Goal: Task Accomplishment & Management: Use online tool/utility

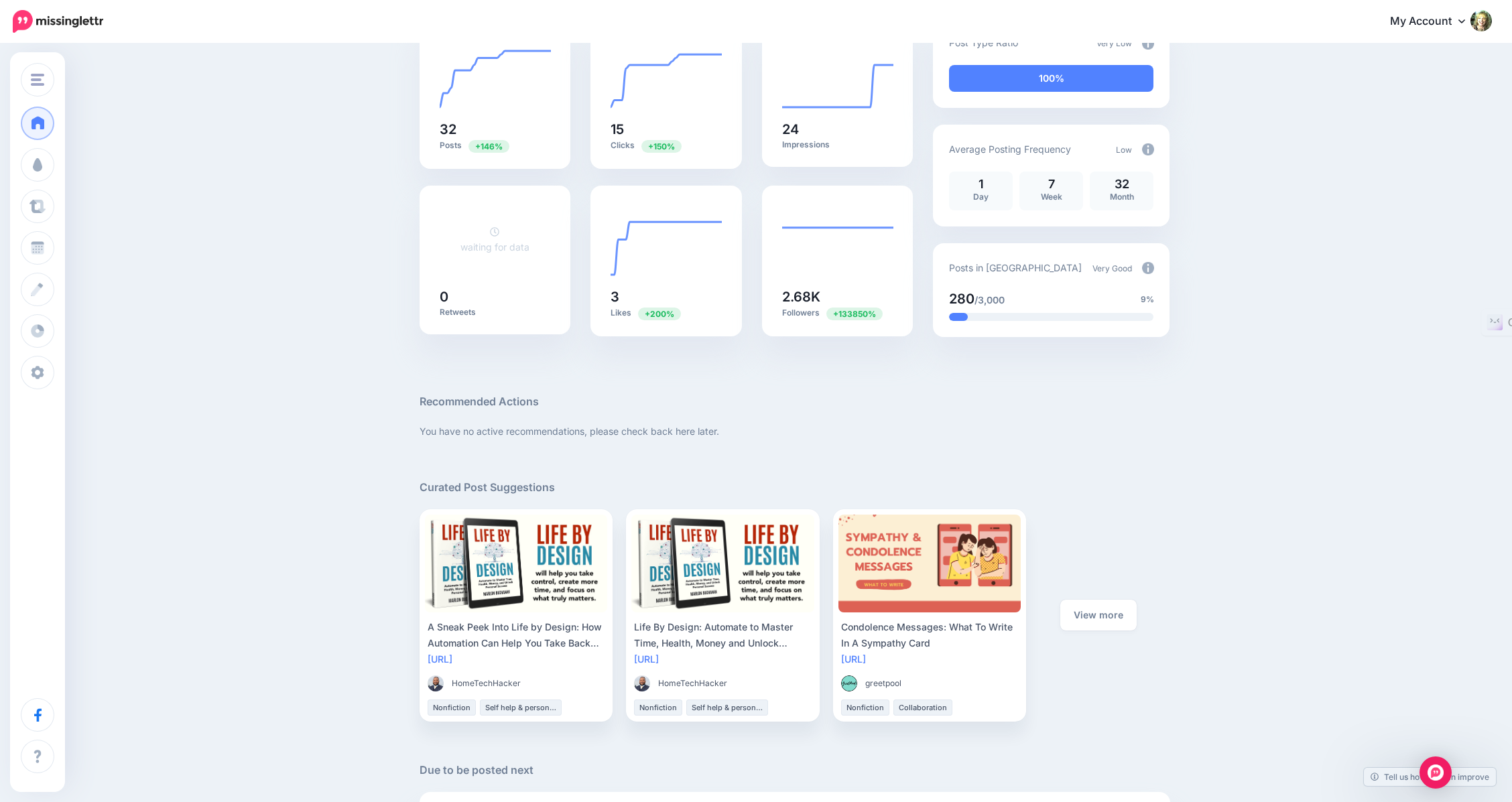
scroll to position [153, 0]
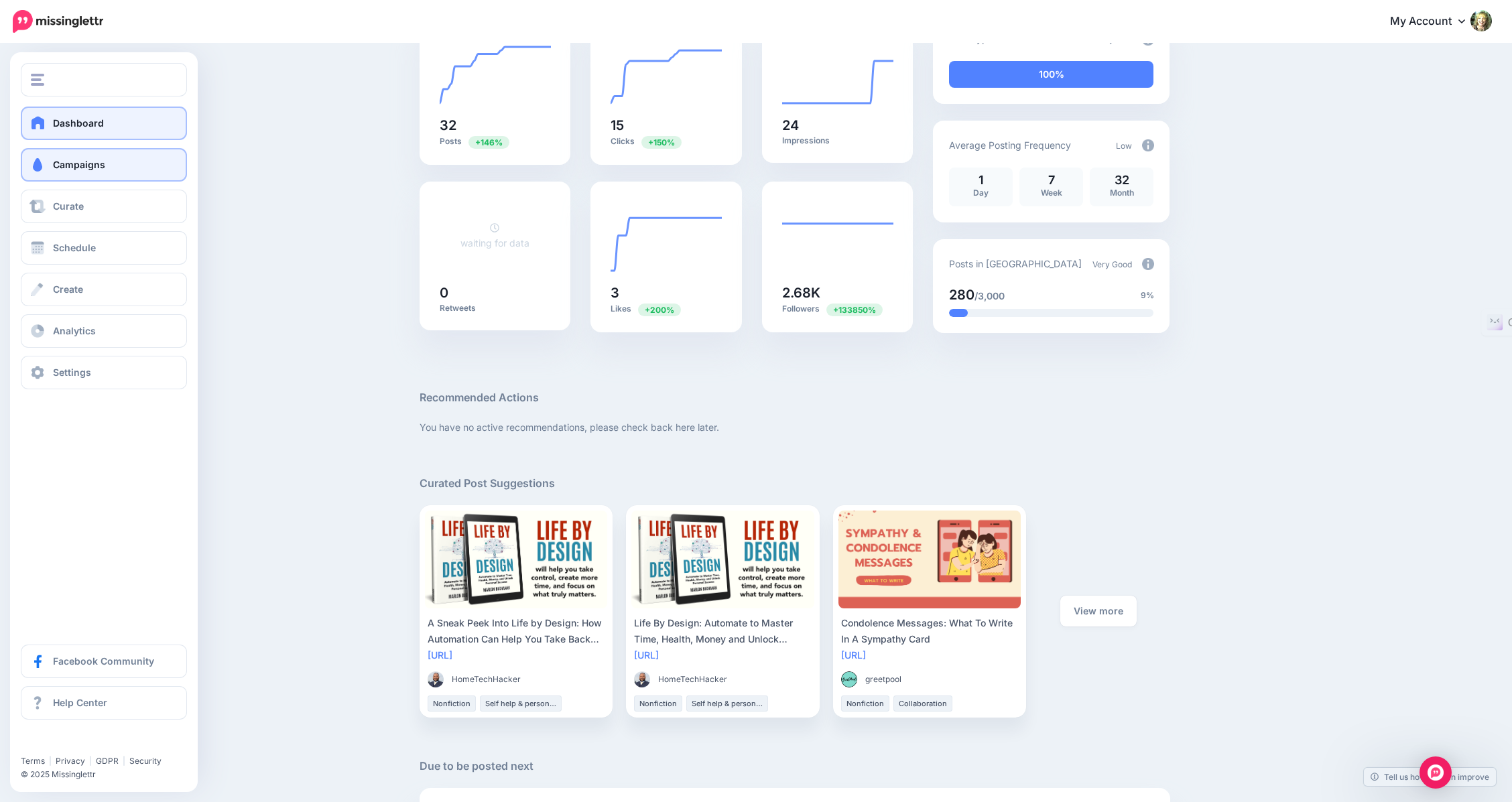
click at [70, 164] on span "Campaigns" at bounding box center [79, 164] width 52 height 12
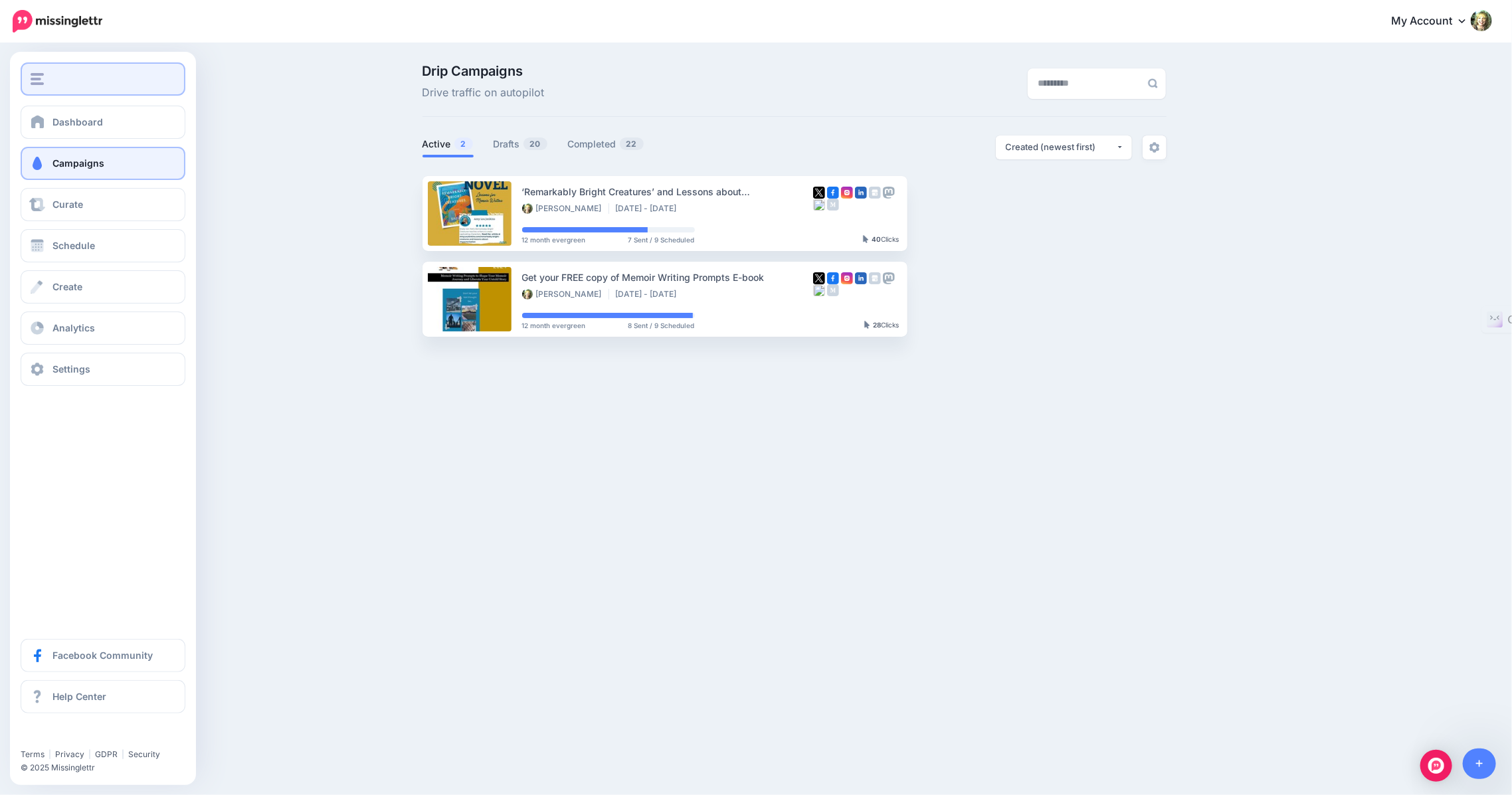
click at [41, 80] on img "button" at bounding box center [37, 79] width 13 height 12
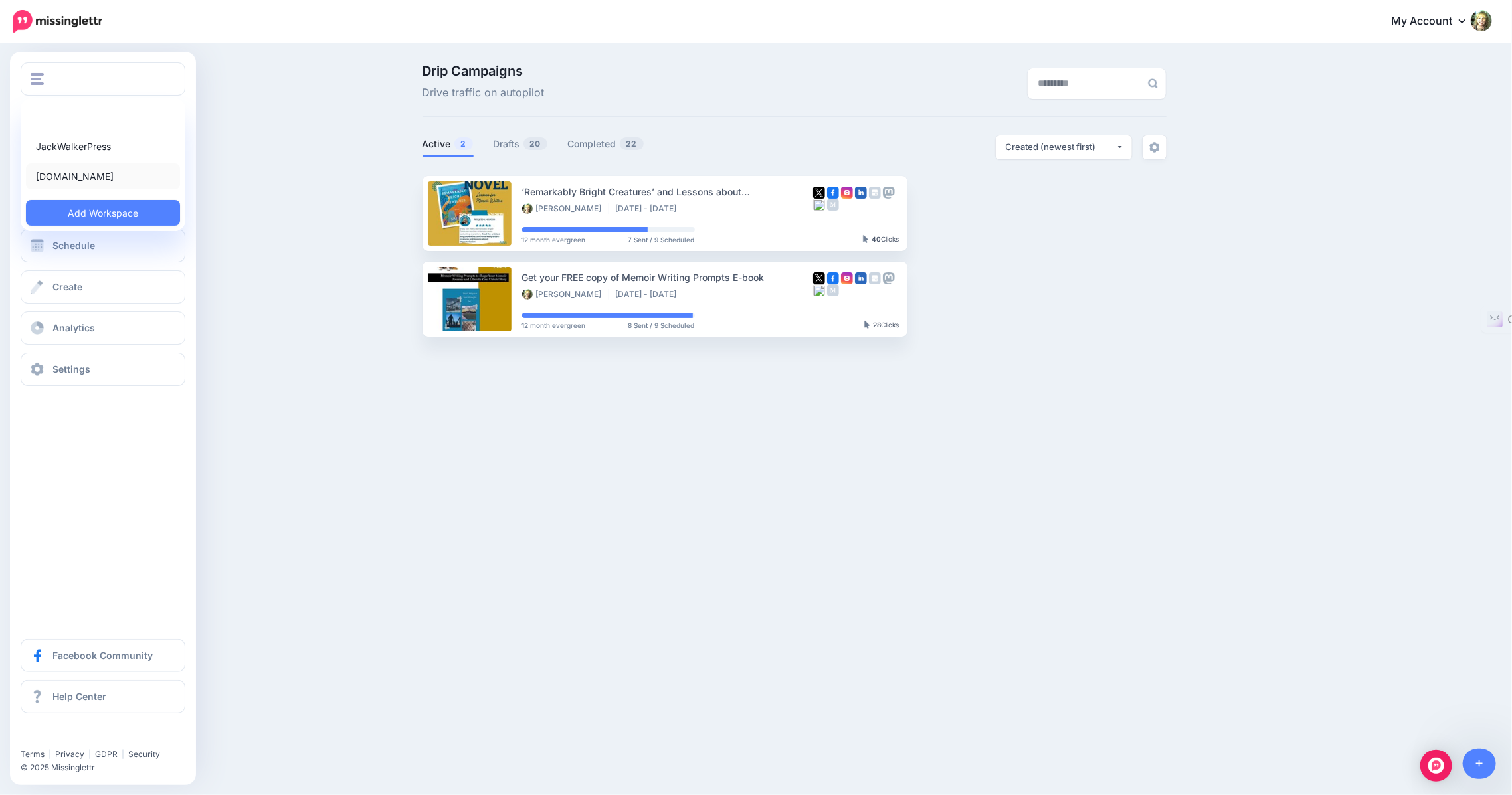
click at [58, 177] on link "[DOMAIN_NAME]" at bounding box center [103, 176] width 154 height 26
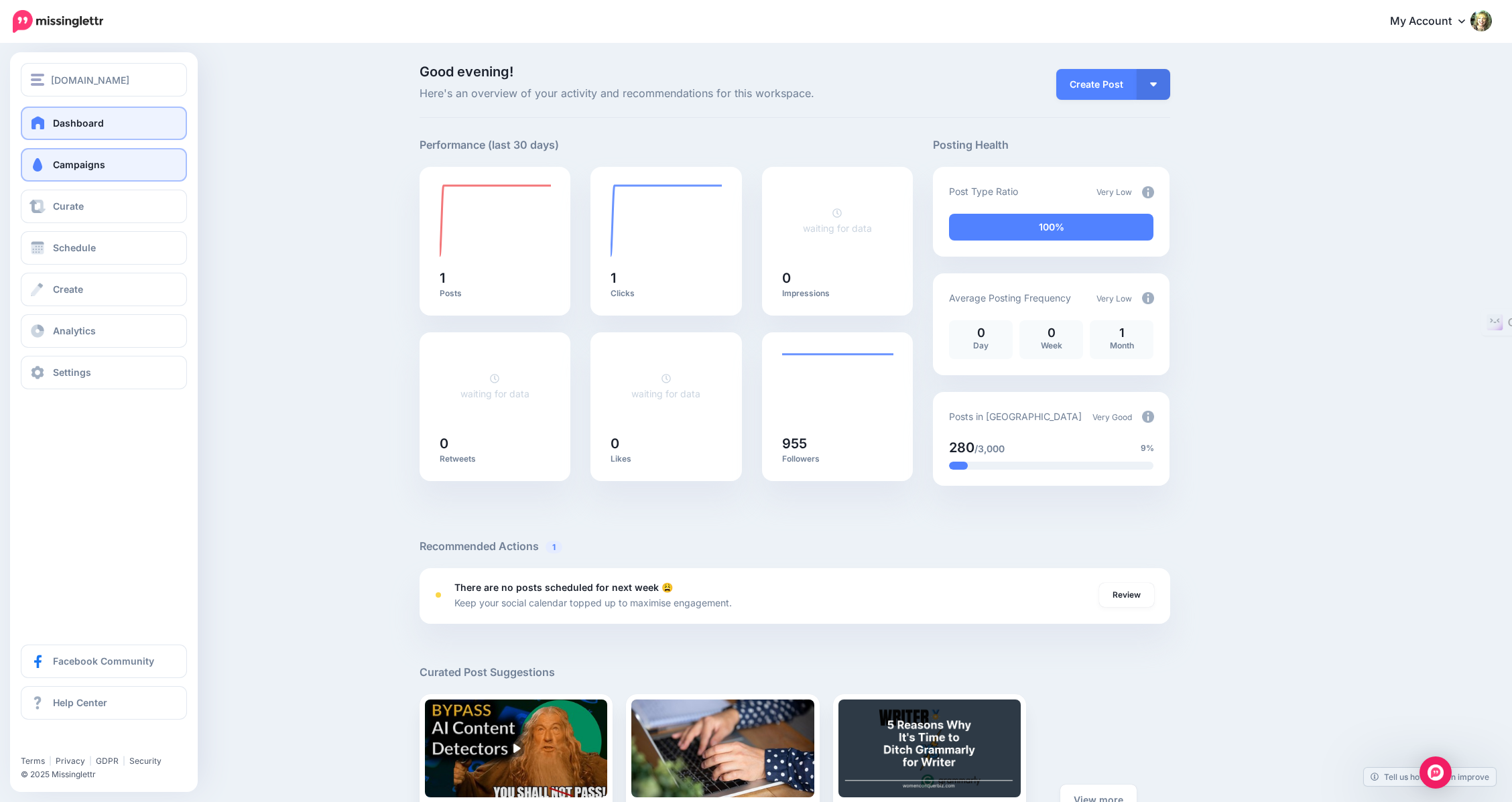
click at [83, 162] on span "Campaigns" at bounding box center [79, 164] width 52 height 12
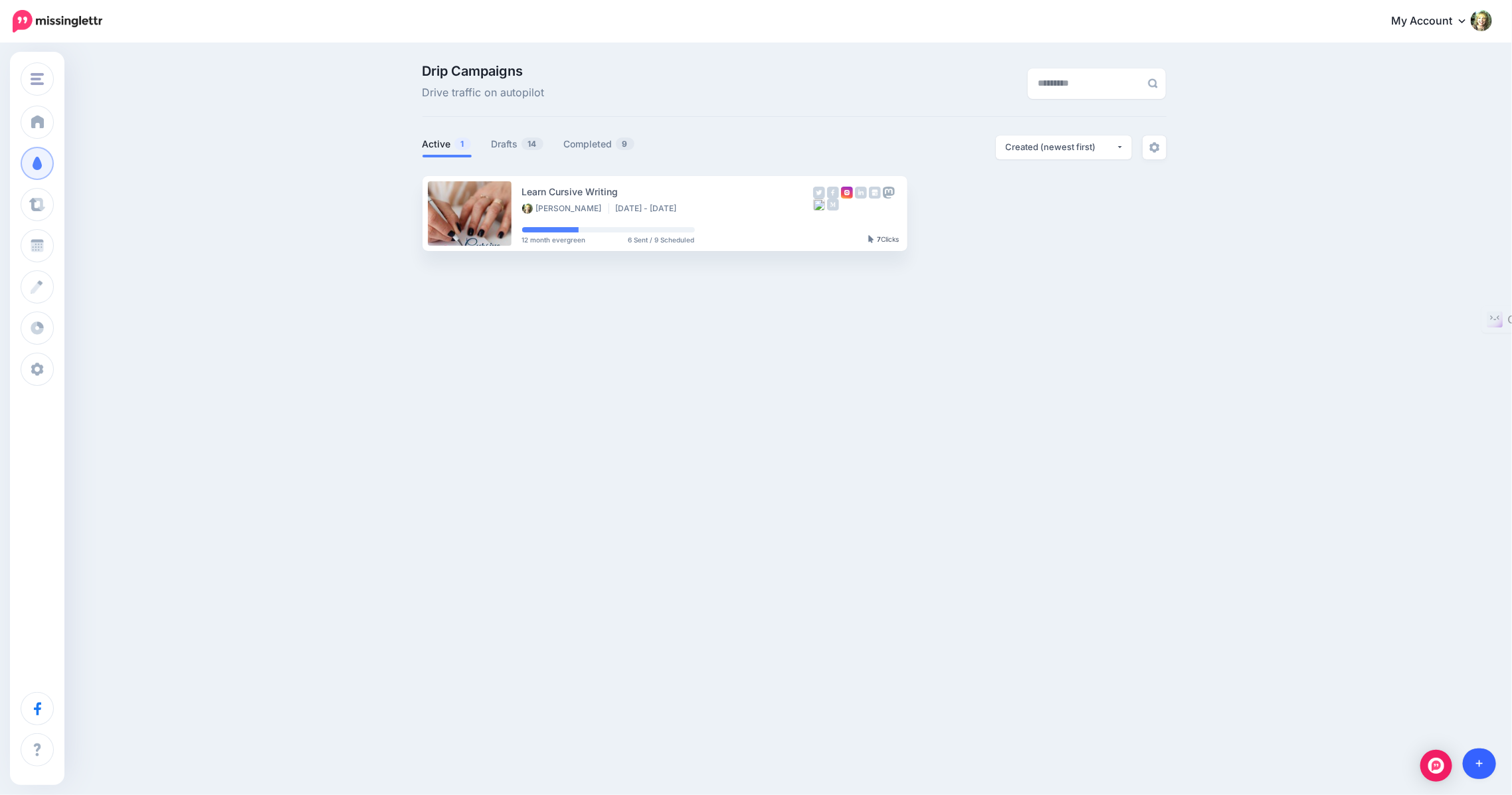
click at [1477, 757] on link at bounding box center [1480, 763] width 34 height 30
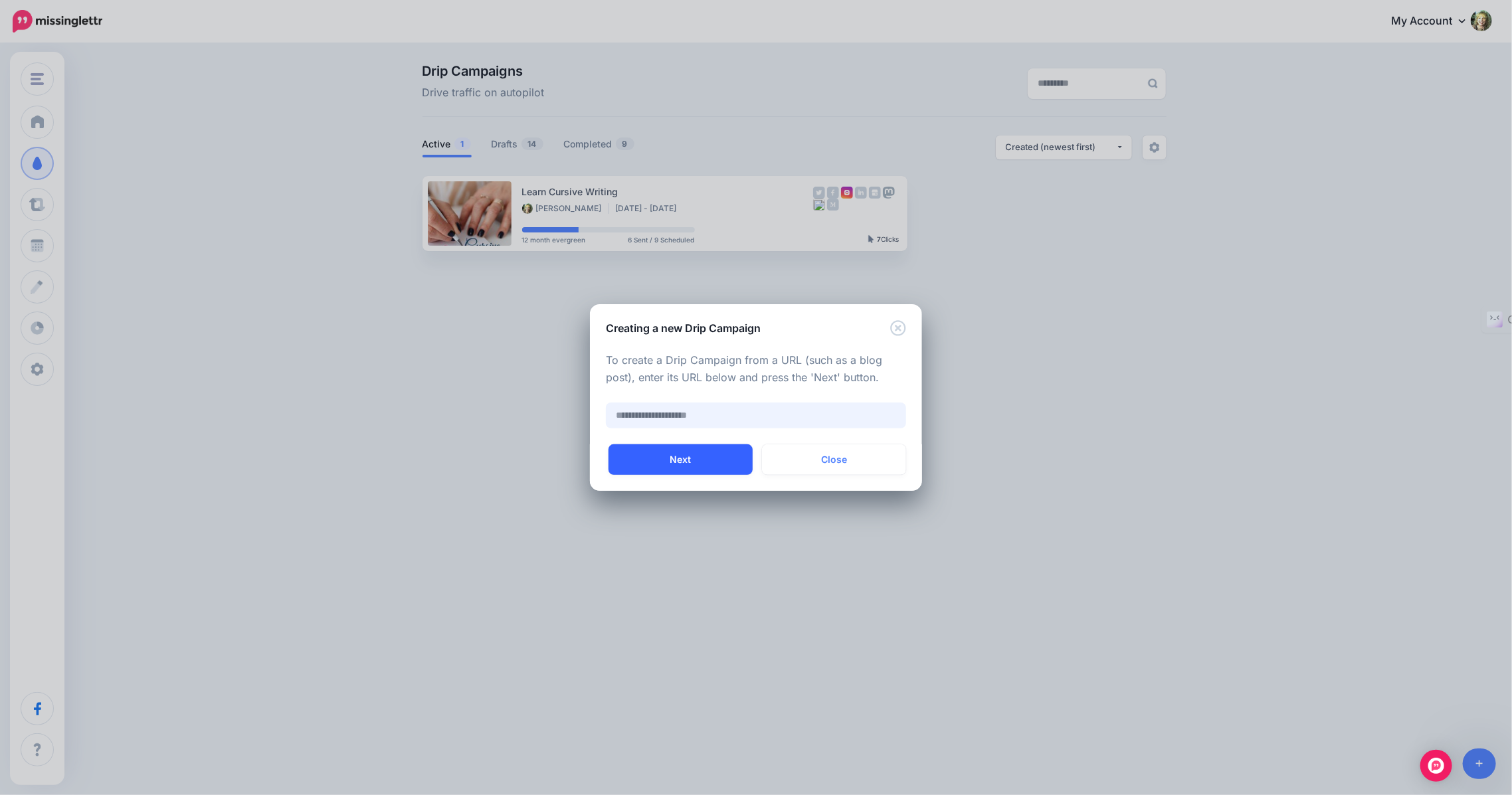
paste input "**********"
type input "**********"
click at [690, 465] on button "Next" at bounding box center [681, 460] width 144 height 30
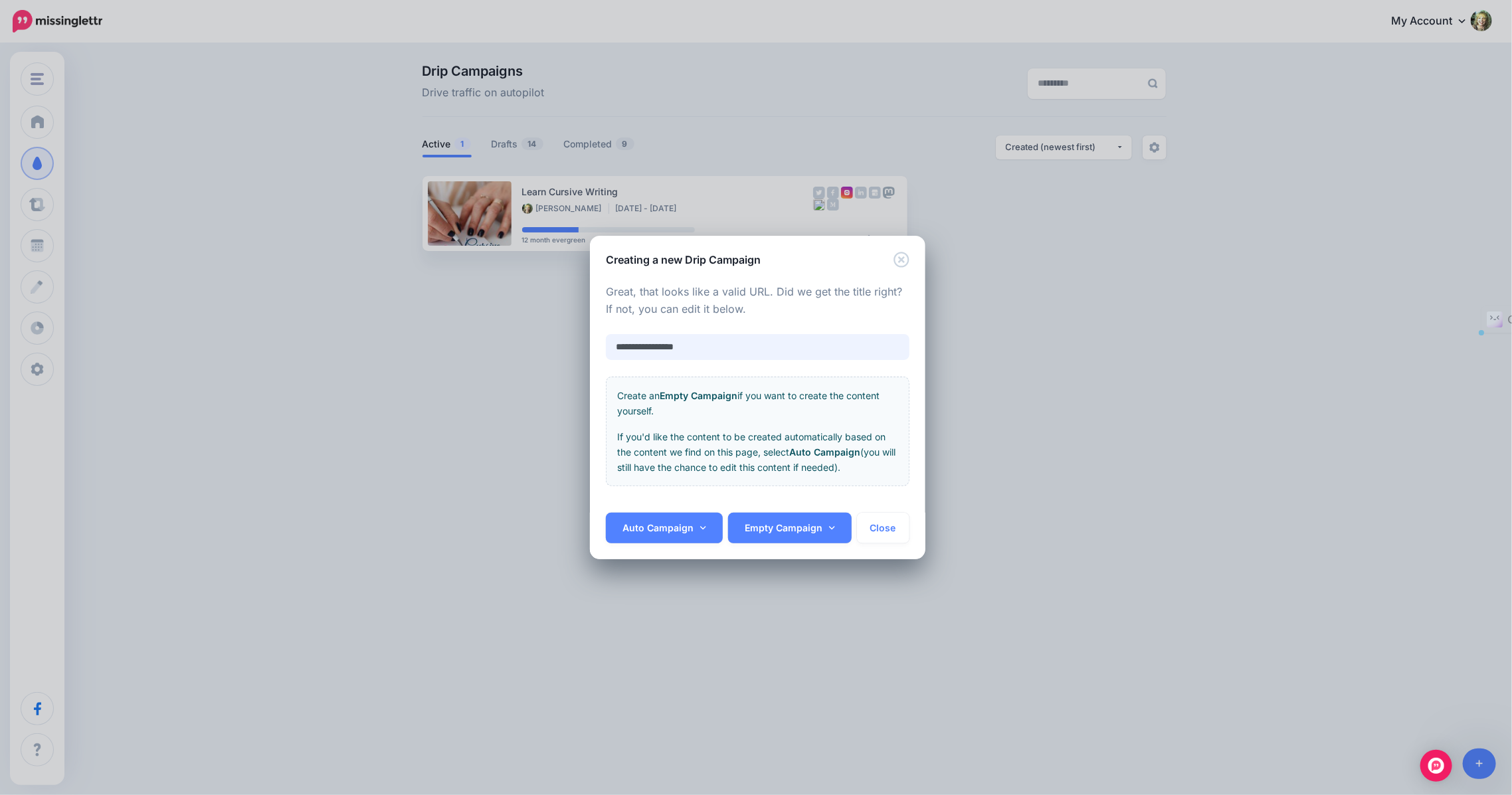
drag, startPoint x: 714, startPoint y: 349, endPoint x: 581, endPoint y: 351, distance: 133.0
click at [581, 351] on div "**********" at bounding box center [756, 398] width 1512 height 795
type input "**********"
click at [648, 534] on link "Auto Campaign" at bounding box center [665, 528] width 117 height 30
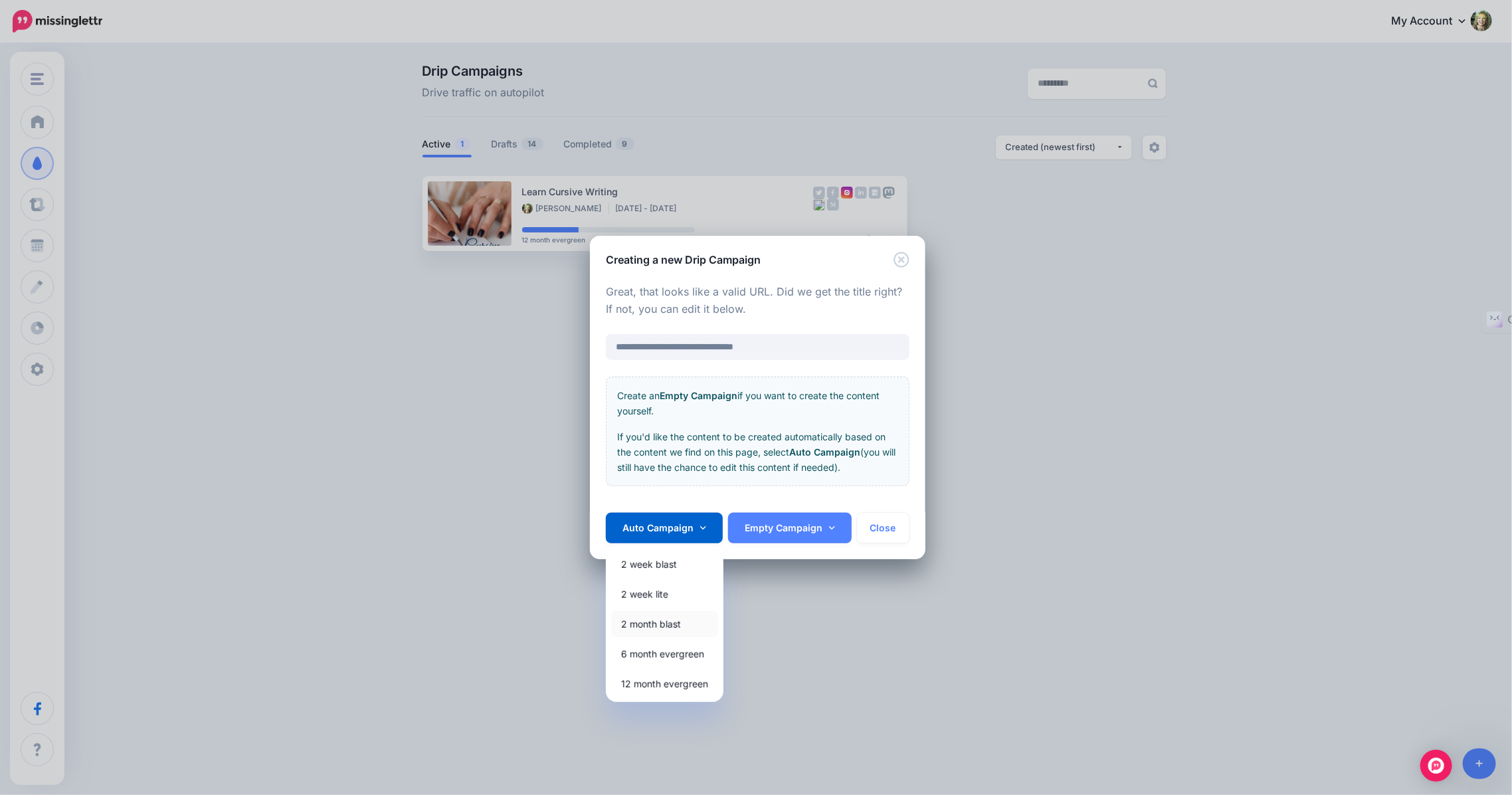
click at [632, 627] on link "2 month blast" at bounding box center [665, 624] width 107 height 26
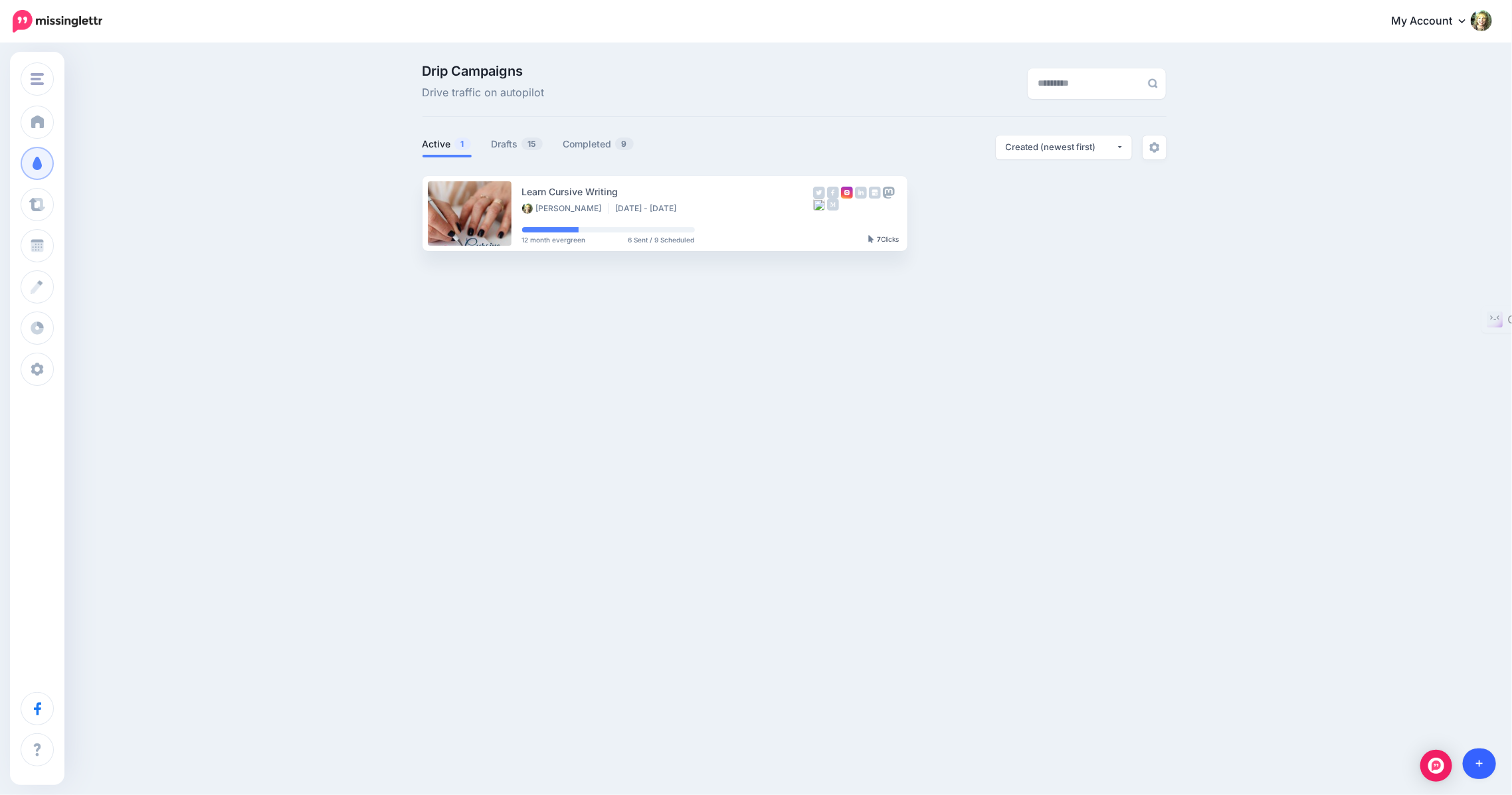
click at [1479, 765] on icon at bounding box center [1480, 764] width 7 height 7
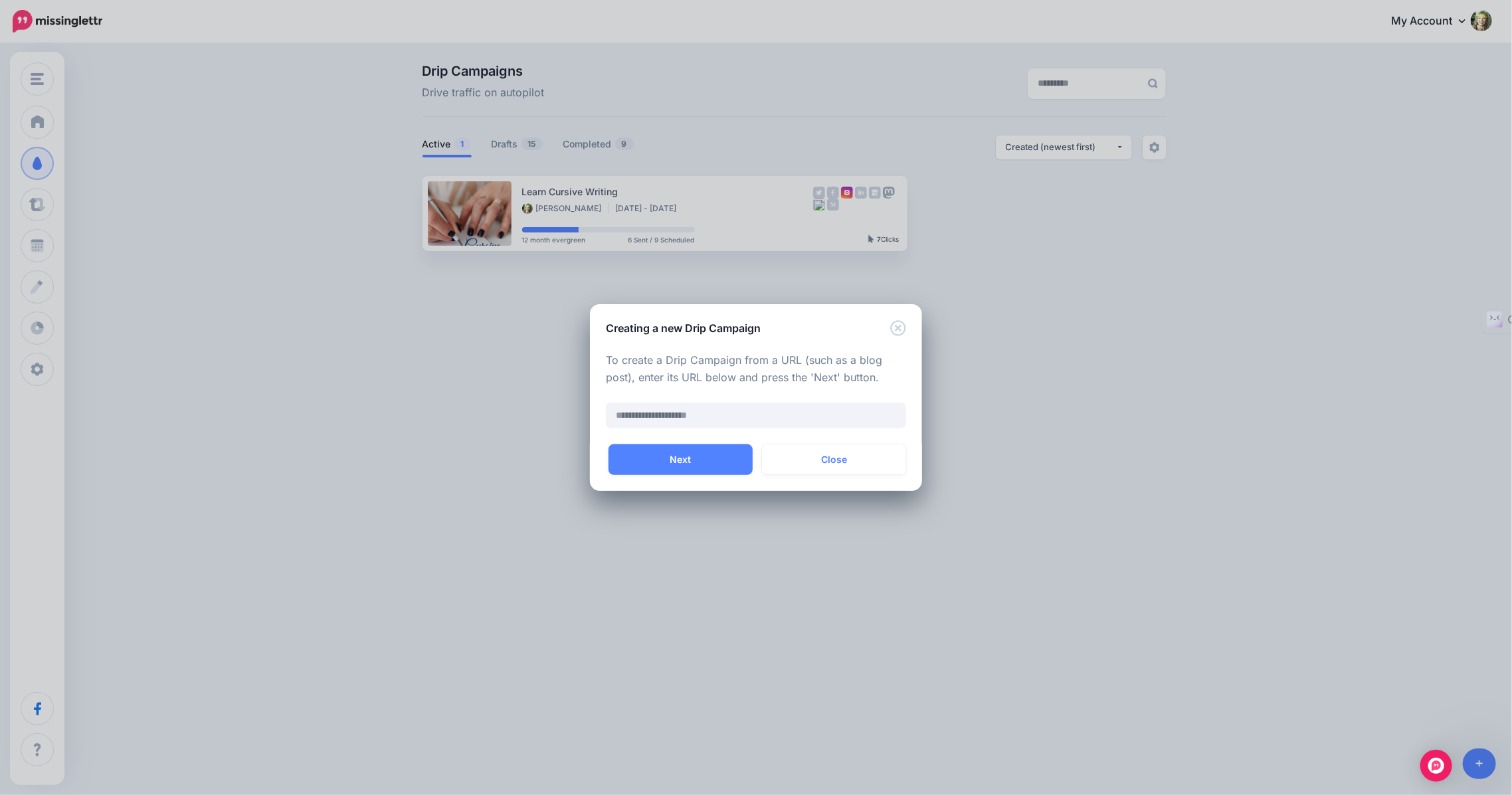
click at [993, 490] on div "Creating a new Drip Campaign To create a Drip Campaign from a URL (such as a bl…" at bounding box center [756, 398] width 1512 height 795
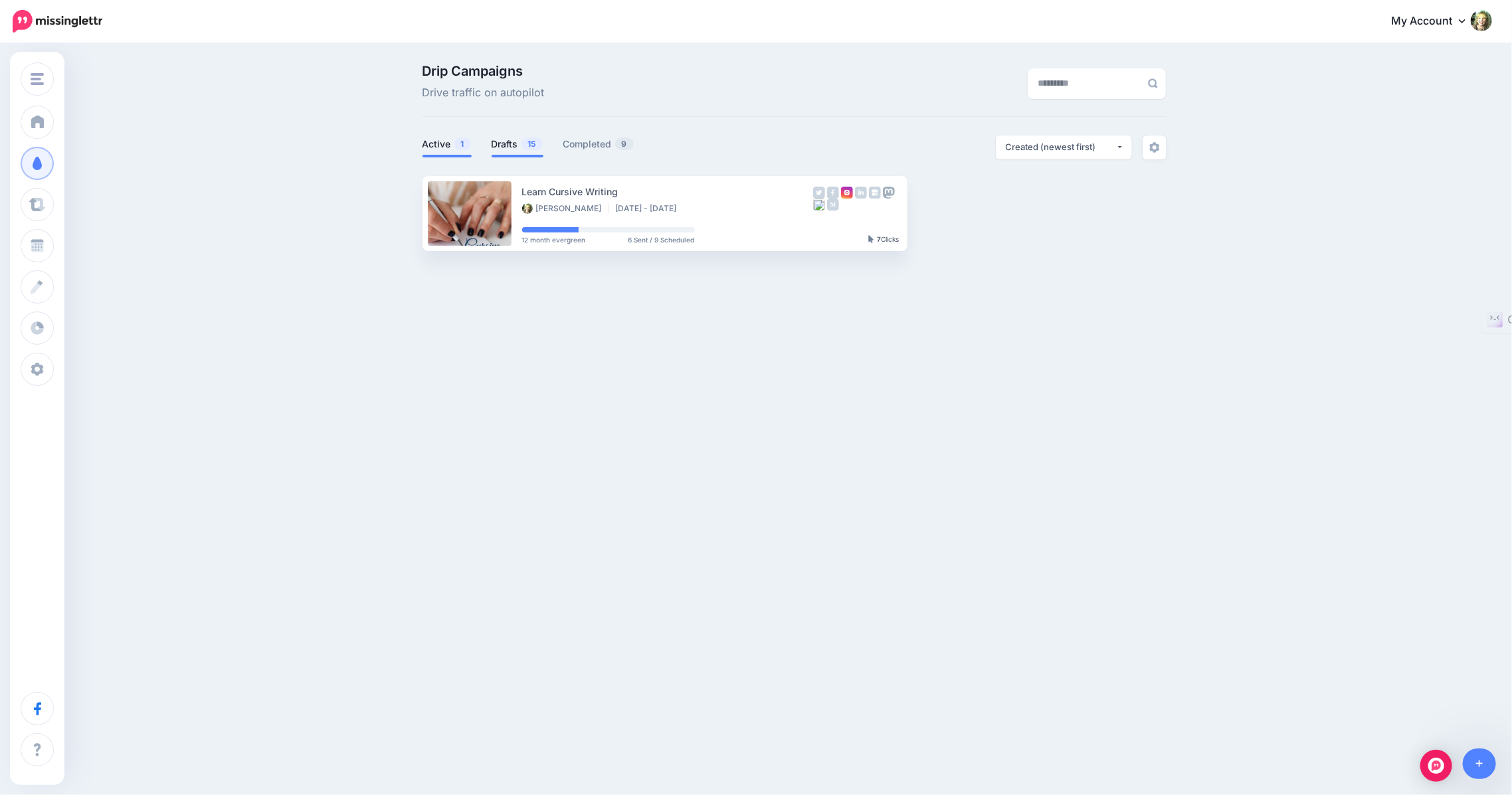
click at [523, 142] on span "15" at bounding box center [532, 144] width 21 height 12
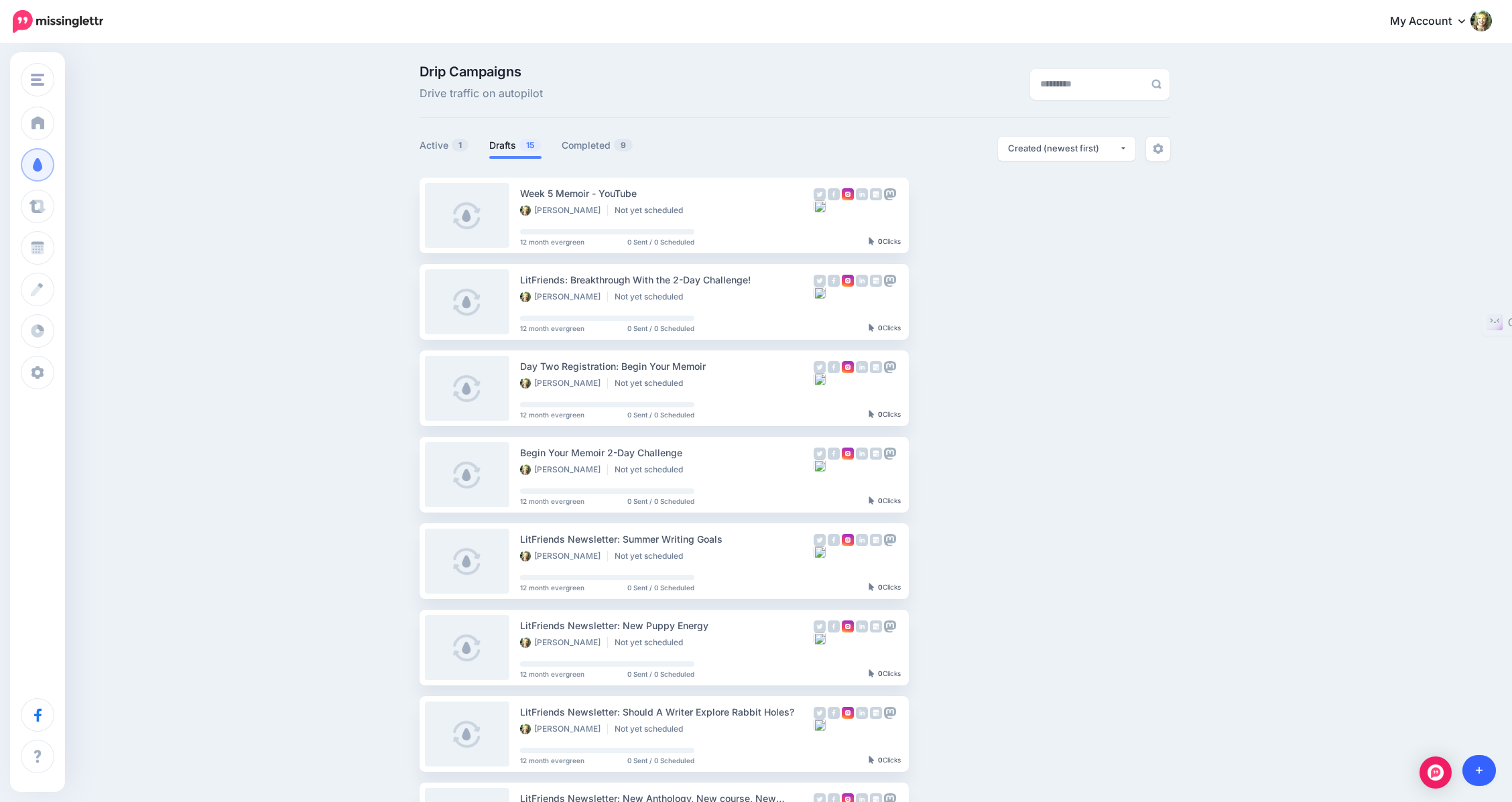
click at [1481, 768] on icon at bounding box center [1479, 770] width 7 height 9
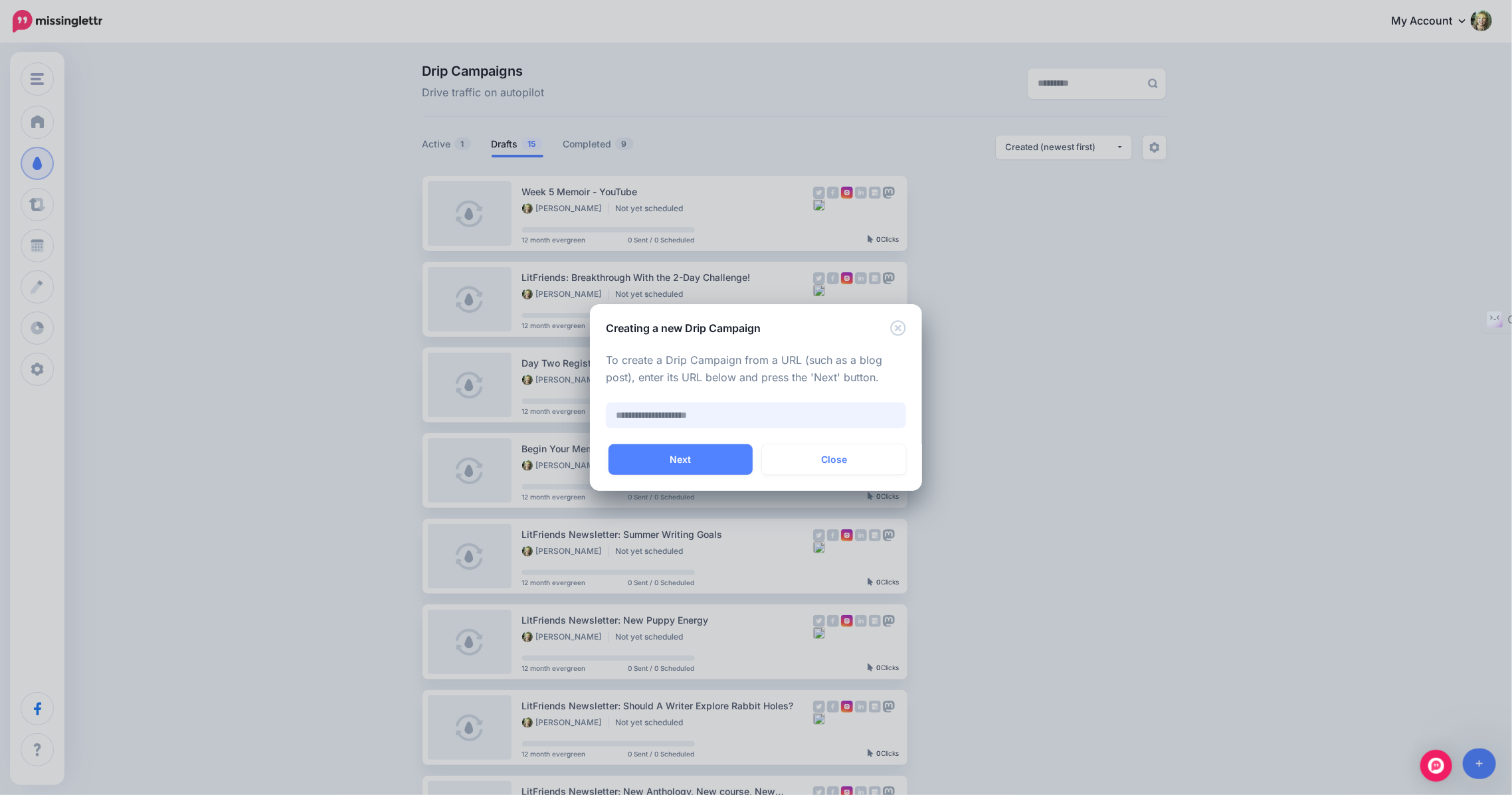
paste input "**********"
type input "**********"
click at [650, 457] on button "Next" at bounding box center [681, 460] width 144 height 30
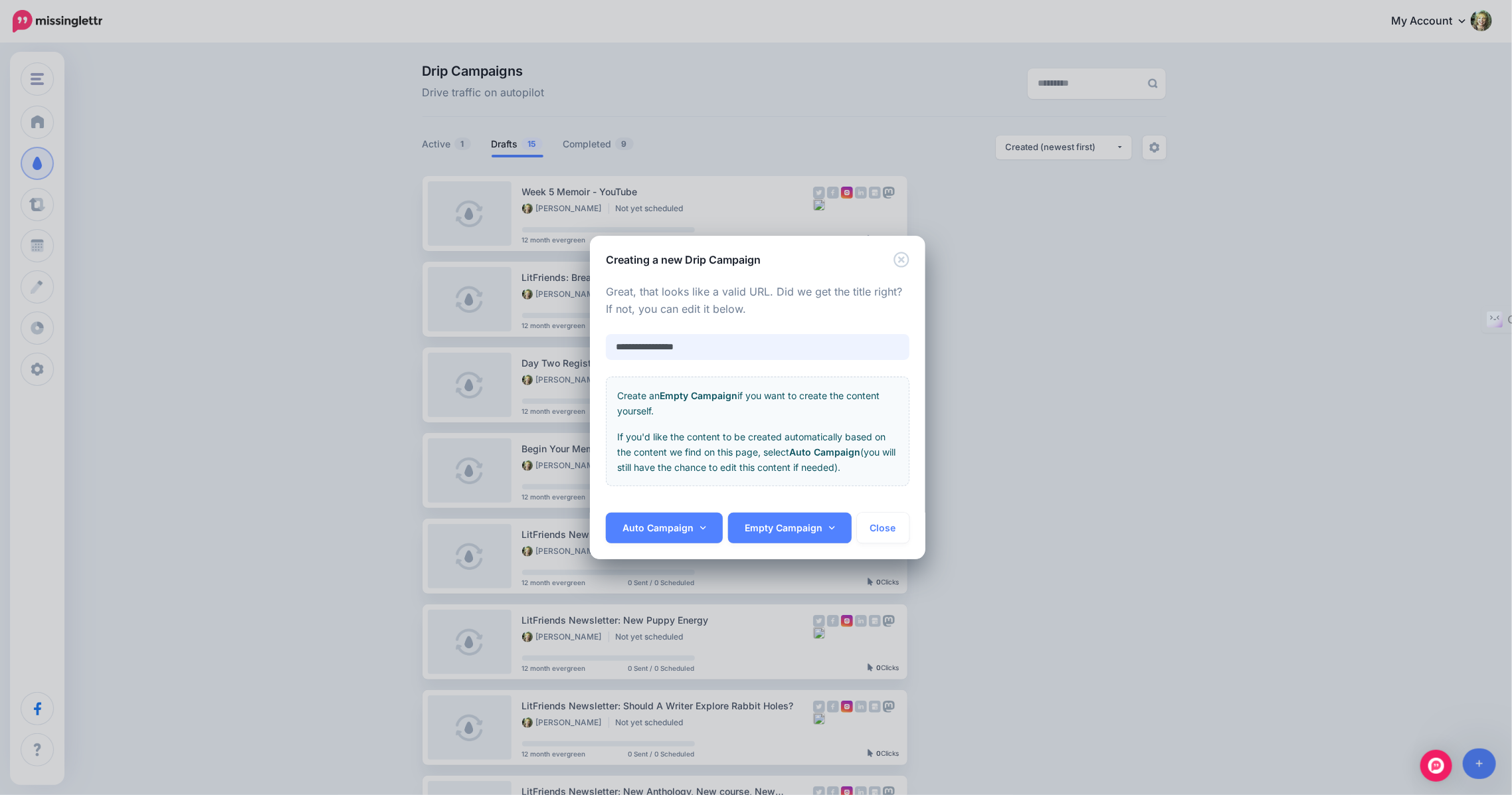
drag, startPoint x: 707, startPoint y: 343, endPoint x: 712, endPoint y: 354, distance: 12.1
click at [712, 354] on input "**********" at bounding box center [758, 347] width 304 height 26
drag, startPoint x: 712, startPoint y: 354, endPoint x: 615, endPoint y: 322, distance: 102.1
click at [615, 322] on div "**********" at bounding box center [758, 385] width 304 height 203
type input "**********"
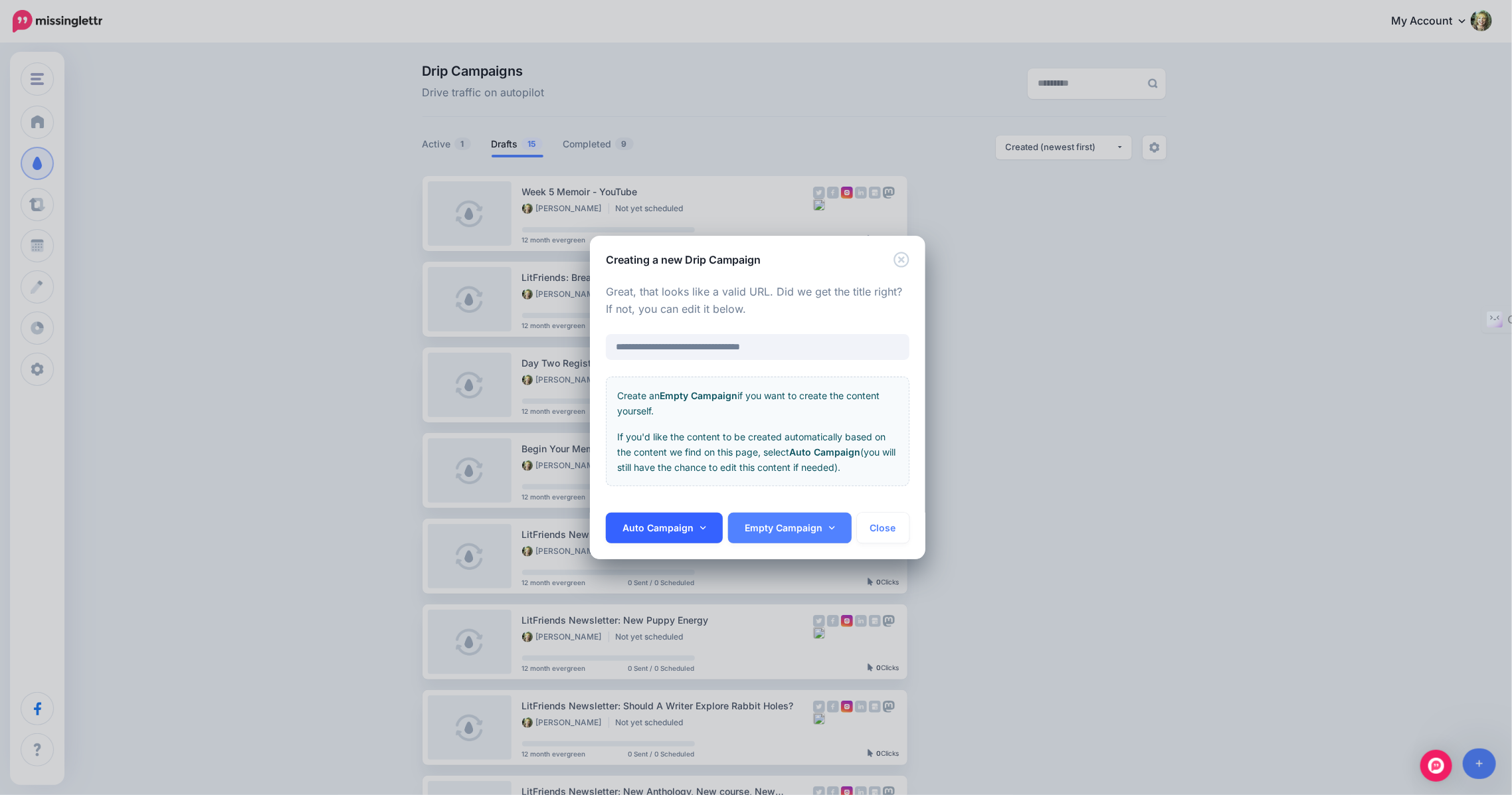
click at [650, 525] on link "Auto Campaign" at bounding box center [665, 528] width 117 height 30
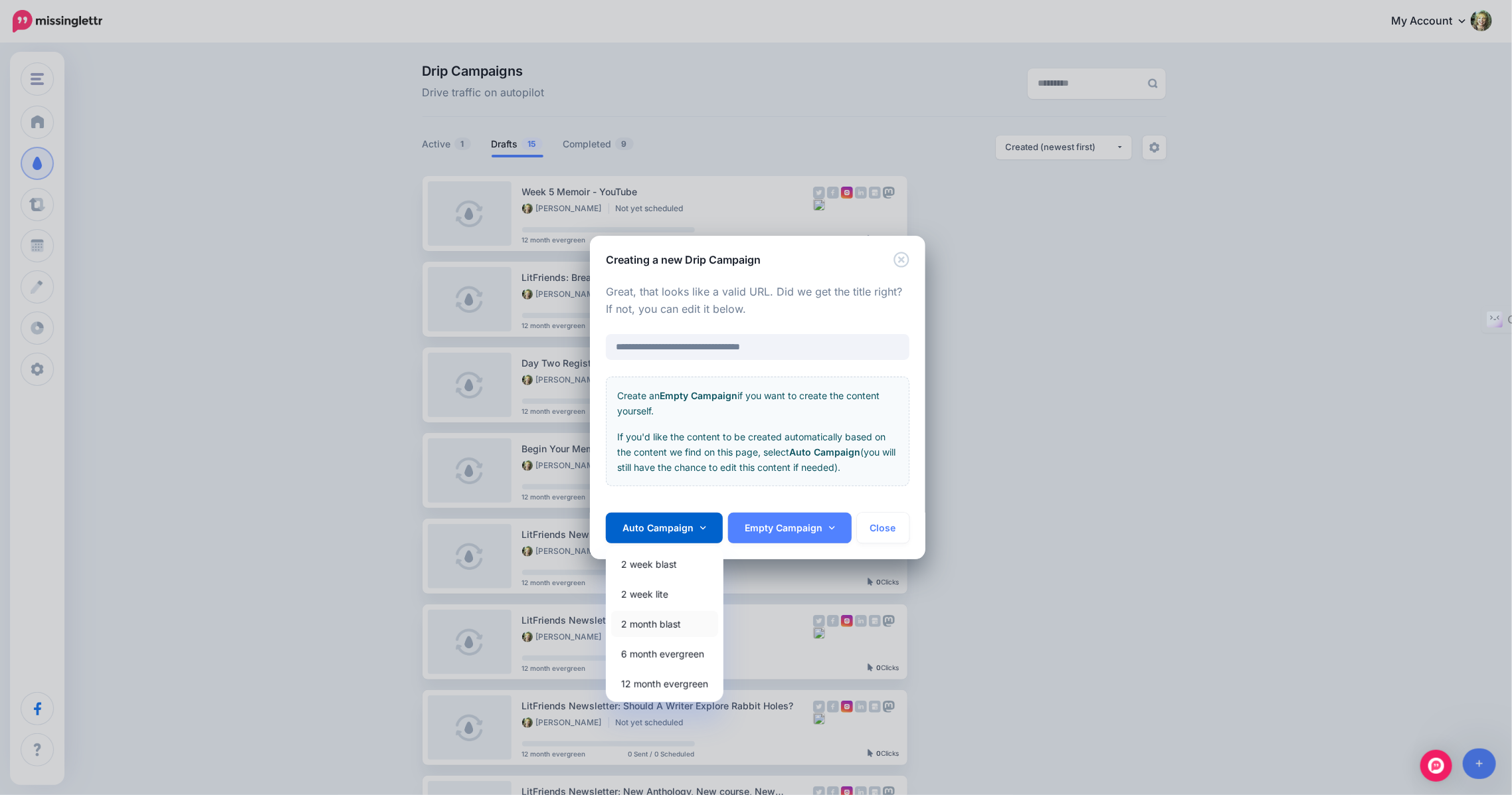
click at [655, 628] on link "2 month blast" at bounding box center [665, 624] width 107 height 26
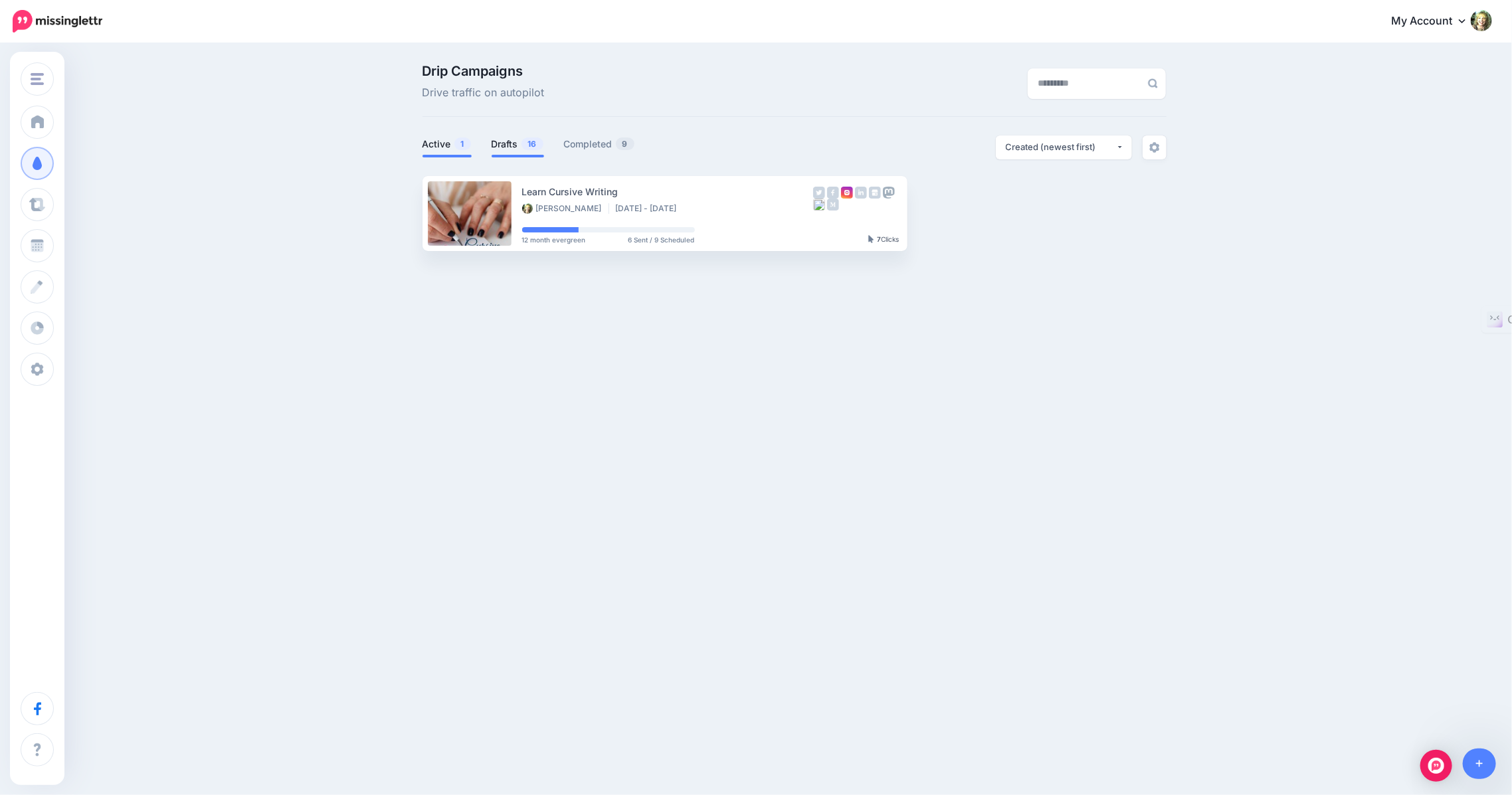
click at [526, 145] on span "16" at bounding box center [533, 144] width 22 height 12
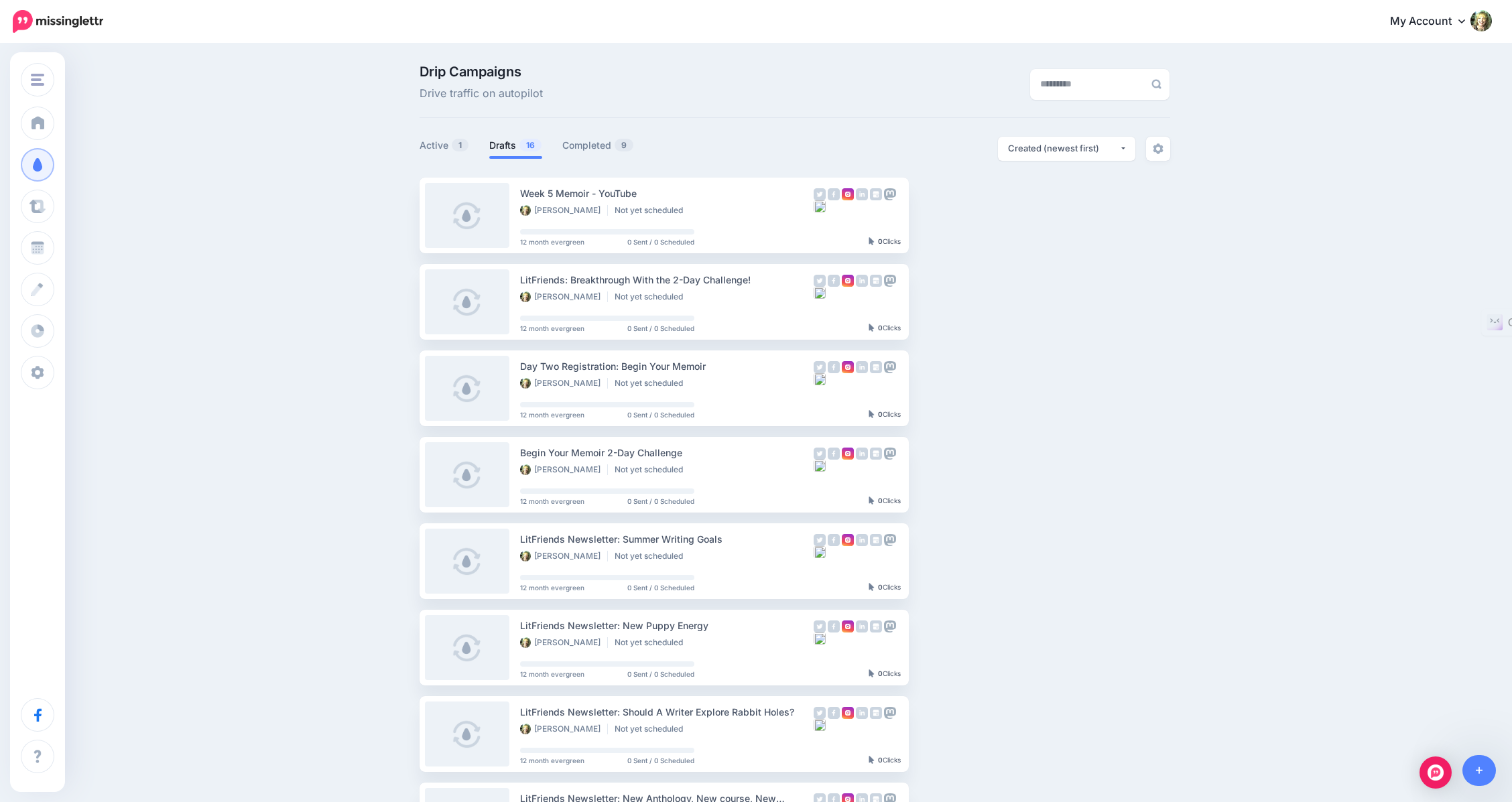
click at [245, 362] on div "Drip Campaigns Drive traffic on autopilot Active 1 16 9" at bounding box center [756, 616] width 1512 height 1141
click at [1136, 333] on ul "Week 5 Memoir - YouTube Amy Jenkins Not yet scheduled 12 month evergreen 0 Sent…" at bounding box center [794, 635] width 751 height 914
click at [522, 139] on link "Drafts 16" at bounding box center [515, 146] width 53 height 16
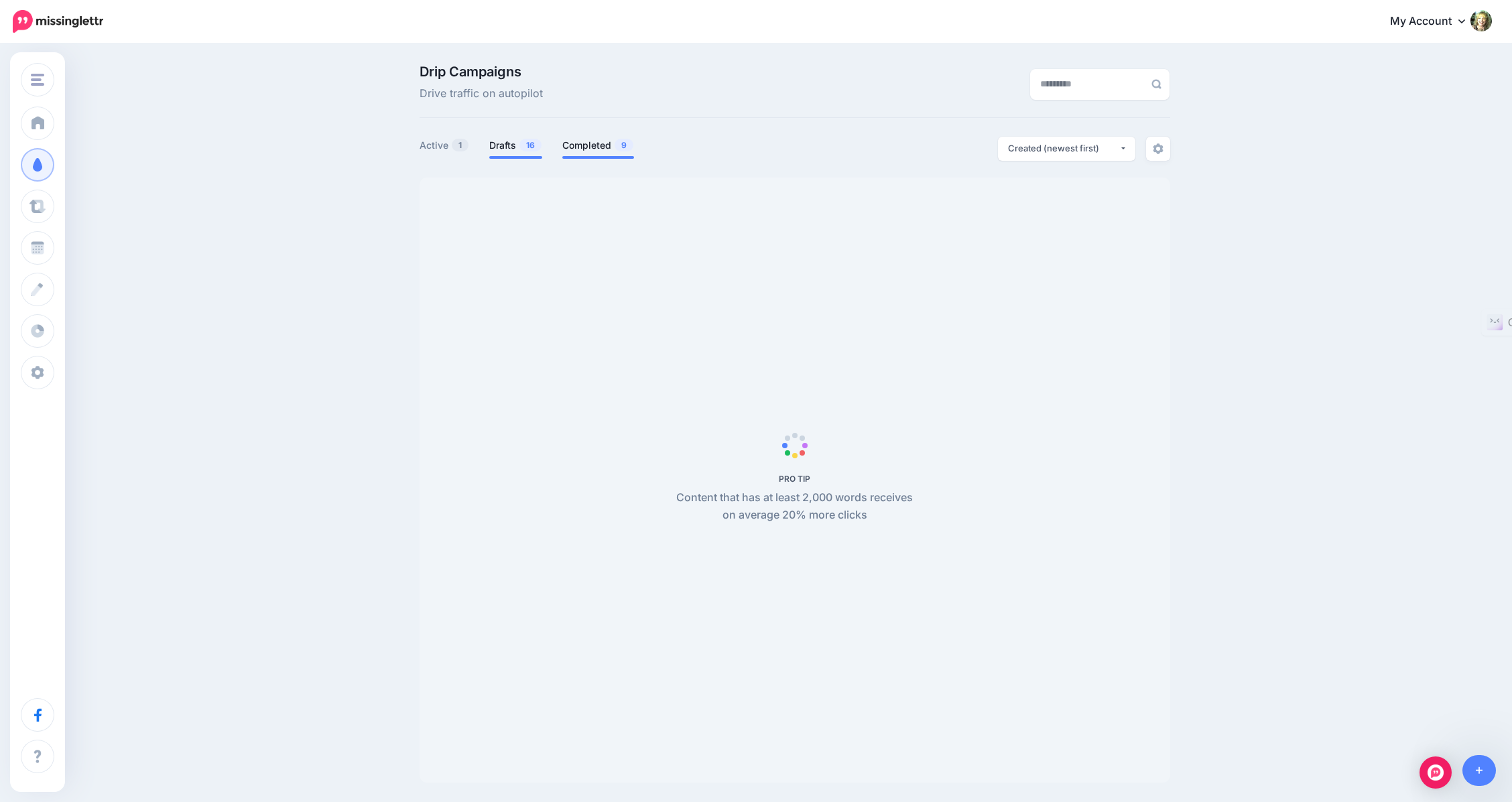
click at [595, 146] on link "Completed 9" at bounding box center [598, 146] width 71 height 16
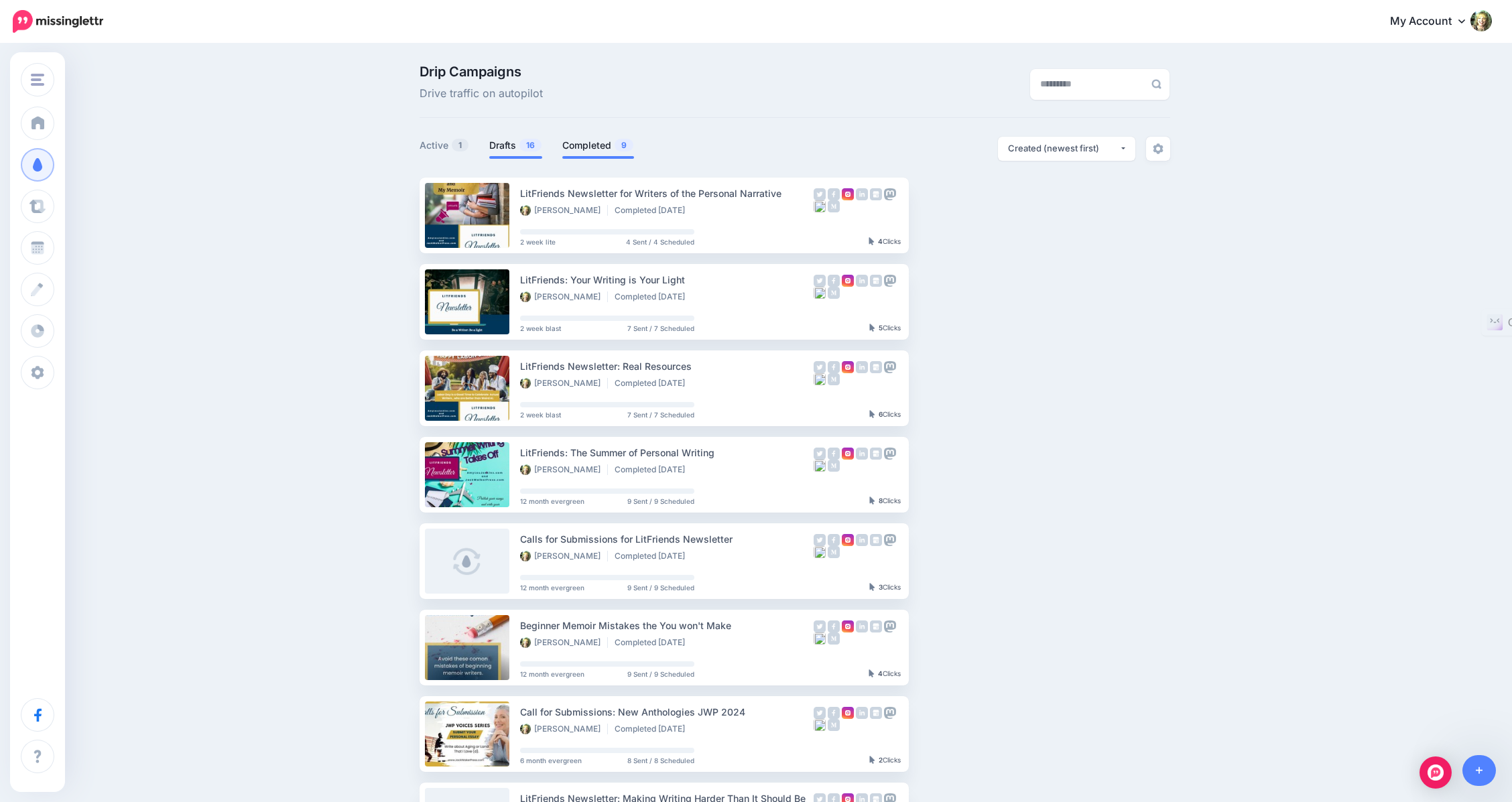
click at [526, 144] on span "16" at bounding box center [530, 145] width 22 height 12
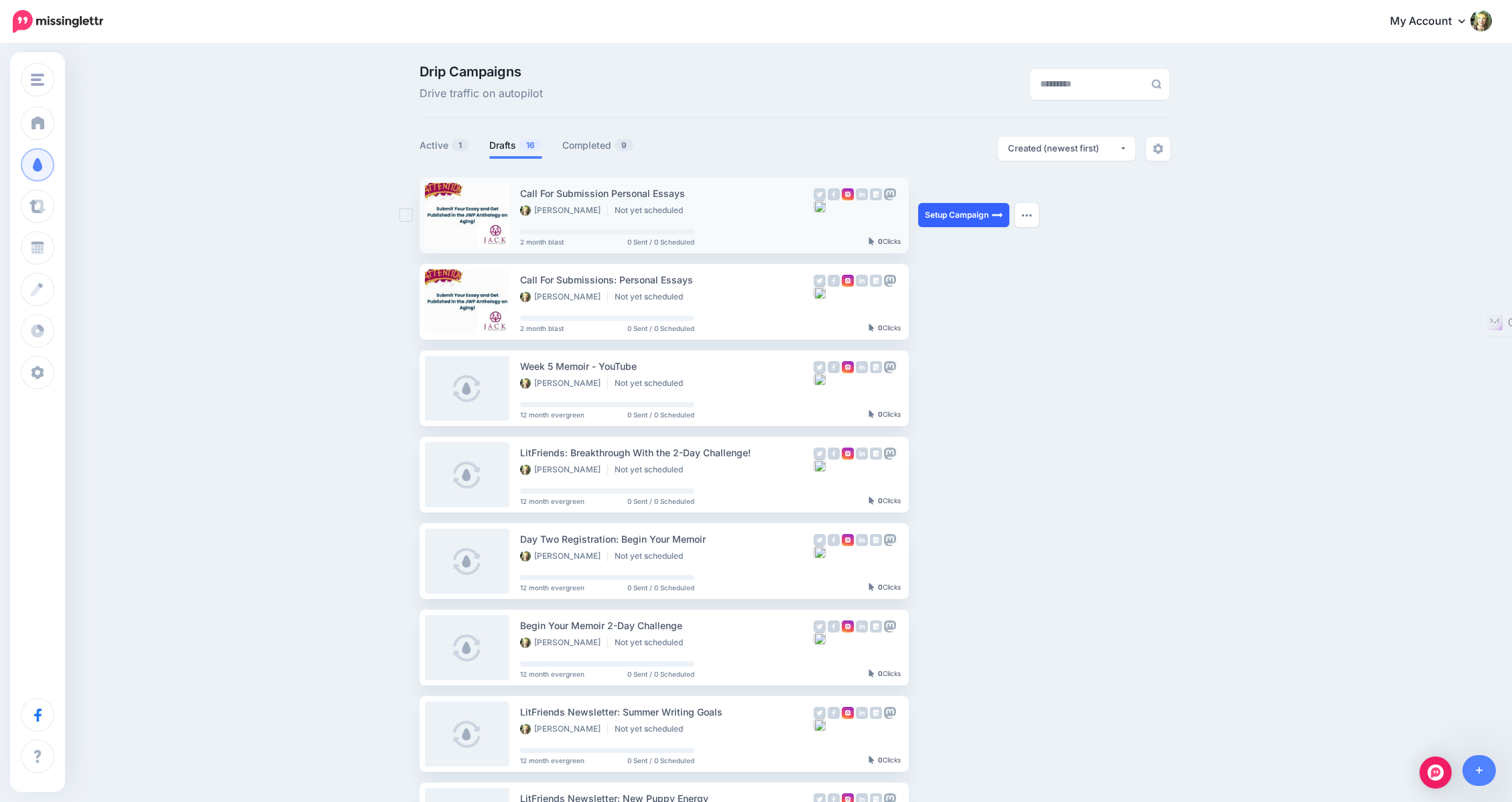
click at [994, 213] on link "Setup Campaign" at bounding box center [963, 215] width 91 height 24
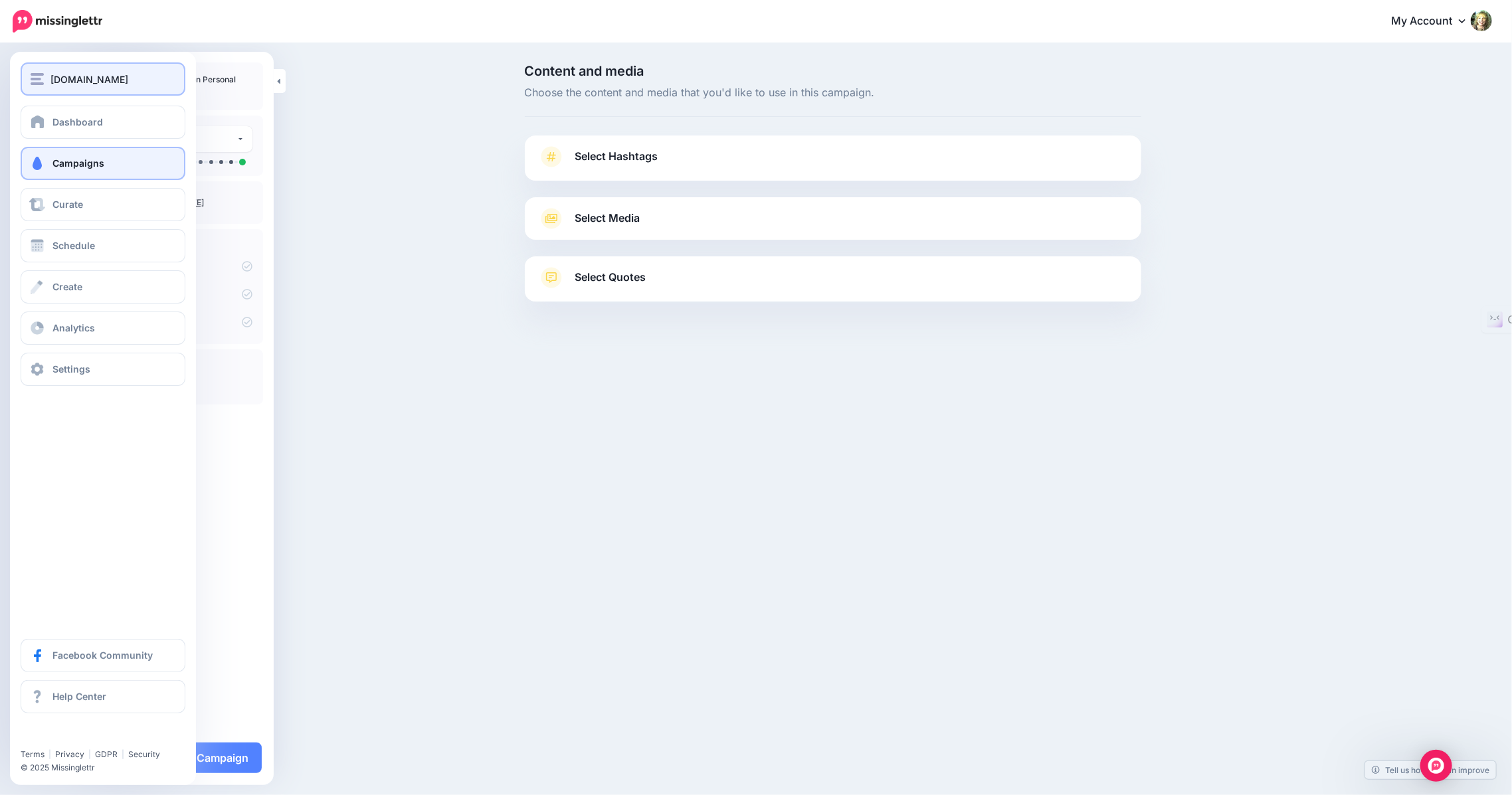
click at [38, 74] on img "button" at bounding box center [37, 79] width 13 height 12
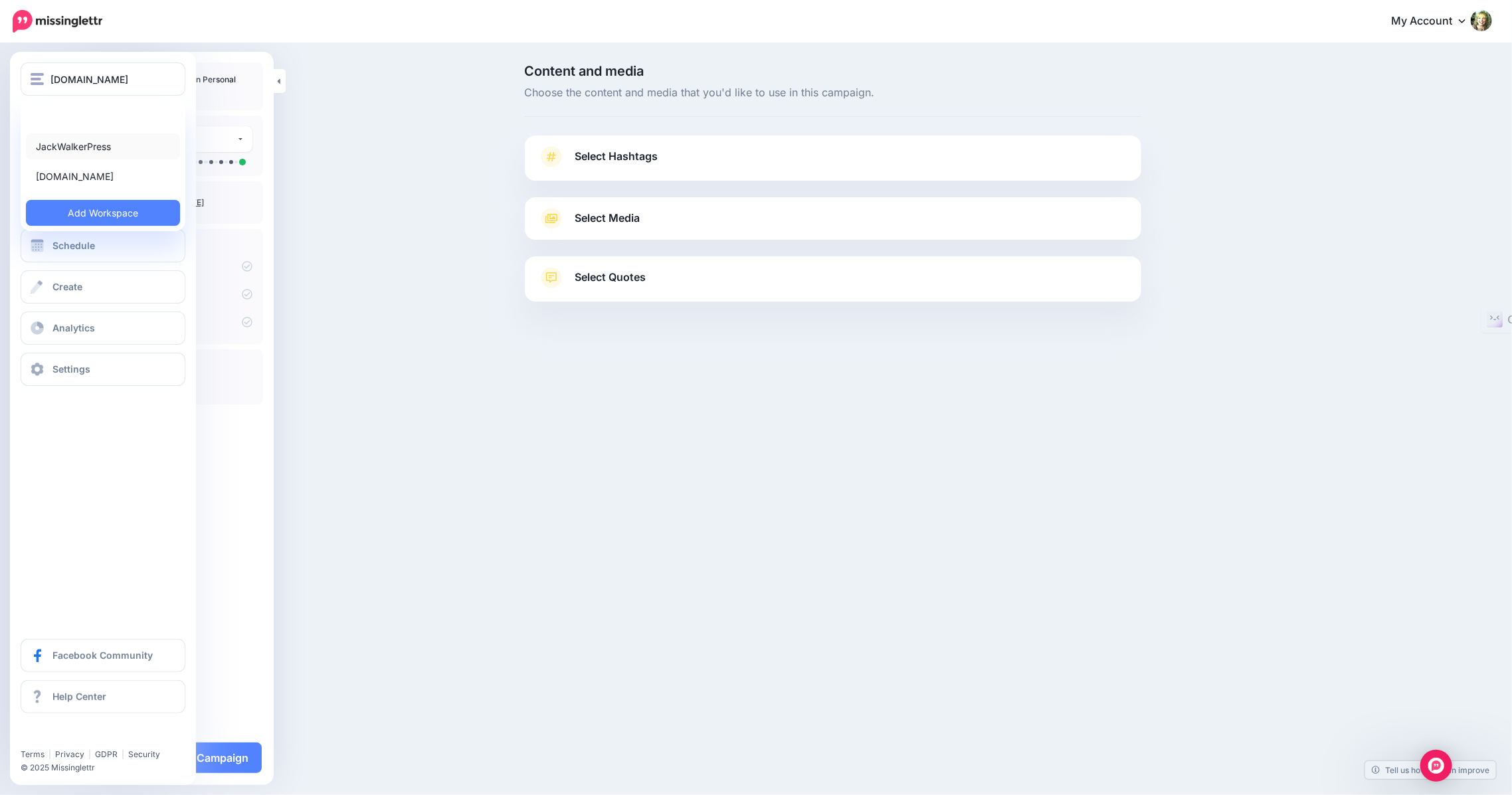
click at [66, 144] on link "JackWalkerPress" at bounding box center [103, 146] width 154 height 26
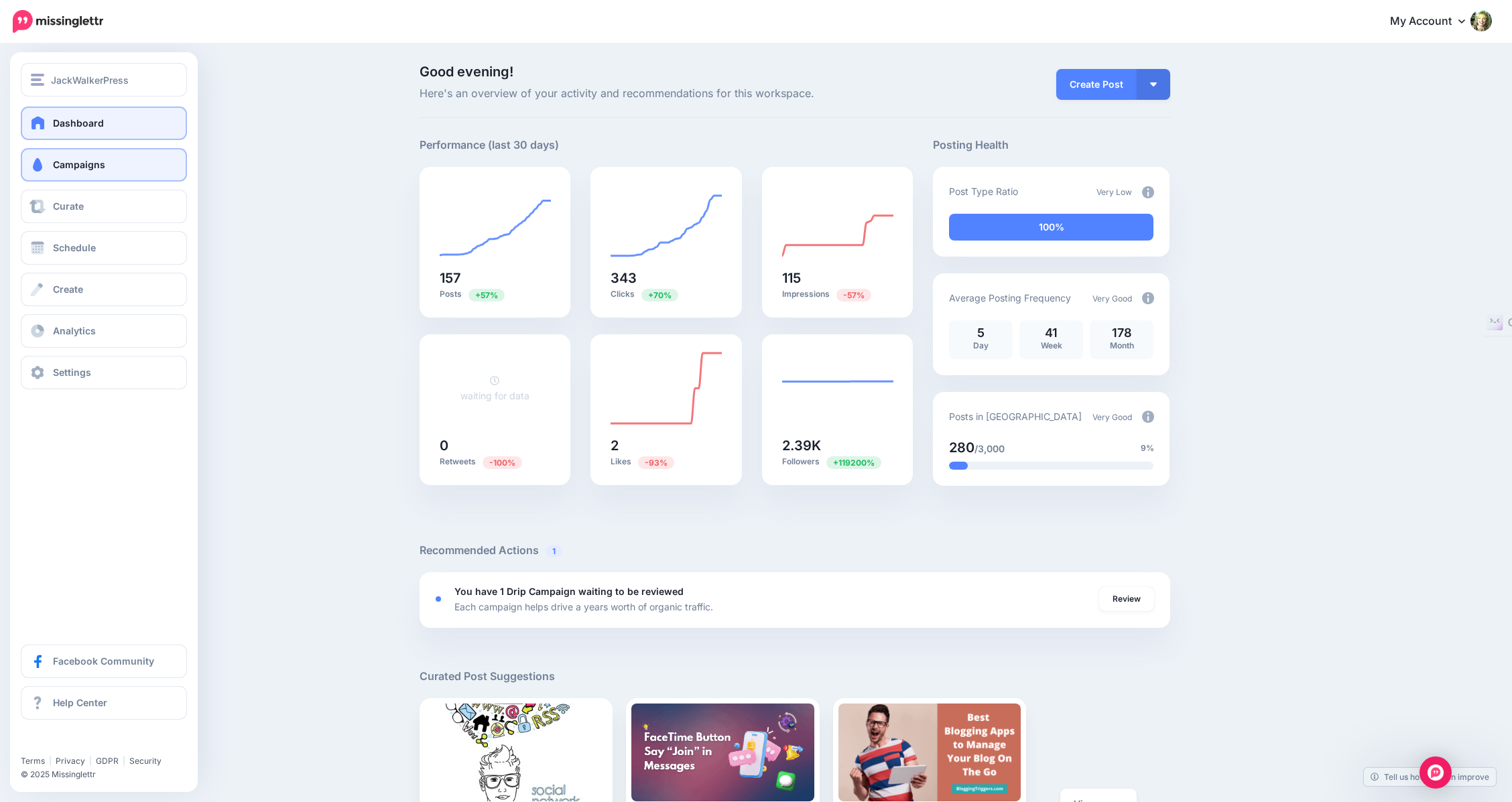
click at [80, 170] on span "Campaigns" at bounding box center [79, 164] width 52 height 12
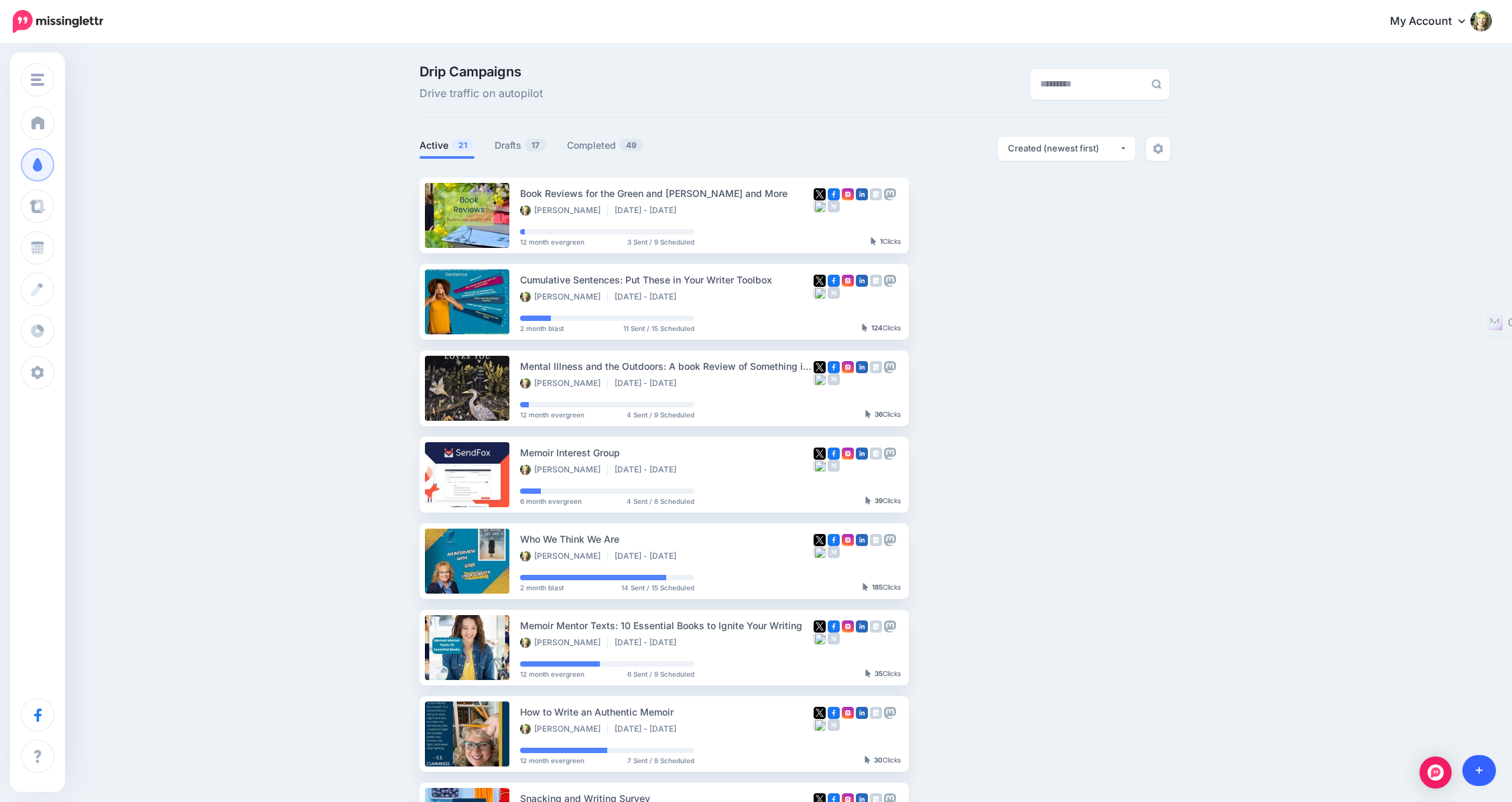
click at [1473, 769] on link at bounding box center [1479, 770] width 34 height 31
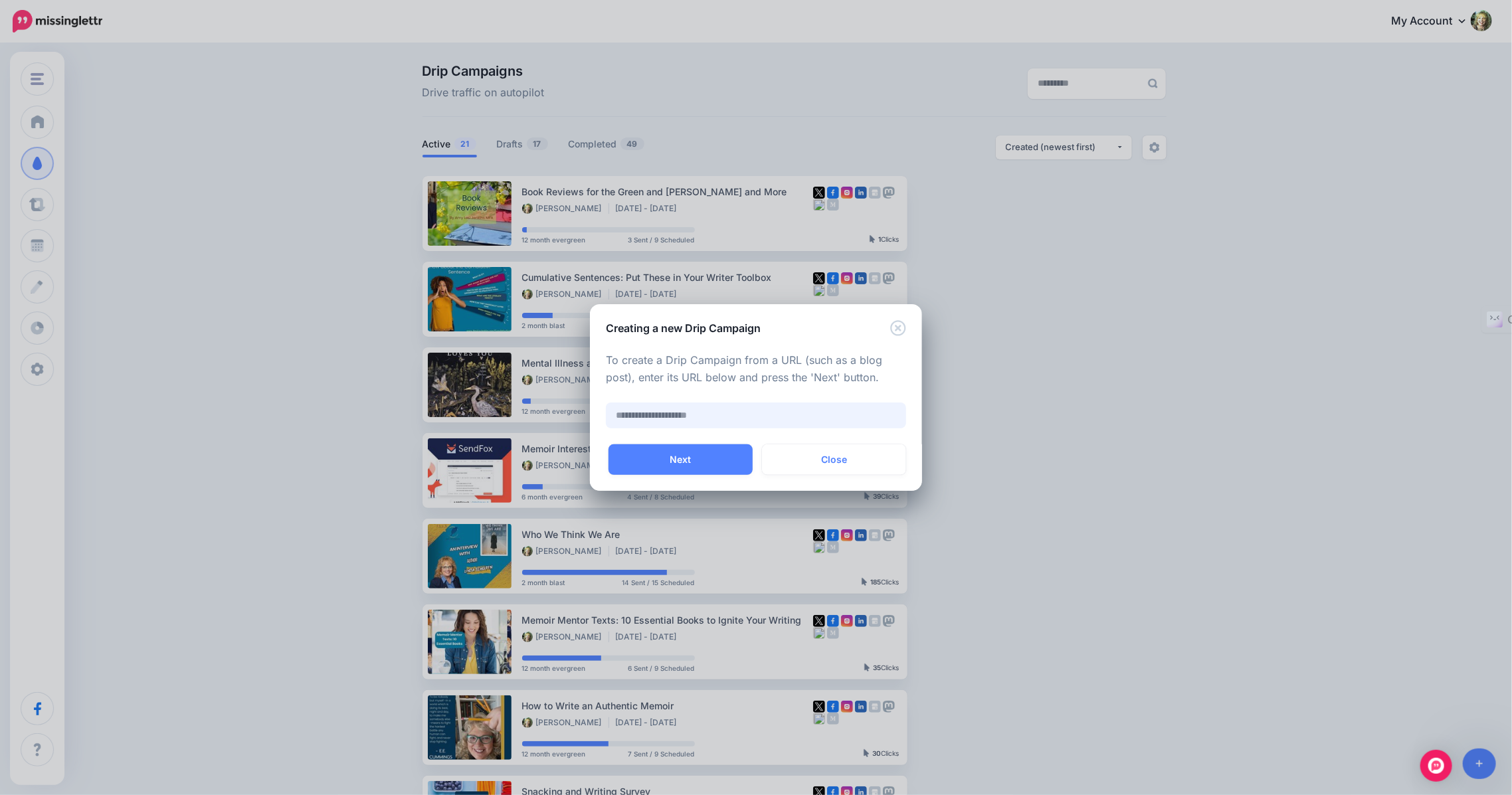
paste input "**********"
type input "**********"
click at [670, 454] on button "Next" at bounding box center [681, 460] width 144 height 30
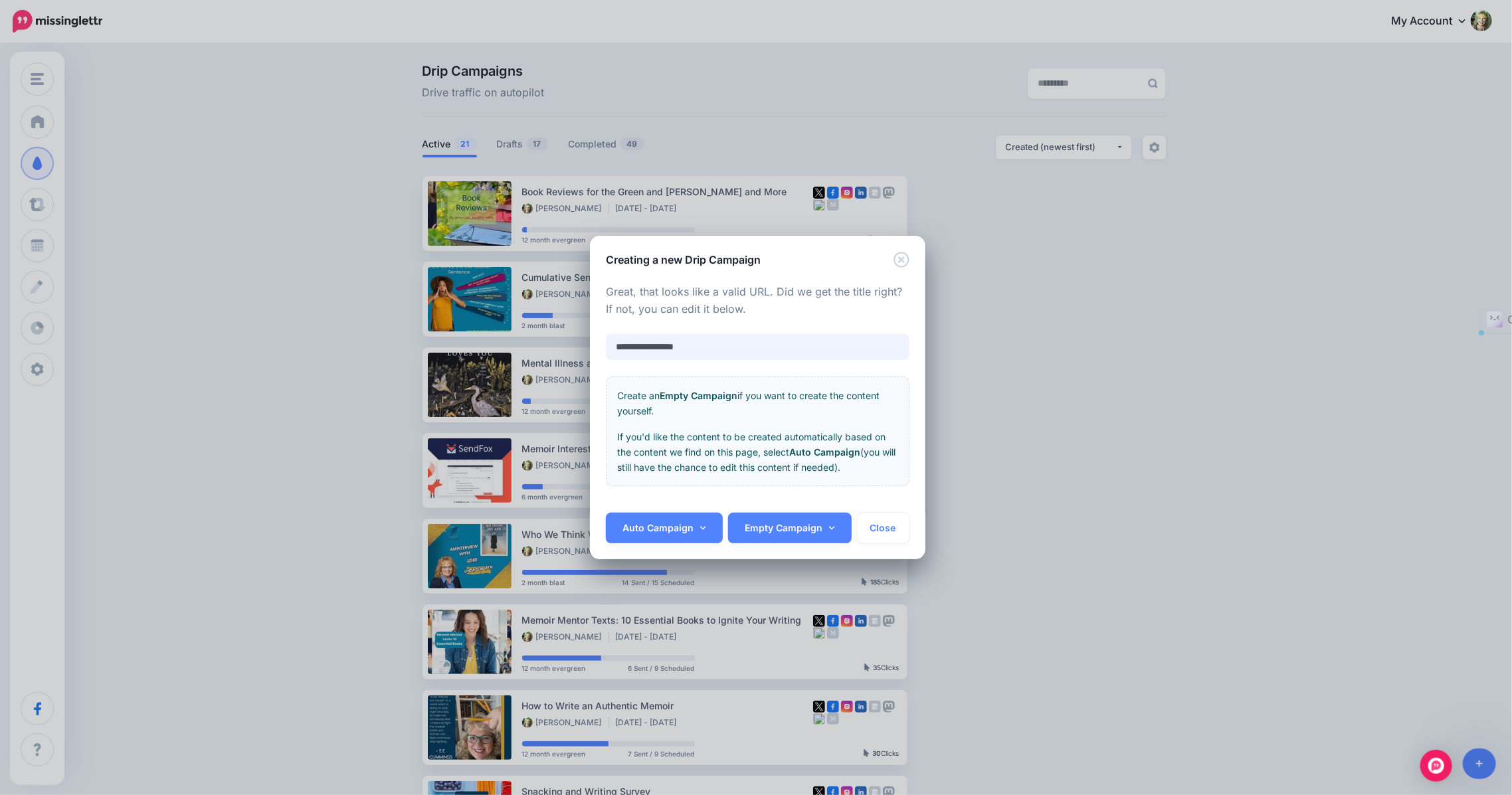
drag, startPoint x: 701, startPoint y: 355, endPoint x: 608, endPoint y: 347, distance: 93.3
click at [608, 347] on input "**********" at bounding box center [758, 347] width 304 height 26
type input "**********"
click at [657, 530] on link "Auto Campaign" at bounding box center [665, 528] width 117 height 30
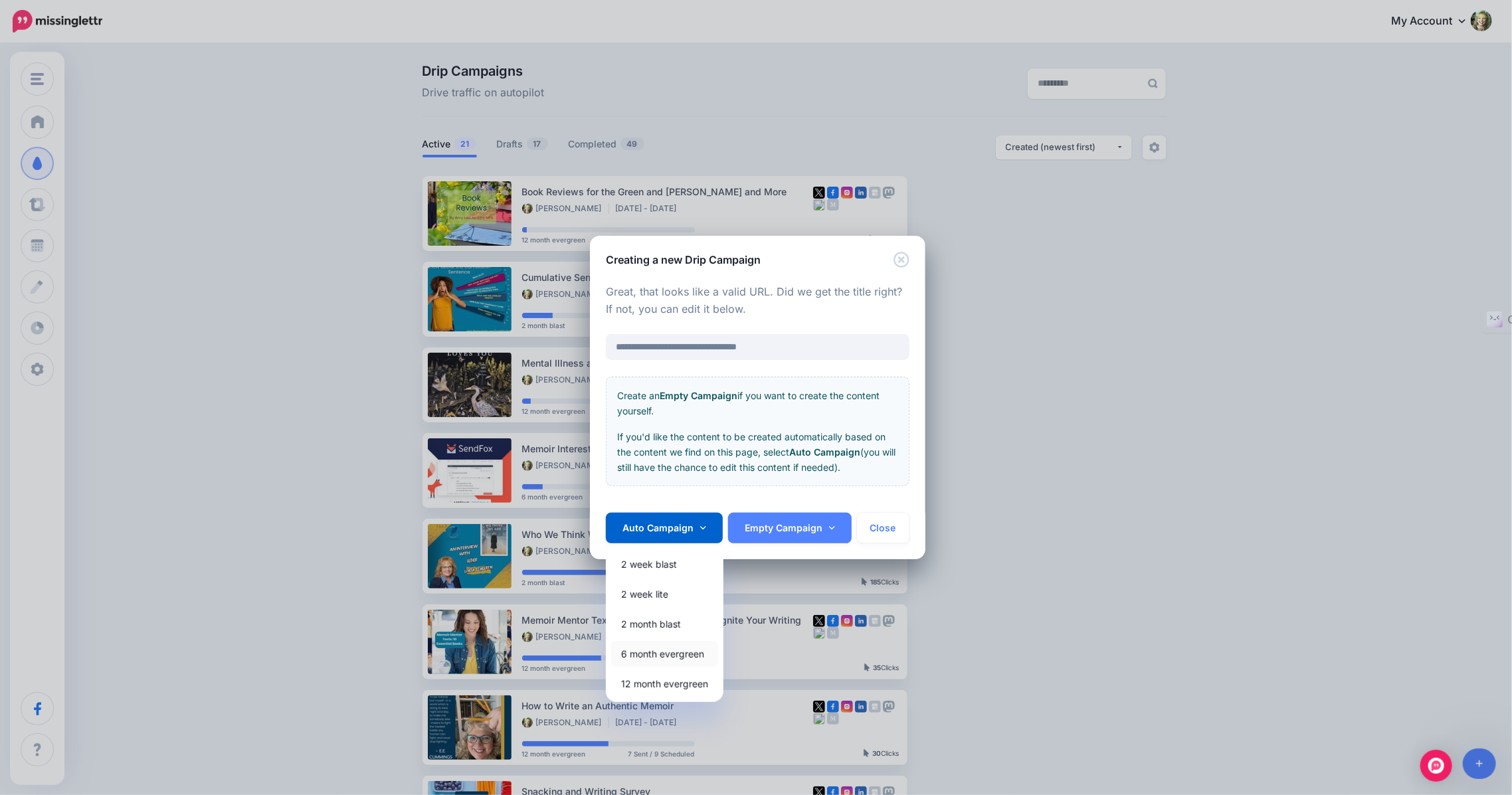
click at [653, 648] on link "6 month evergreen" at bounding box center [665, 654] width 107 height 26
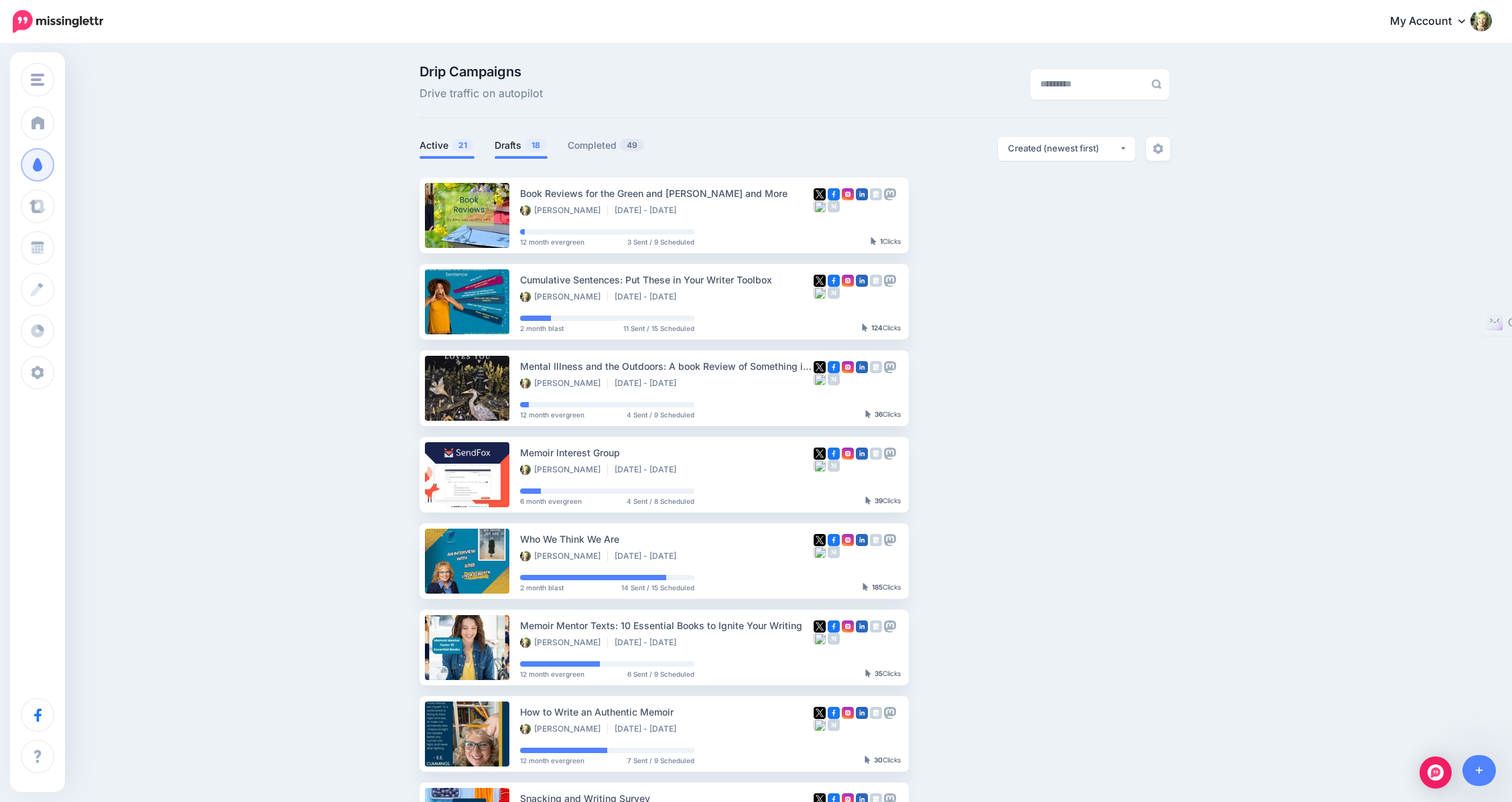
click at [523, 142] on link "Drafts 18" at bounding box center [521, 146] width 53 height 16
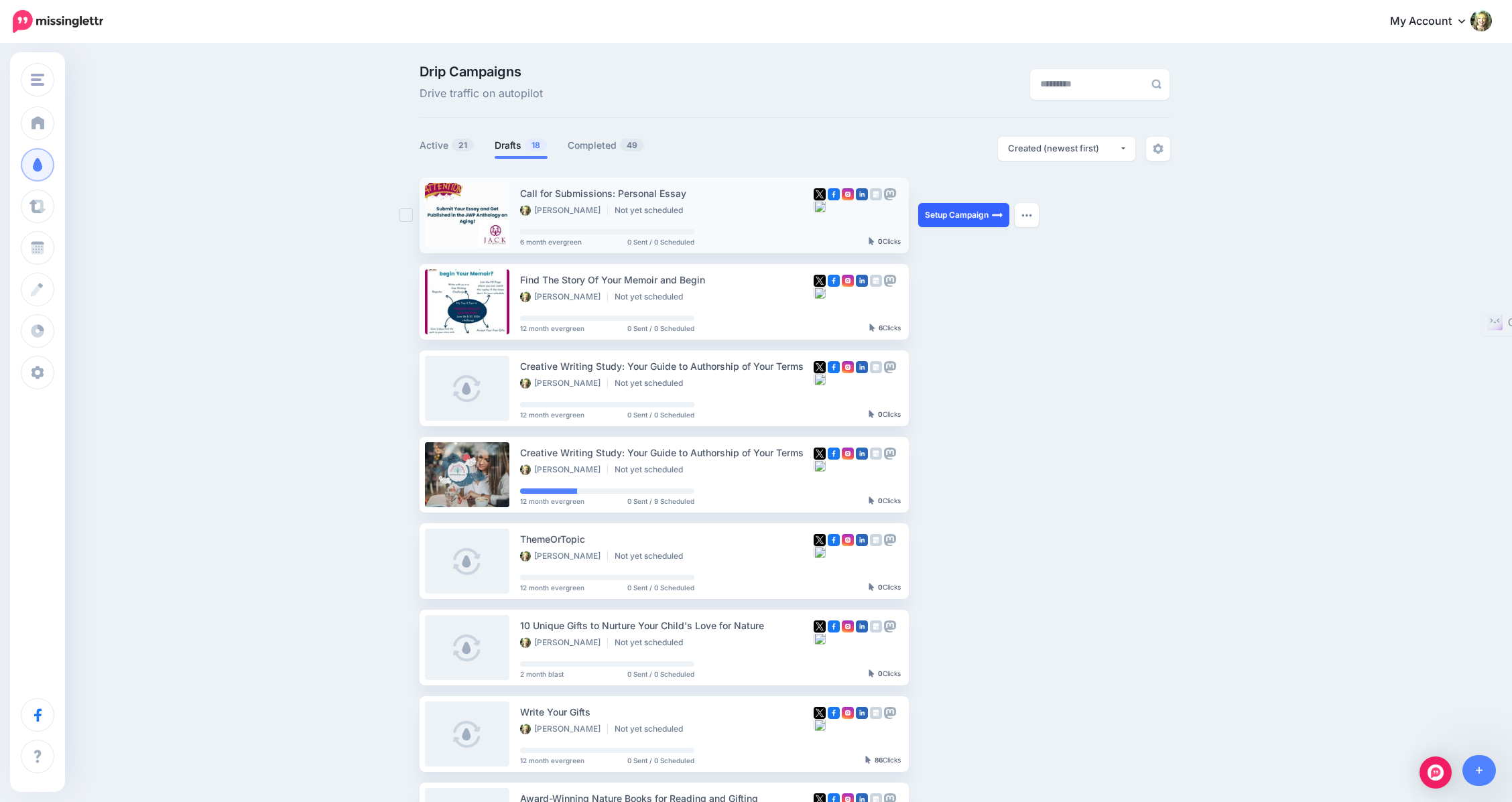
click at [989, 215] on link "Setup Campaign" at bounding box center [963, 215] width 91 height 24
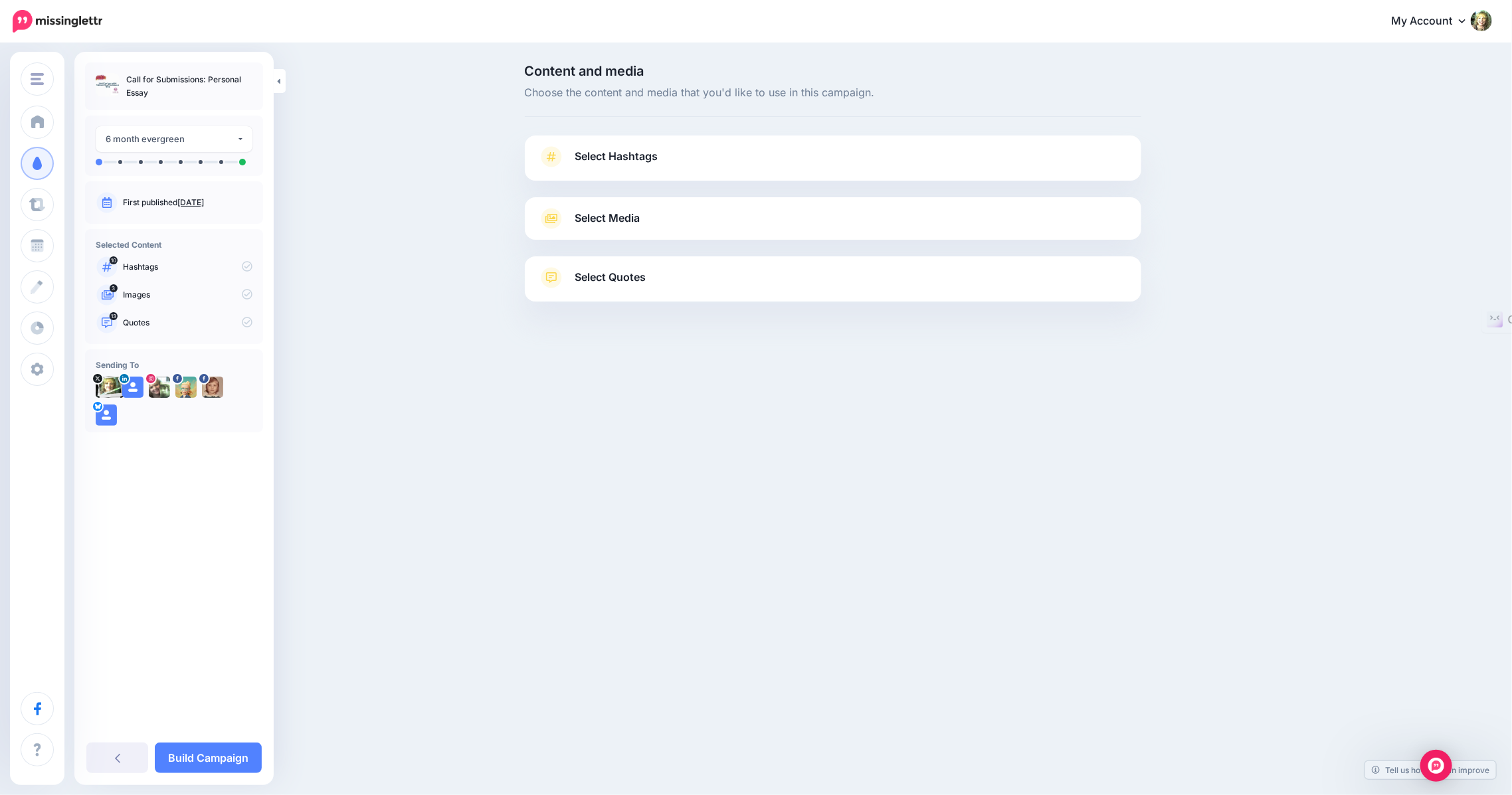
click at [627, 155] on span "Select Hashtags" at bounding box center [616, 156] width 83 height 18
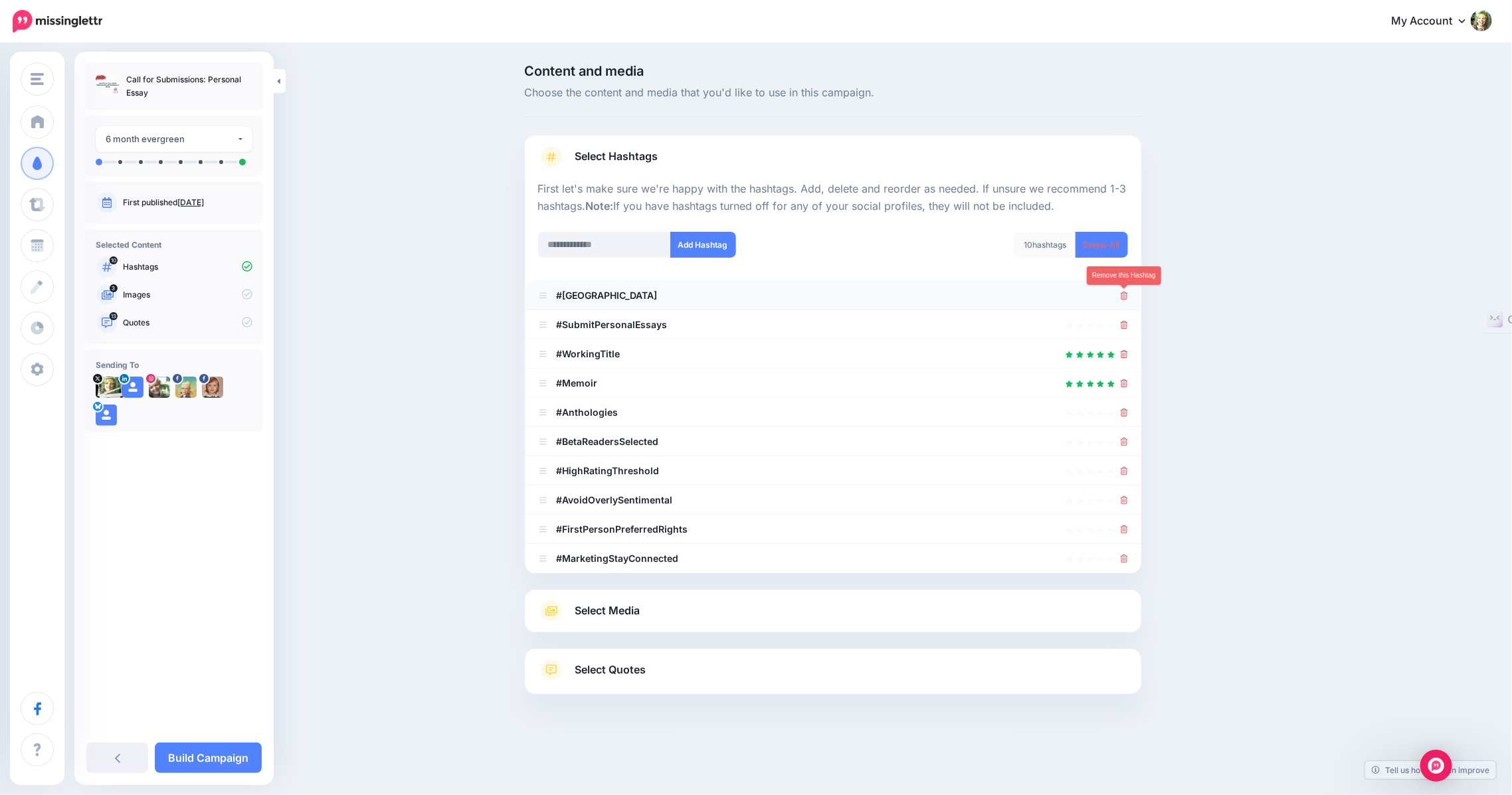
click at [1124, 299] on link at bounding box center [1124, 295] width 7 height 12
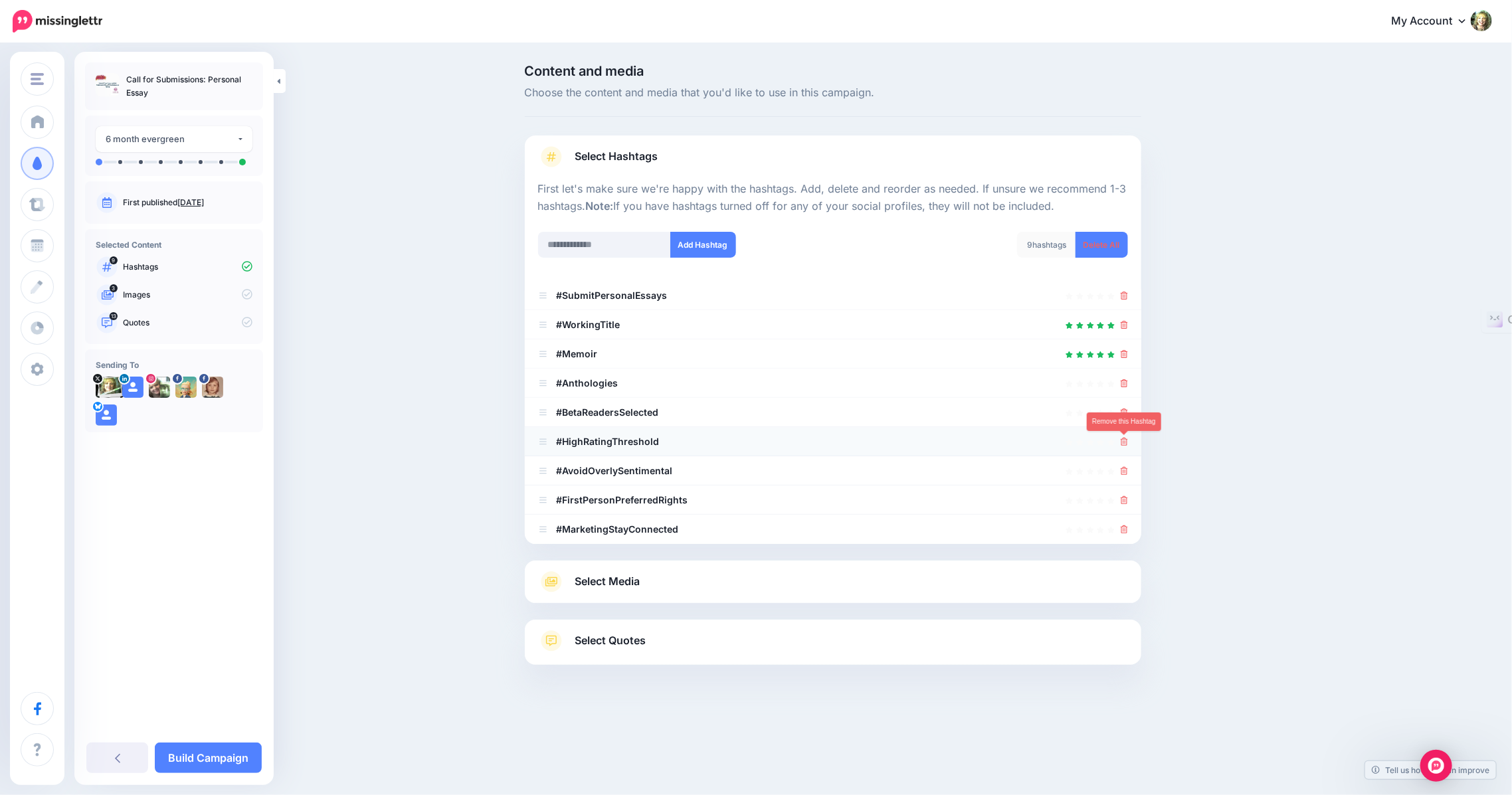
click at [1122, 440] on icon at bounding box center [1124, 442] width 7 height 8
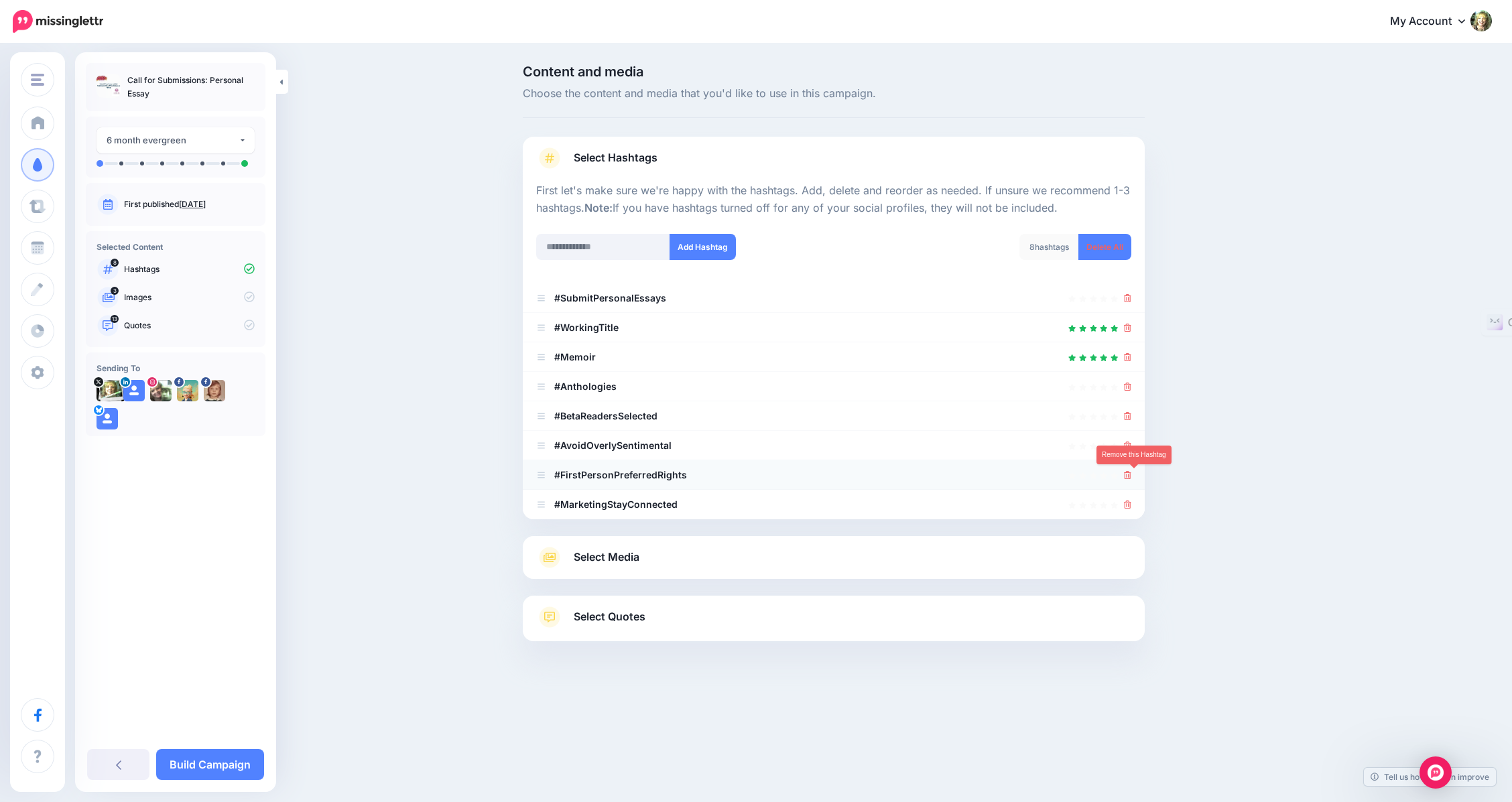
click at [1131, 472] on icon at bounding box center [1128, 475] width 7 height 8
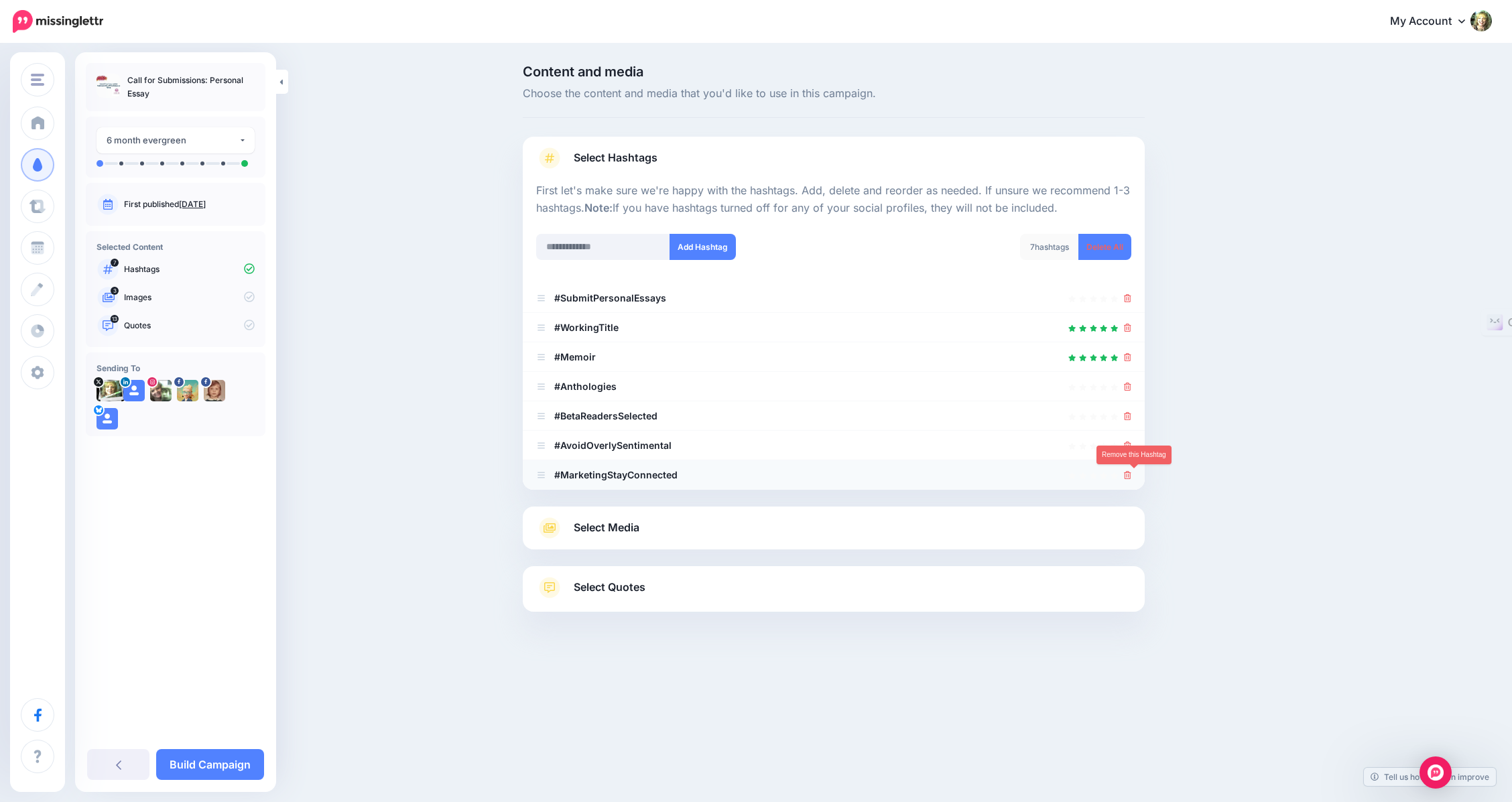
click at [1131, 477] on icon at bounding box center [1128, 475] width 7 height 8
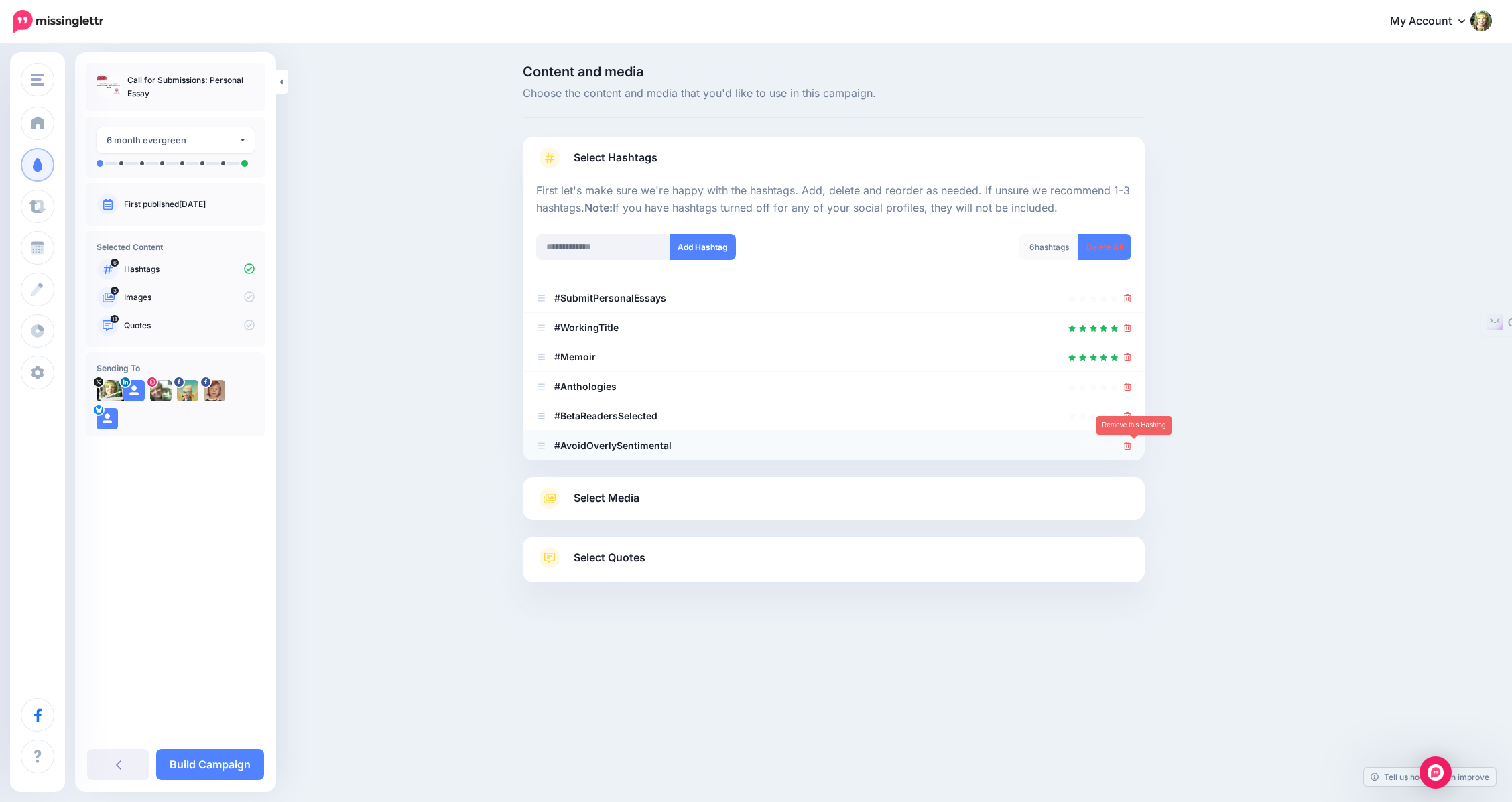
click at [1131, 445] on icon at bounding box center [1128, 445] width 7 height 8
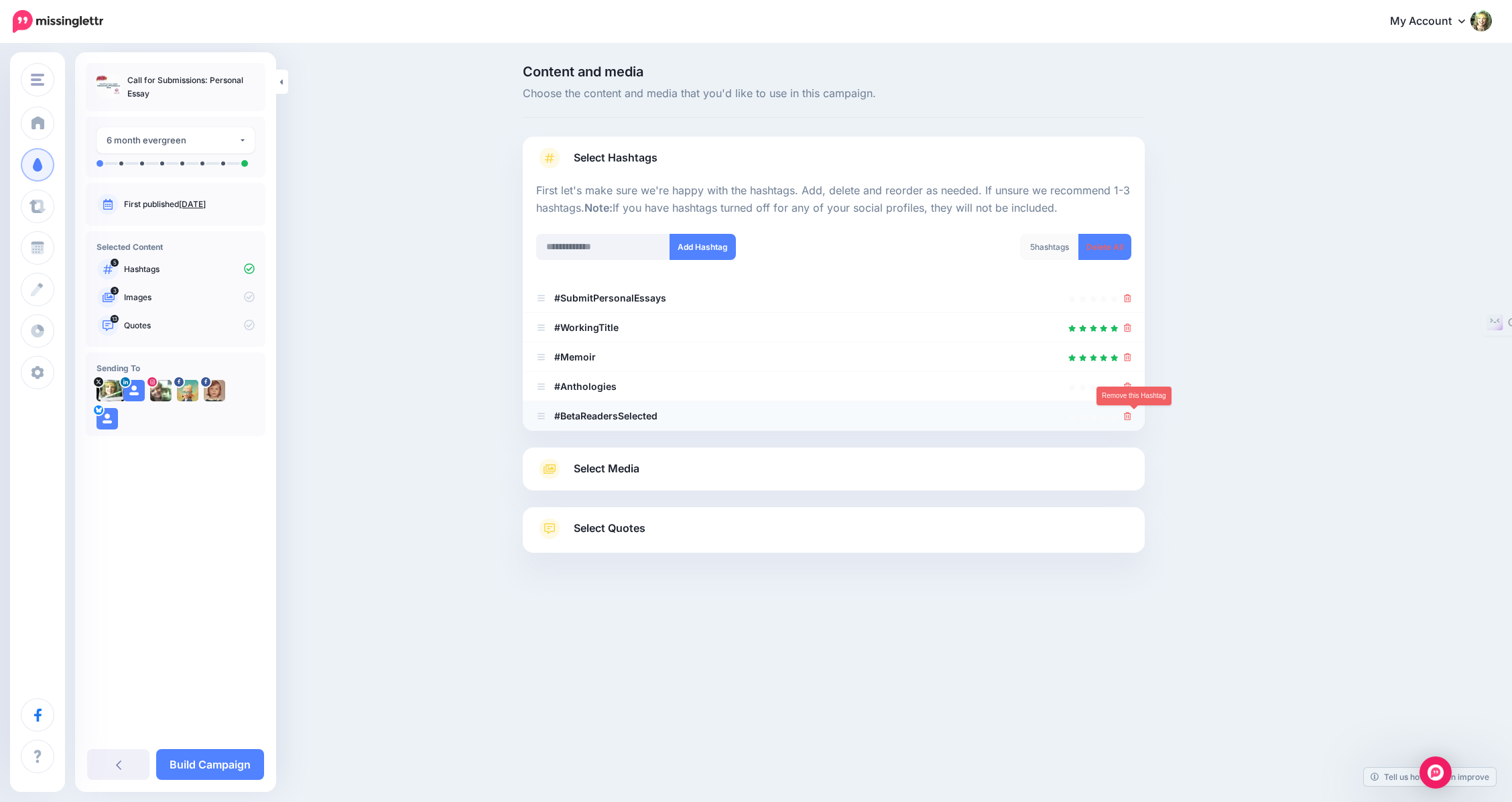
click at [1131, 416] on icon at bounding box center [1128, 416] width 7 height 8
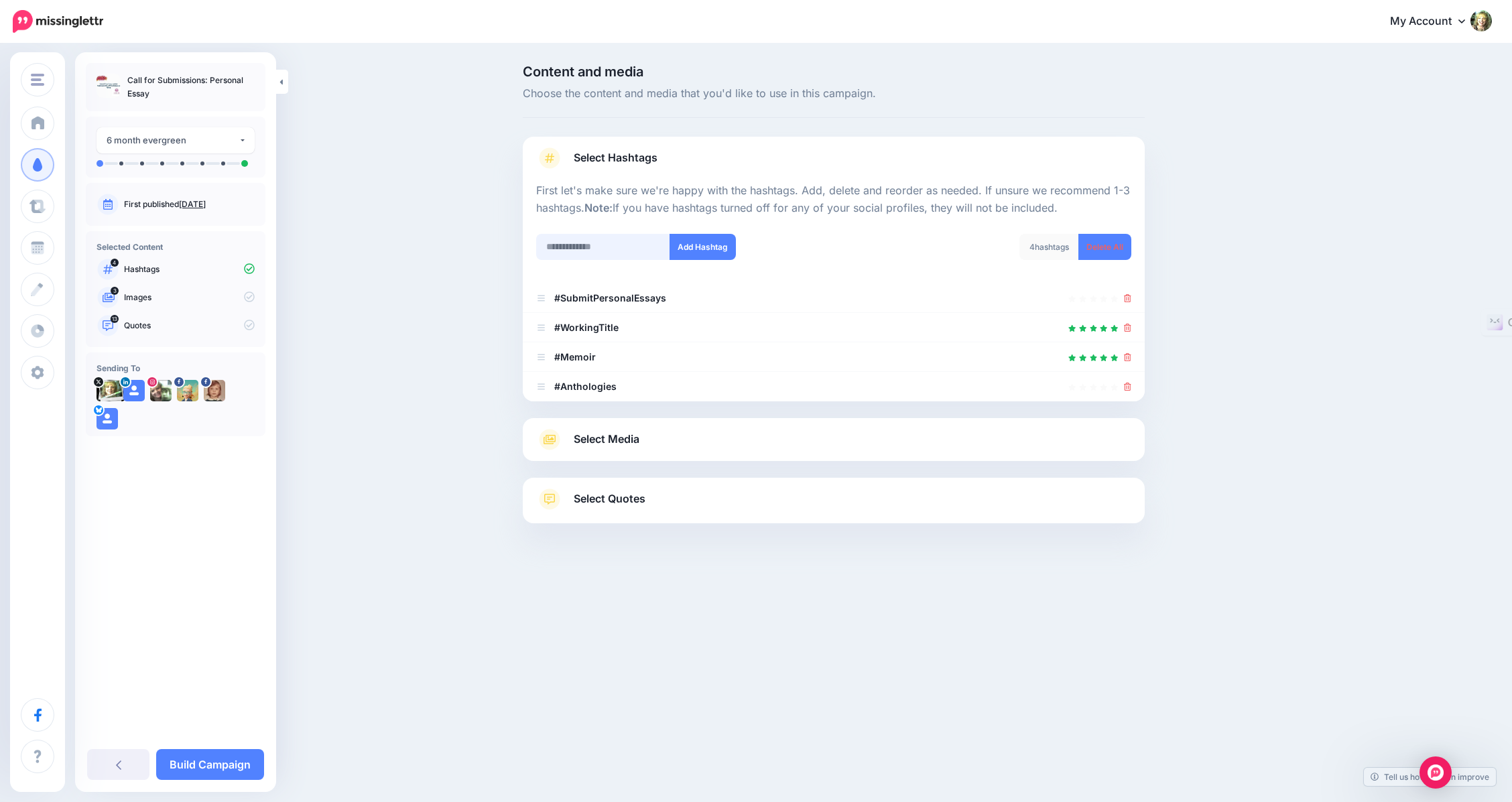
click at [601, 246] on input "text" at bounding box center [603, 247] width 134 height 26
type input "**********"
click at [707, 250] on button "Add Hashtag" at bounding box center [702, 247] width 66 height 26
click at [611, 250] on input "text" at bounding box center [603, 247] width 134 height 26
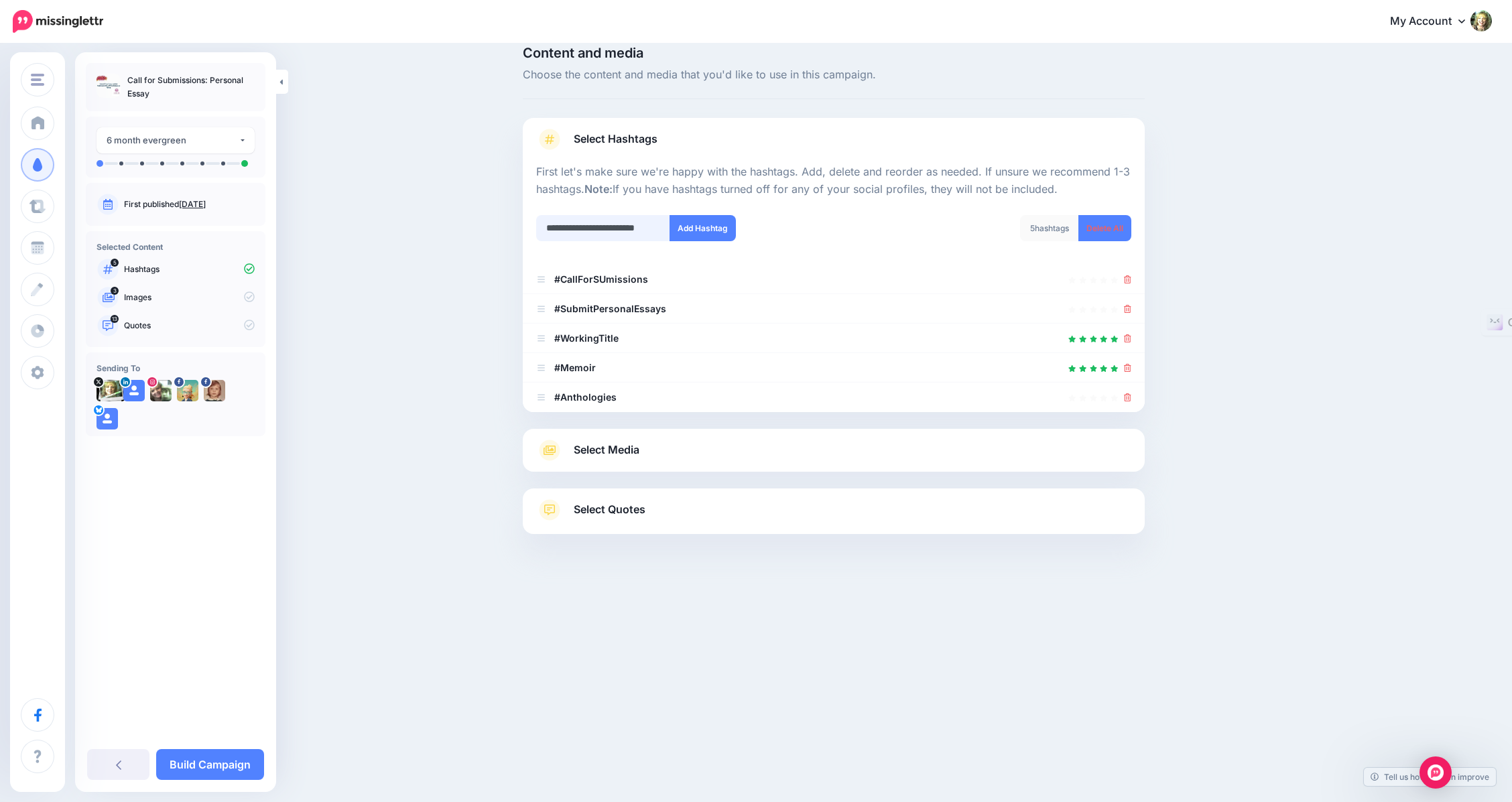
scroll to position [0, 11]
type input "**********"
click at [704, 225] on button "Add Hashtag" at bounding box center [702, 228] width 66 height 26
click at [614, 451] on span "Select Media" at bounding box center [606, 450] width 66 height 18
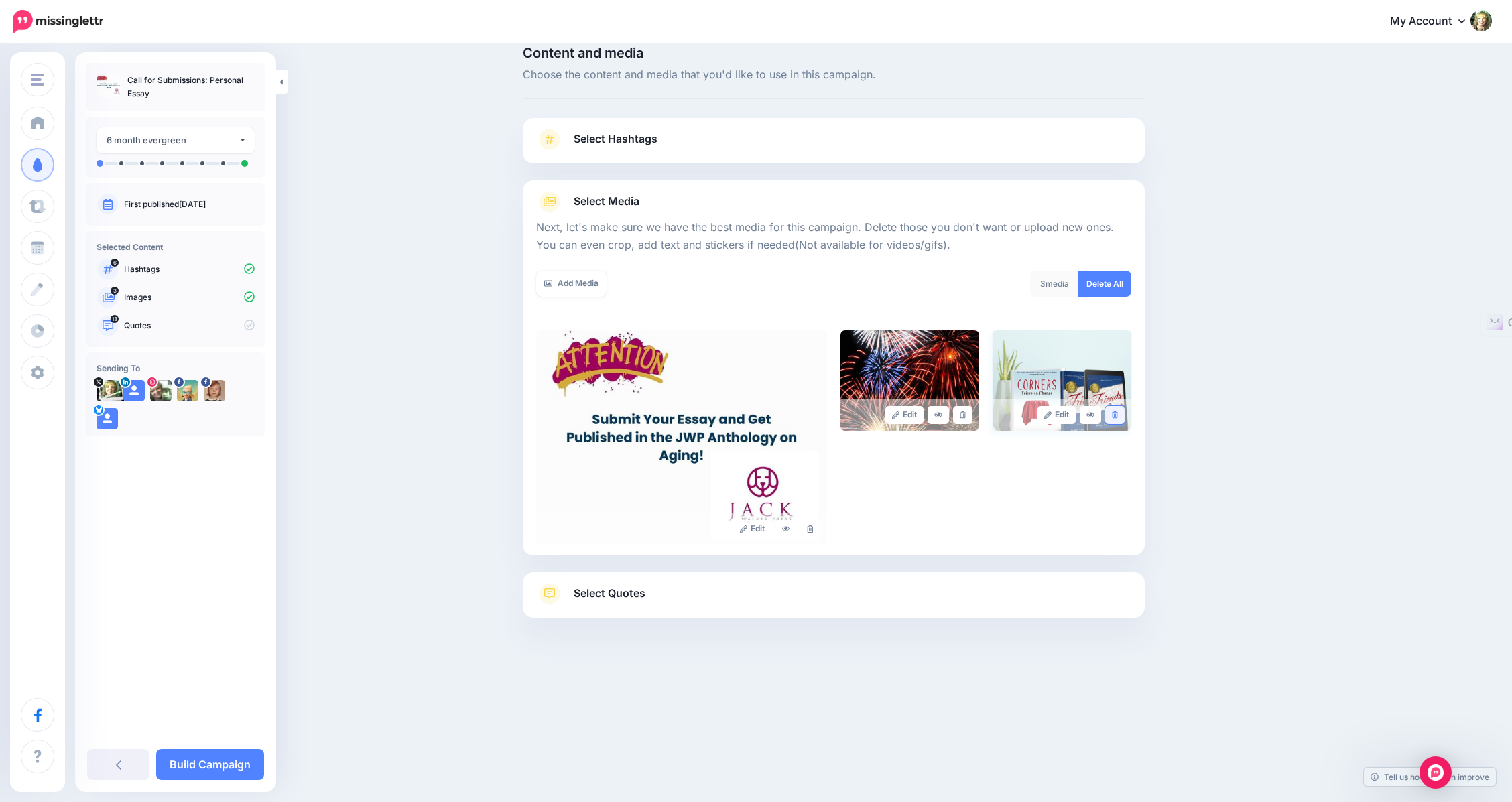
click at [1124, 418] on link at bounding box center [1115, 415] width 20 height 18
click at [966, 416] on icon at bounding box center [962, 415] width 6 height 7
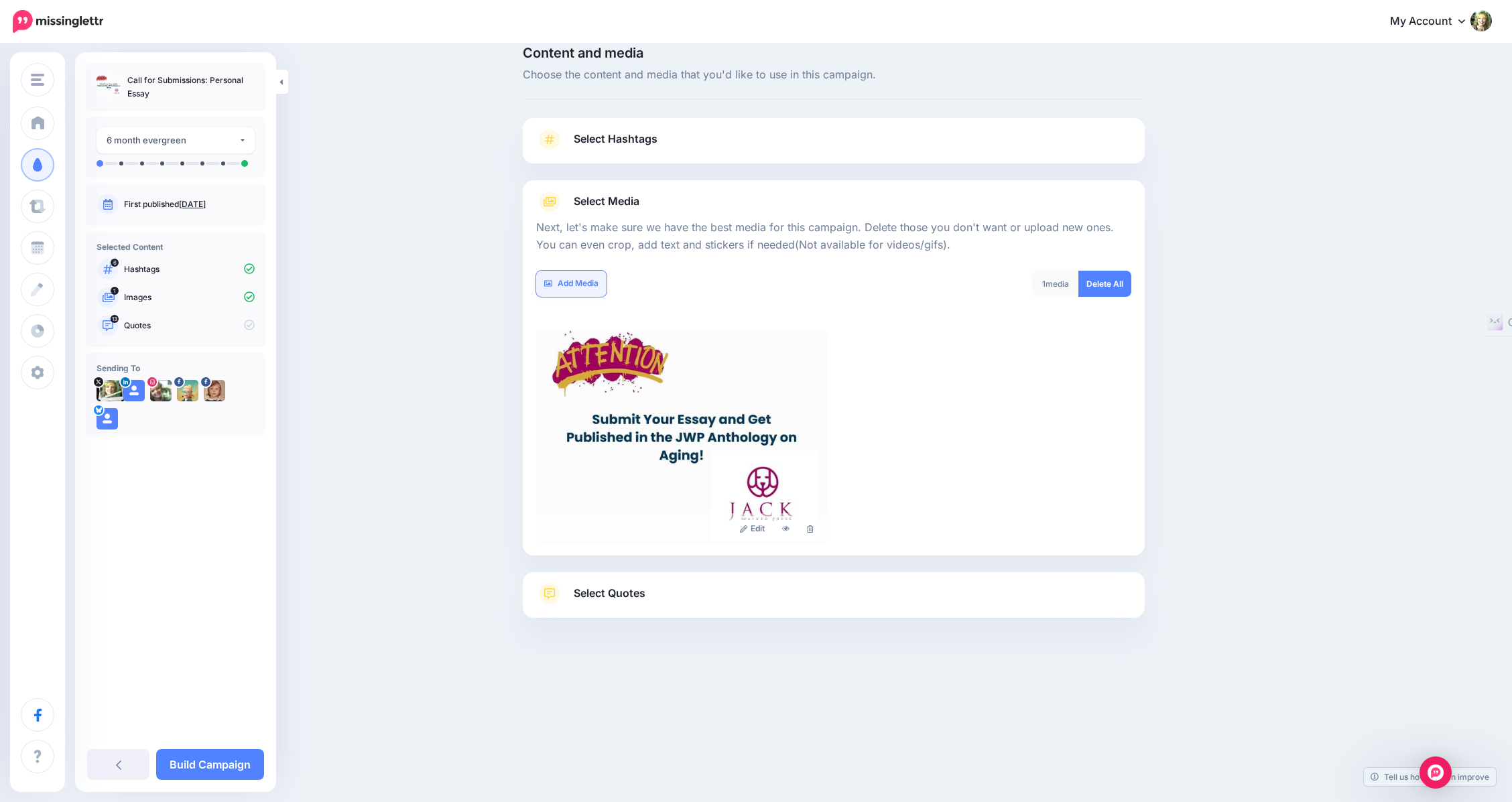
click at [562, 285] on link "Add Media" at bounding box center [571, 284] width 71 height 26
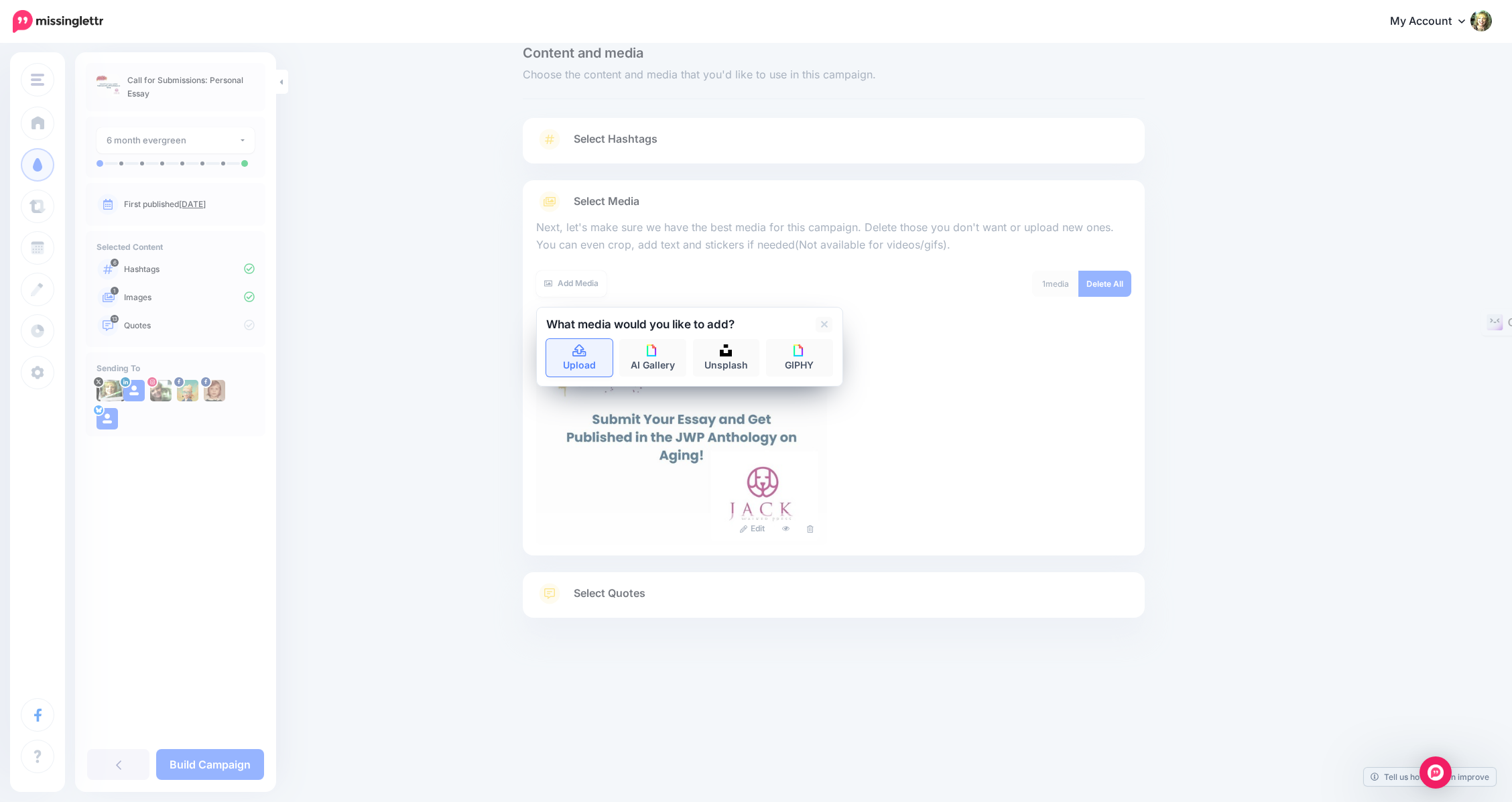
click at [586, 352] on icon at bounding box center [579, 350] width 13 height 12
click at [587, 345] on icon at bounding box center [579, 351] width 15 height 12
click at [590, 367] on link "Upload" at bounding box center [579, 358] width 67 height 38
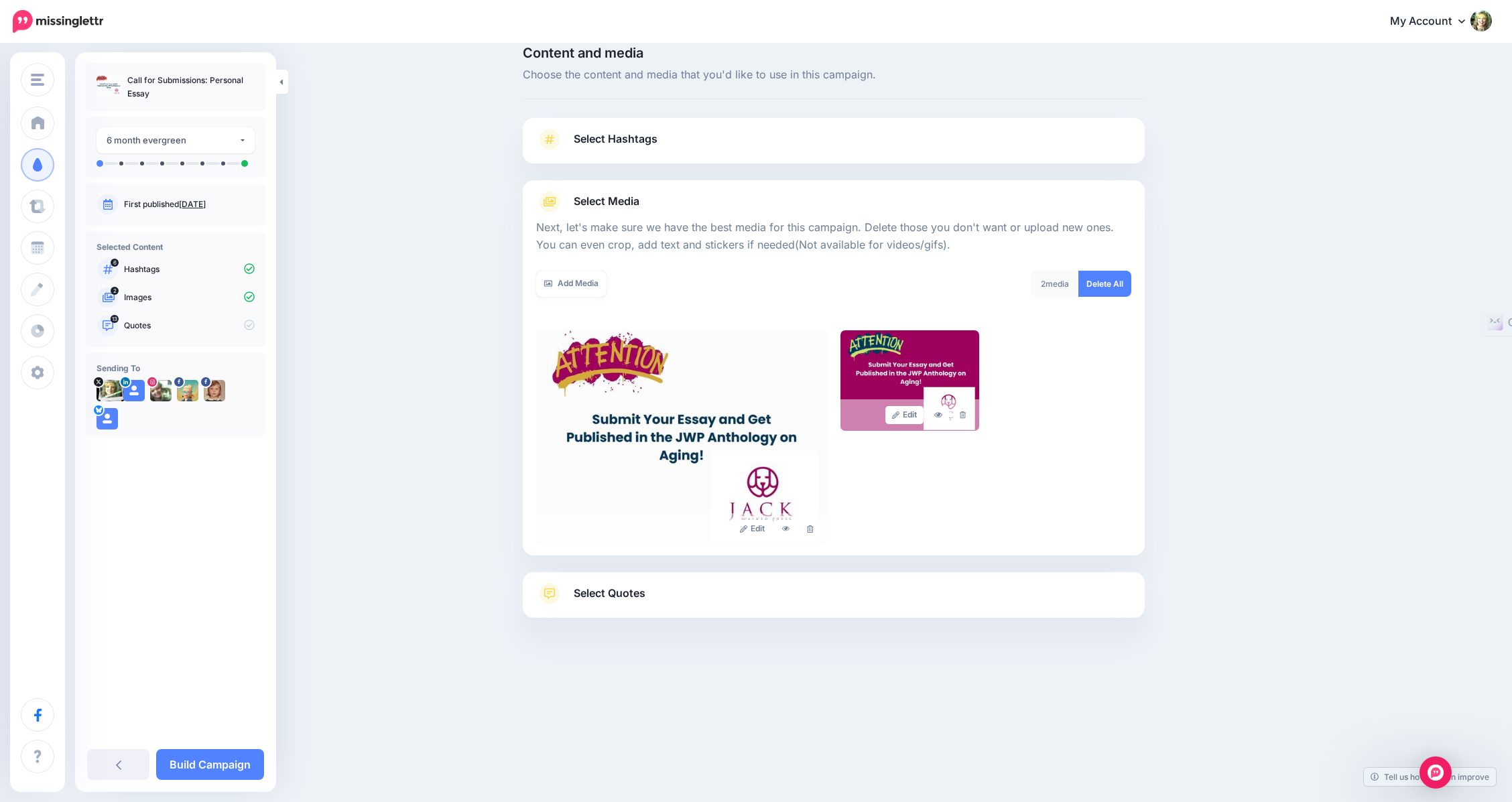
click at [1474, 455] on div "Content and media Choose the content and media that you'd like to use in this c…" at bounding box center [756, 365] width 1512 height 679
click at [562, 285] on link "Add Media" at bounding box center [571, 284] width 71 height 26
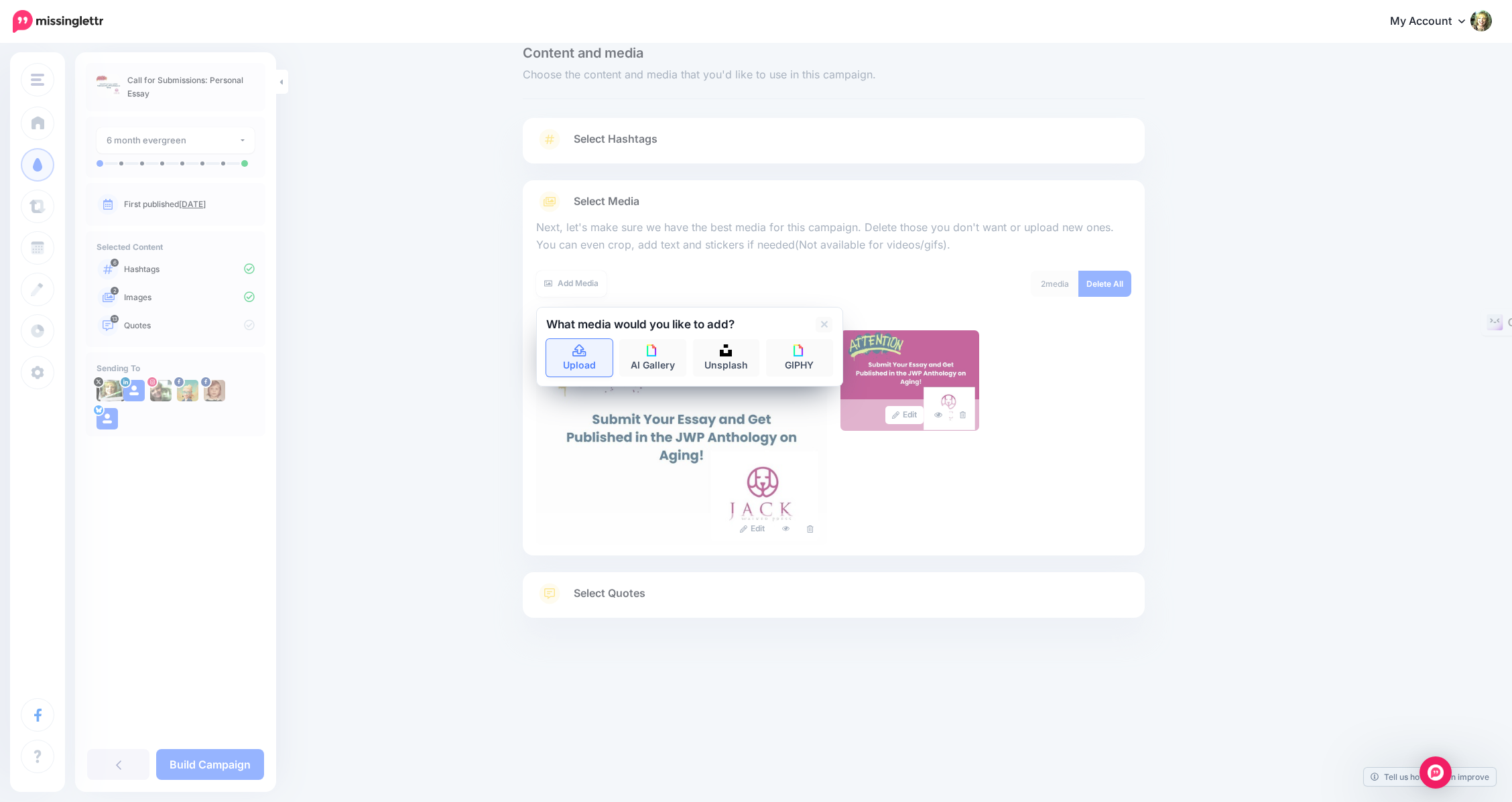
click at [587, 359] on link "Upload" at bounding box center [579, 358] width 67 height 38
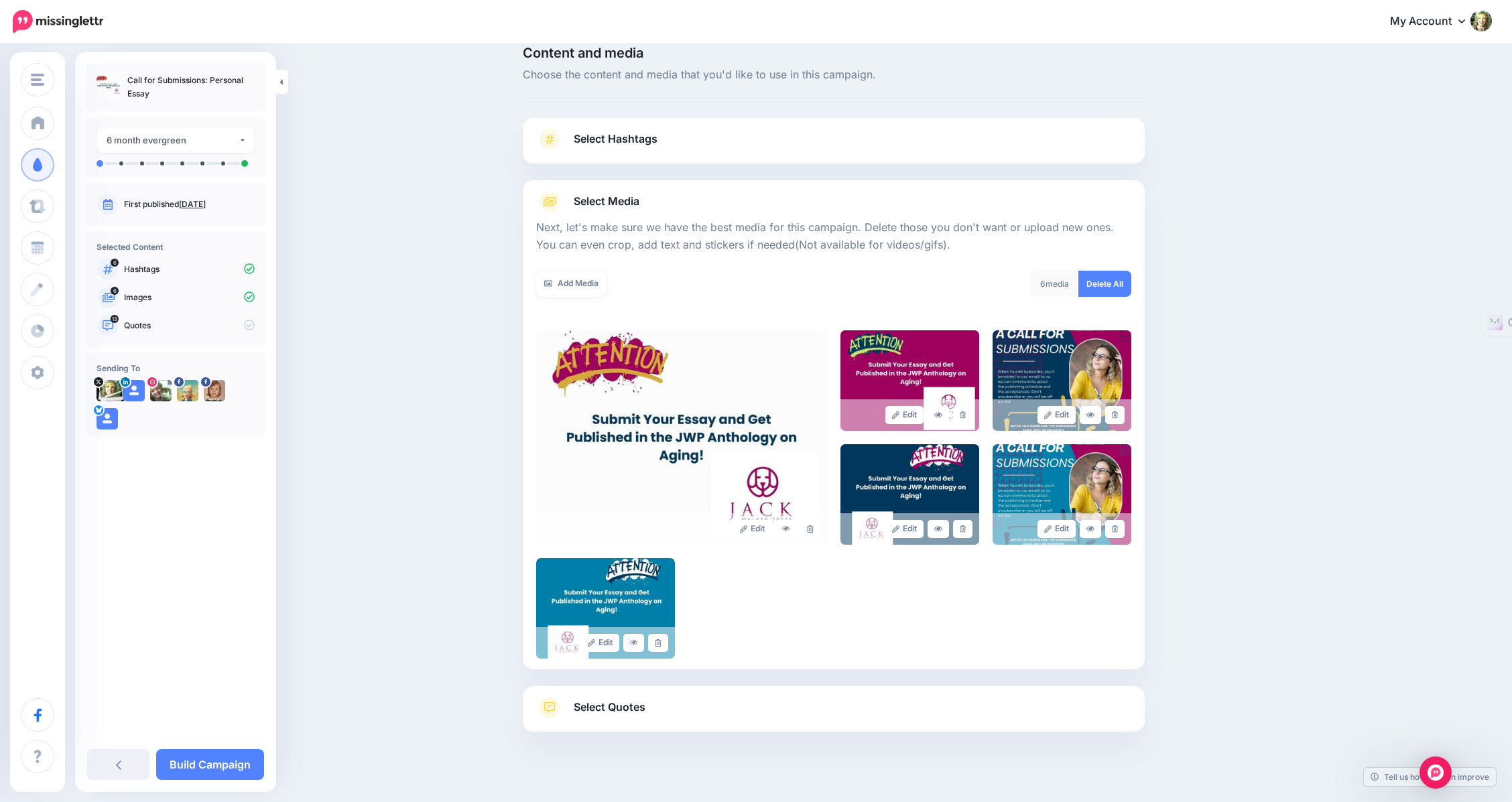
scroll to position [54, 0]
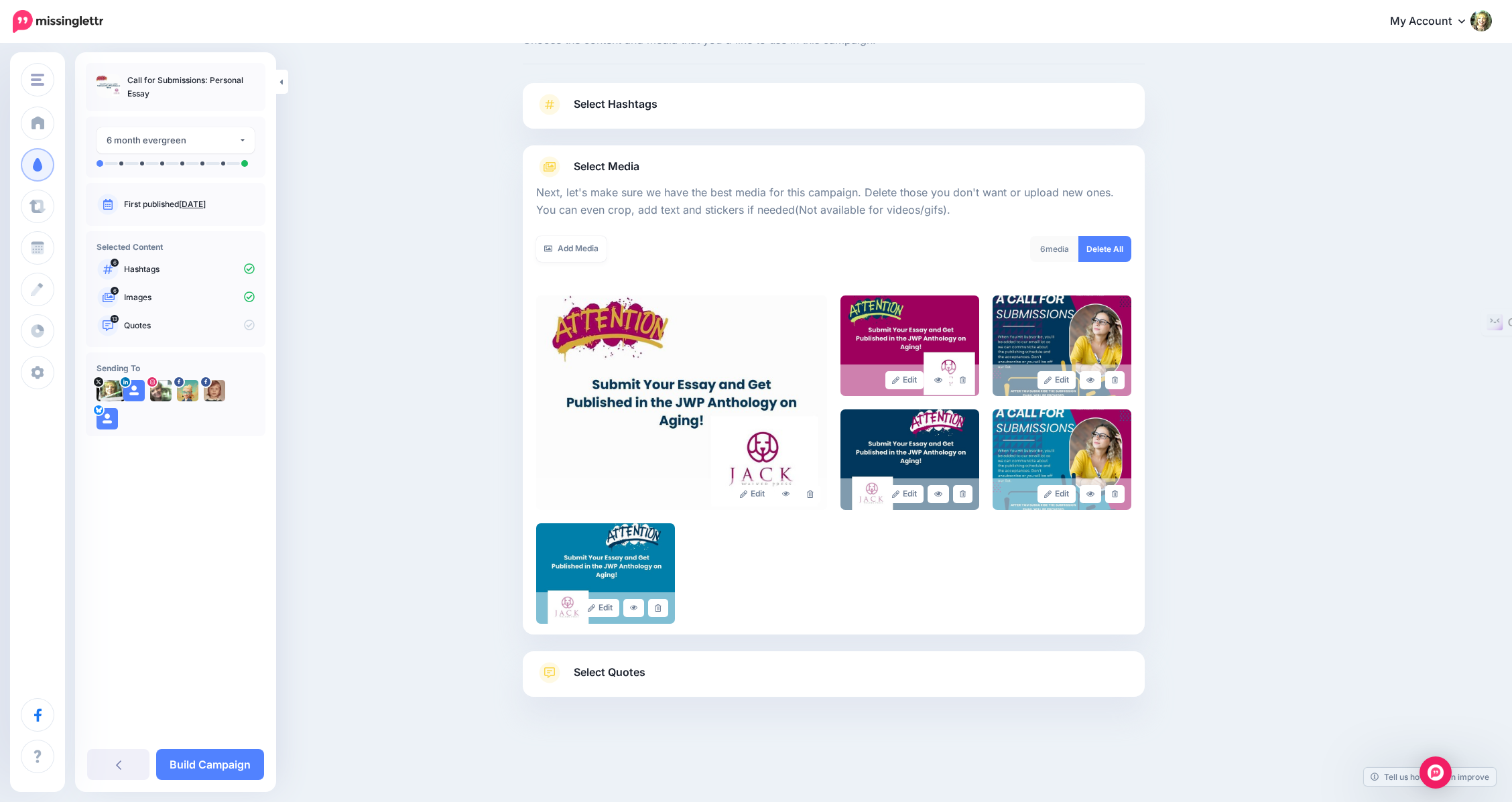
click at [604, 670] on span "Select Quotes" at bounding box center [609, 672] width 71 height 18
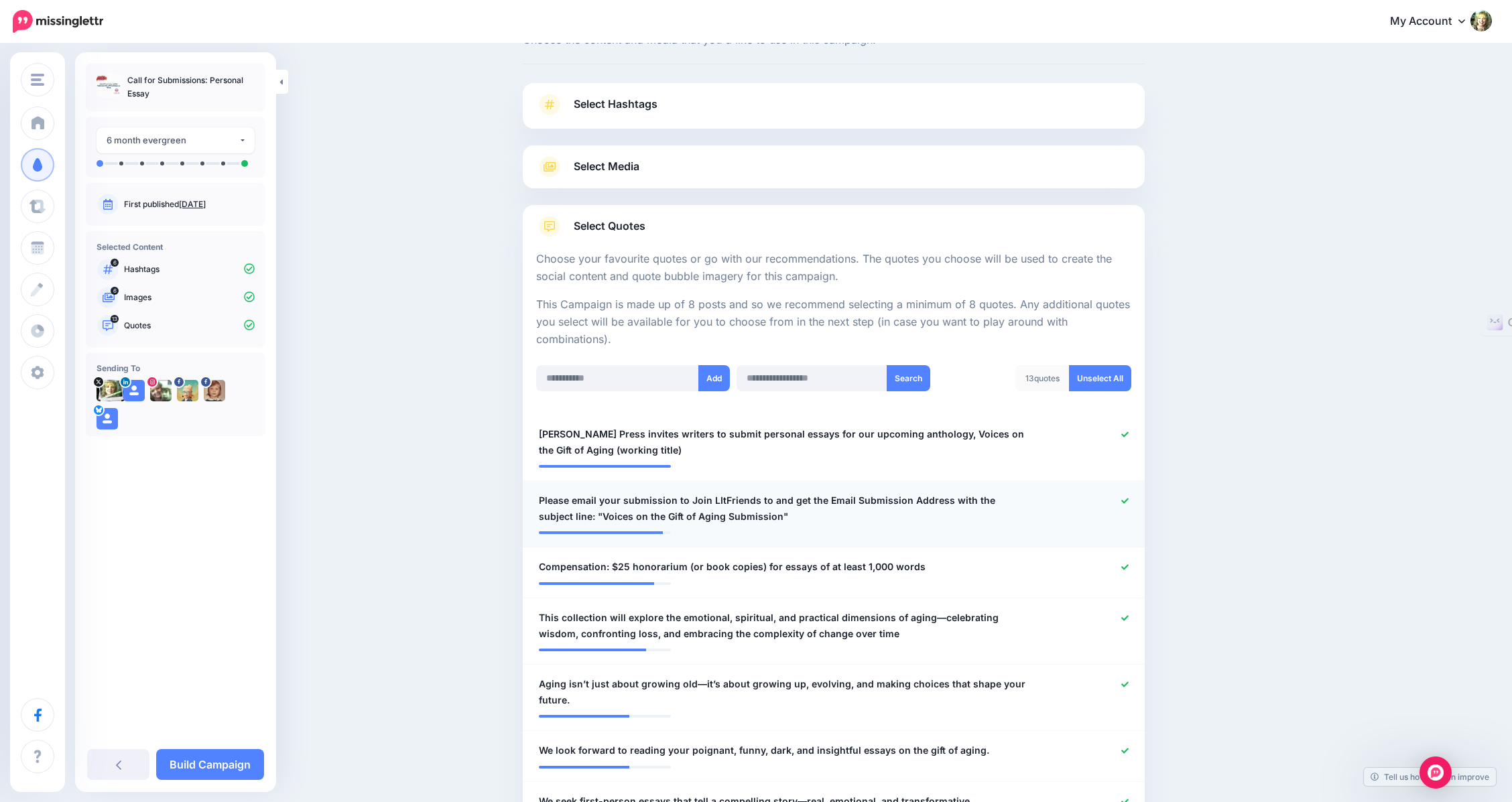
click at [1127, 501] on icon at bounding box center [1125, 501] width 7 height 7
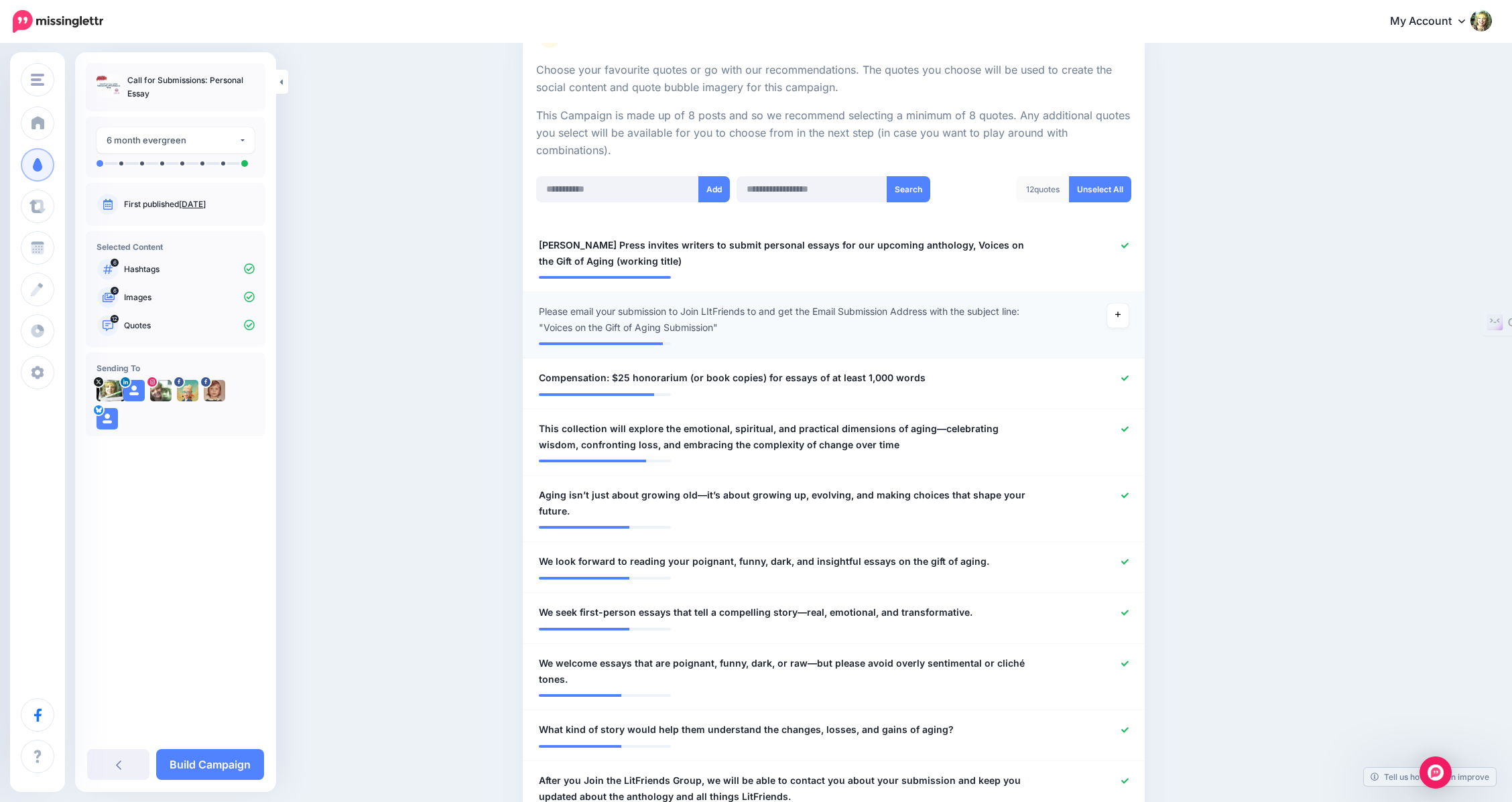
scroll to position [228, 0]
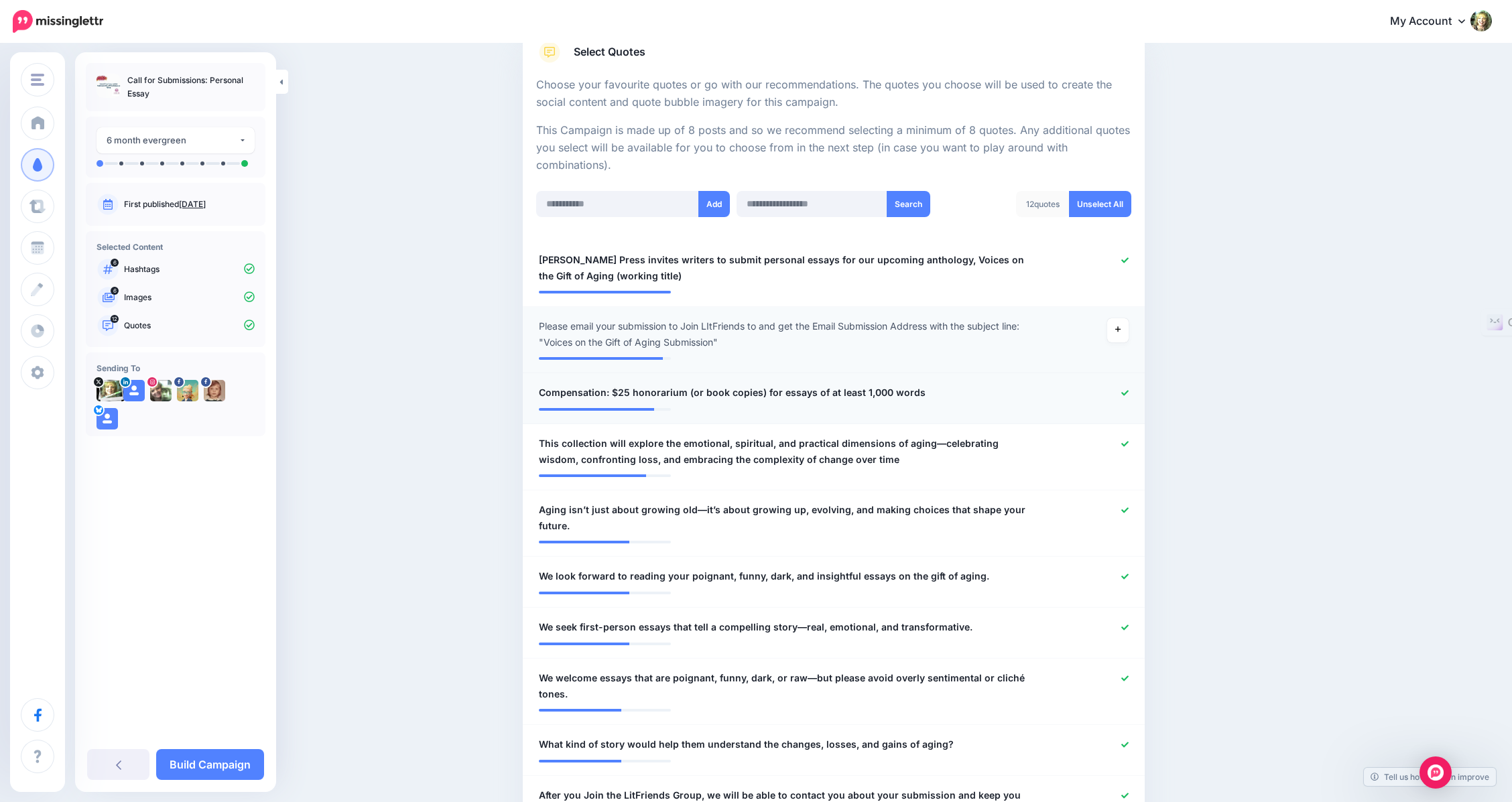
click at [1129, 400] on div at bounding box center [1088, 392] width 102 height 17
click at [1131, 448] on div at bounding box center [1088, 451] width 102 height 32
click at [1128, 508] on icon at bounding box center [1125, 510] width 7 height 7
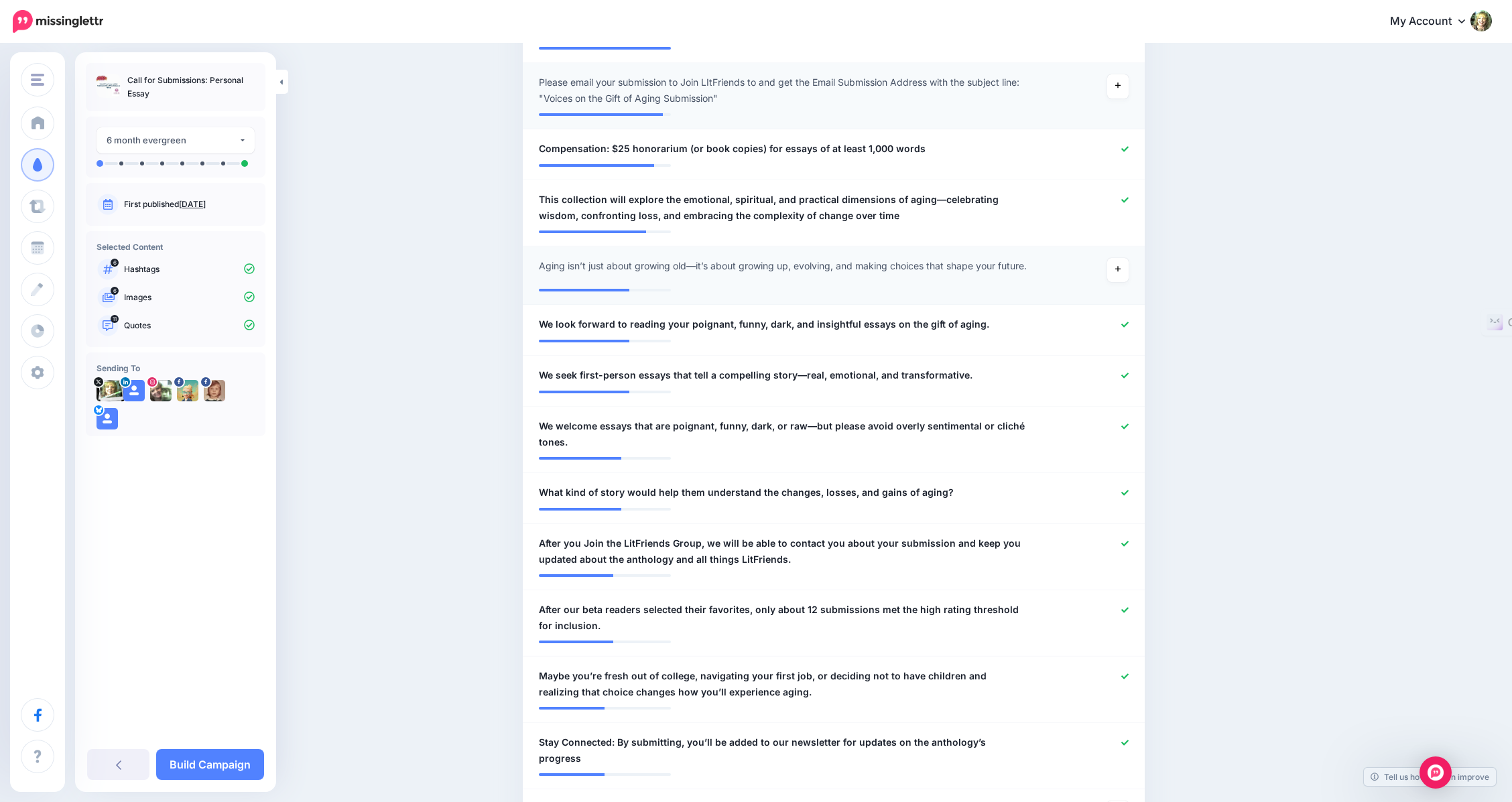
scroll to position [490, 0]
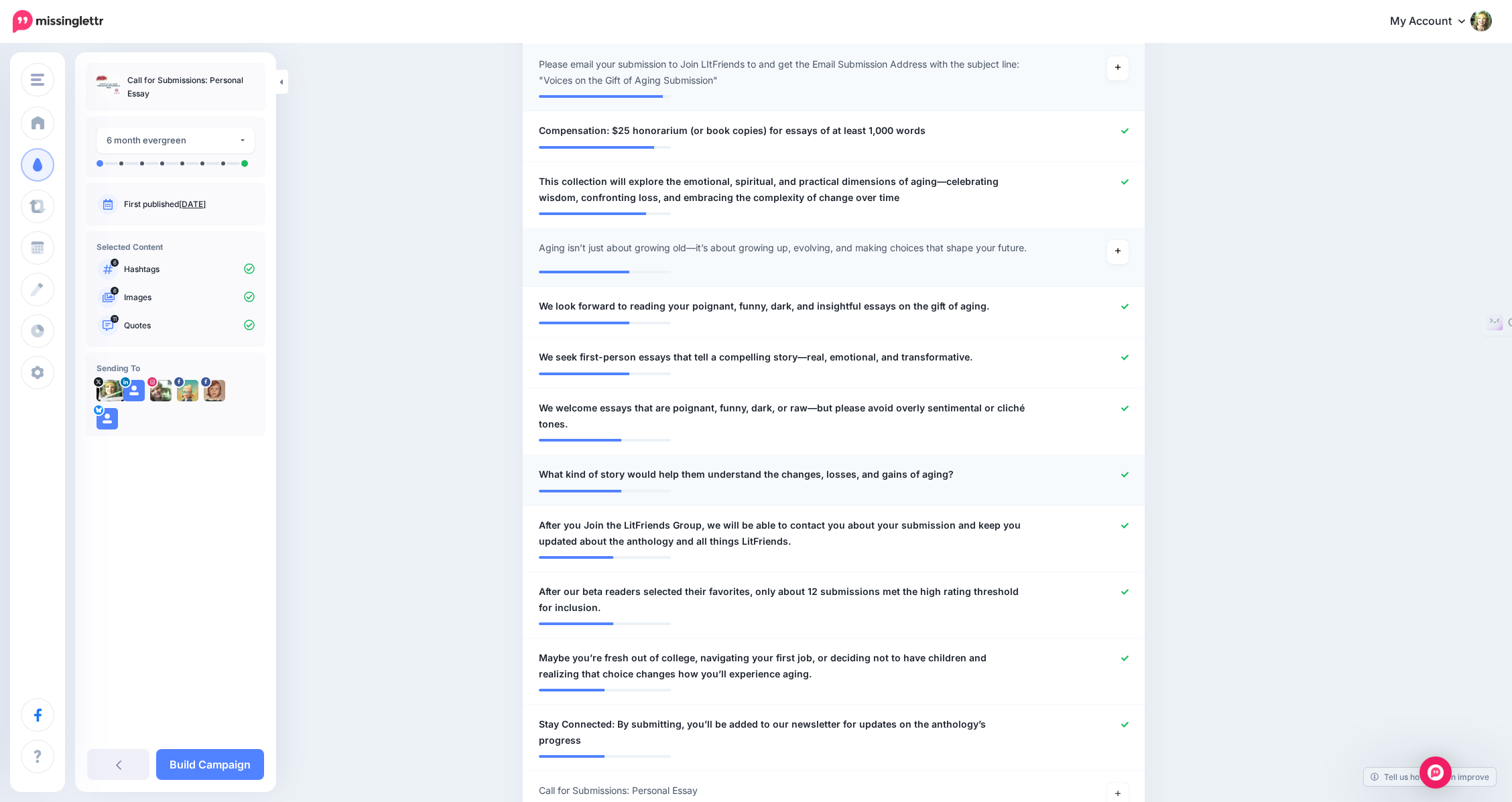
click at [1128, 478] on icon at bounding box center [1125, 475] width 7 height 7
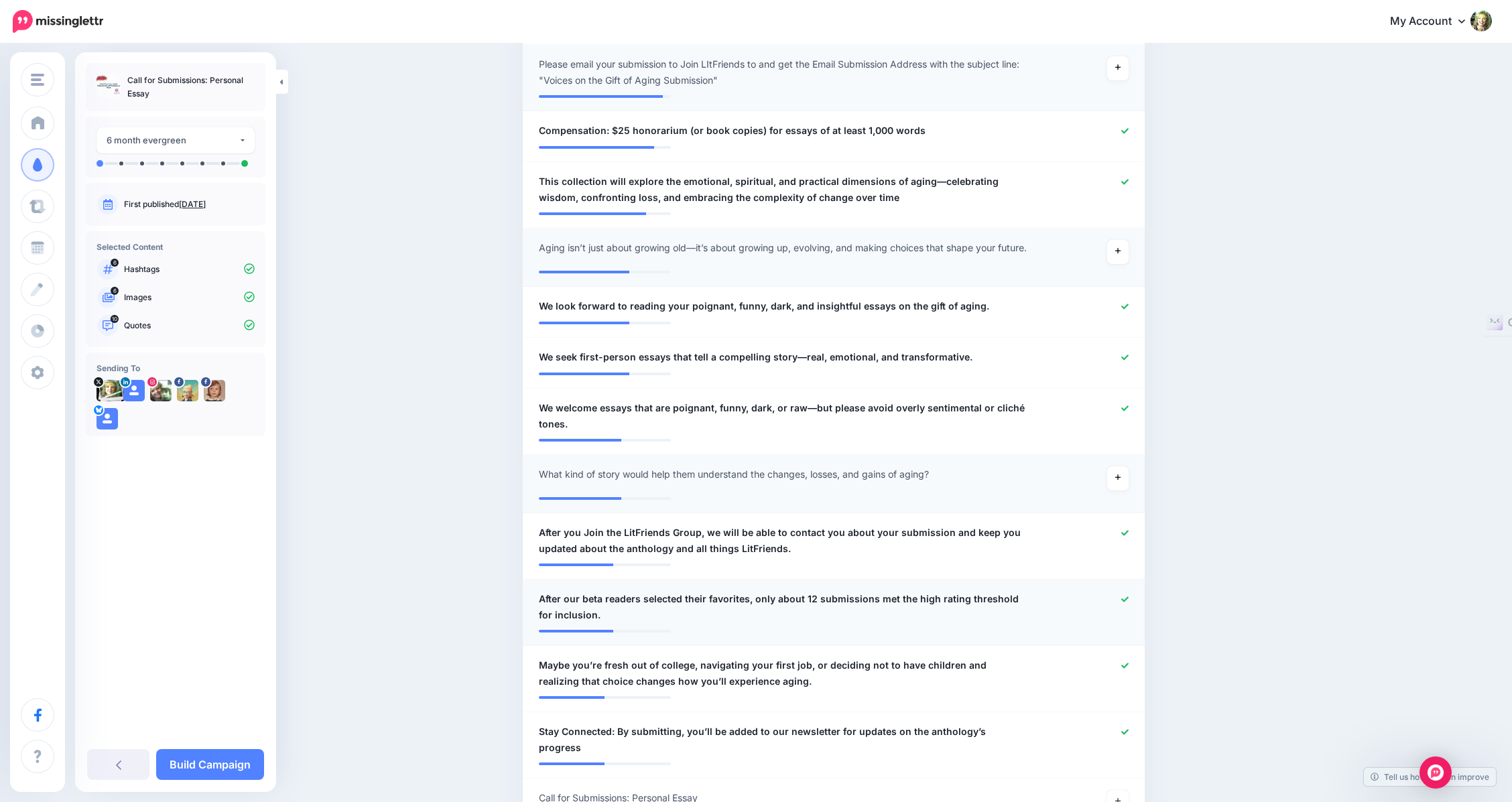
click at [1125, 600] on div at bounding box center [1088, 607] width 102 height 32
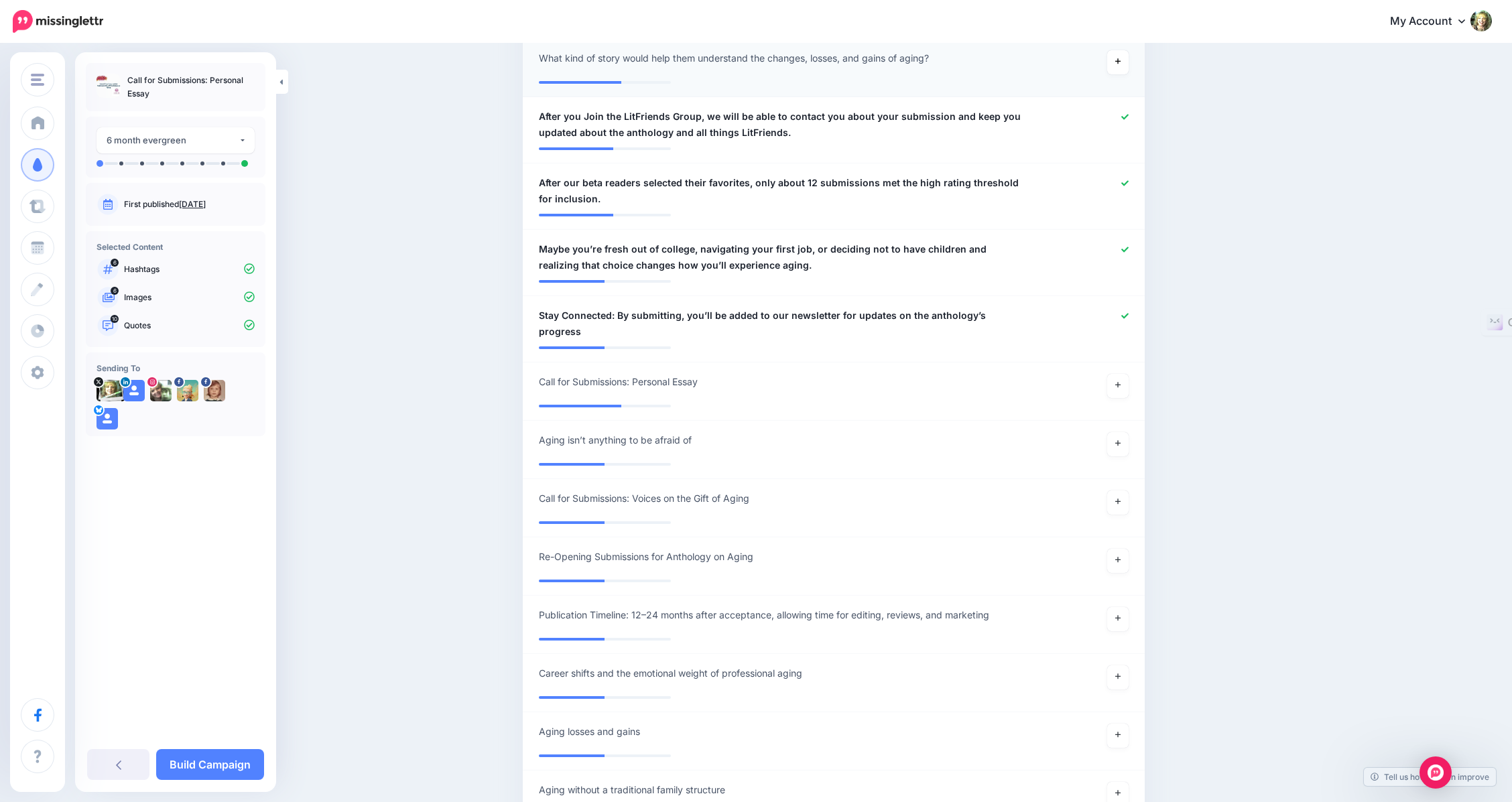
scroll to position [901, 0]
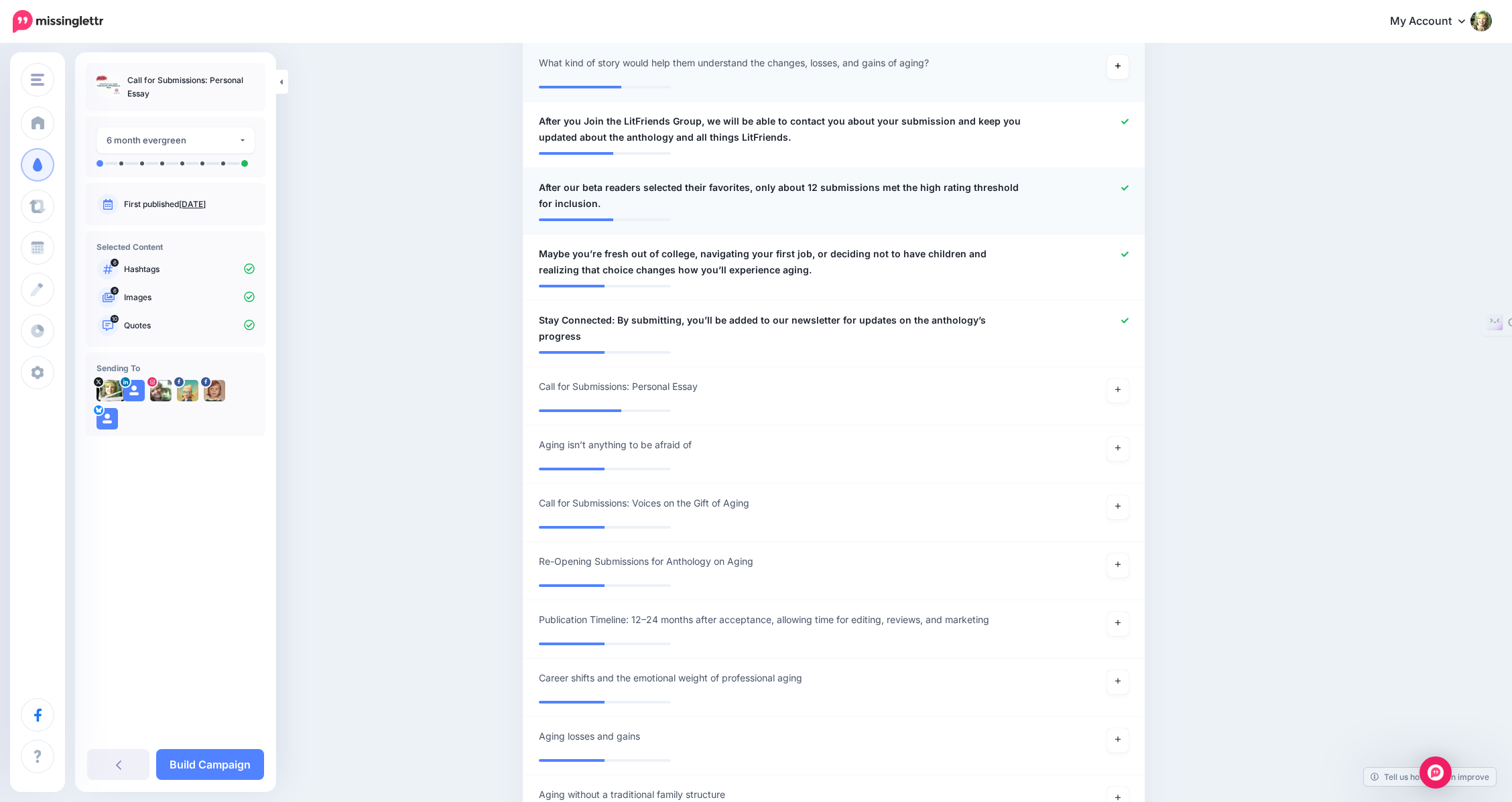
click at [1128, 190] on icon at bounding box center [1125, 187] width 7 height 5
click at [1129, 269] on div at bounding box center [1088, 262] width 102 height 32
click at [1126, 330] on div at bounding box center [1088, 328] width 102 height 32
click at [1120, 386] on icon at bounding box center [1117, 389] width 5 height 7
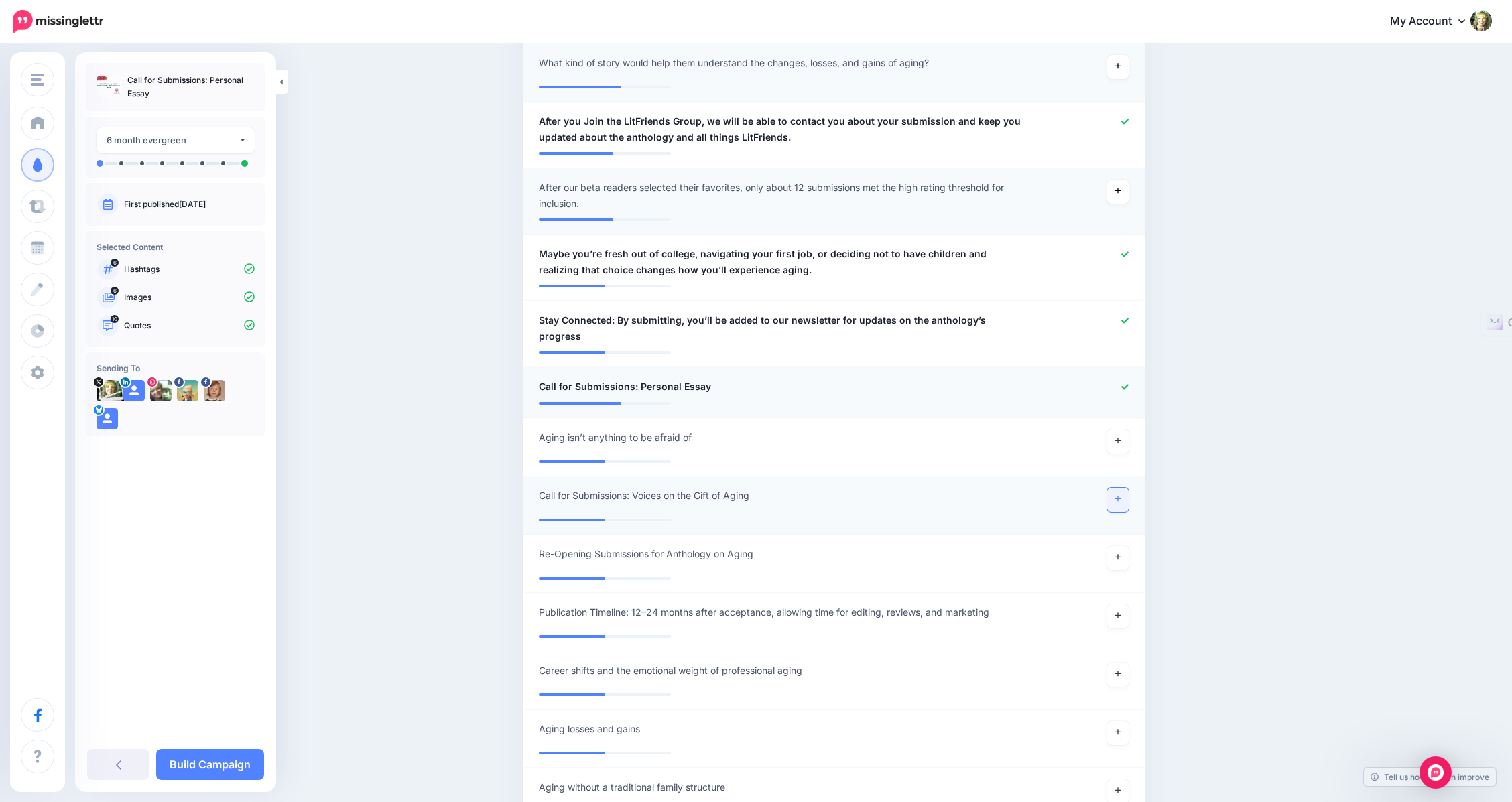
click at [1120, 495] on icon at bounding box center [1117, 499] width 5 height 7
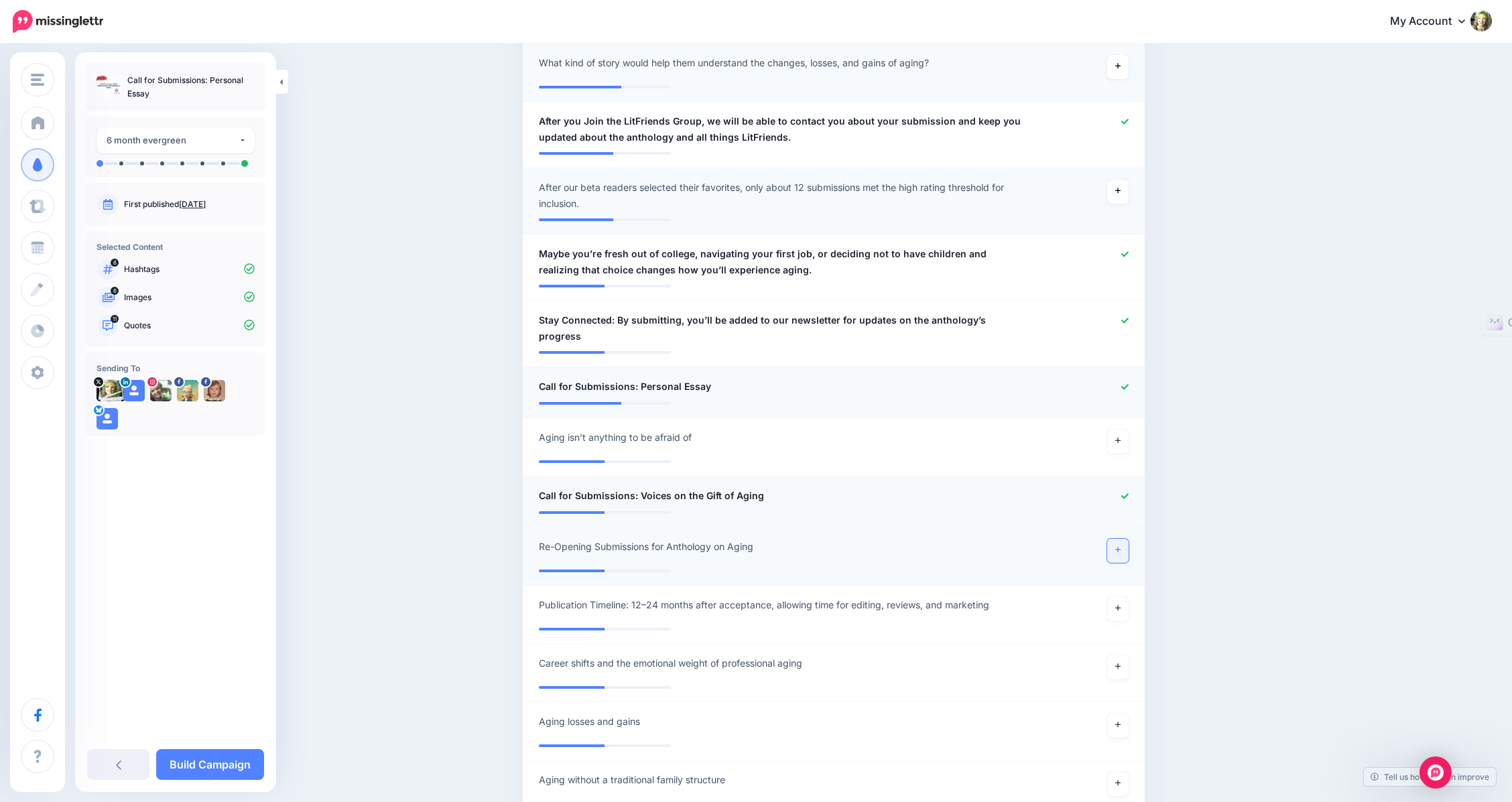
click at [1120, 547] on icon at bounding box center [1117, 549] width 5 height 5
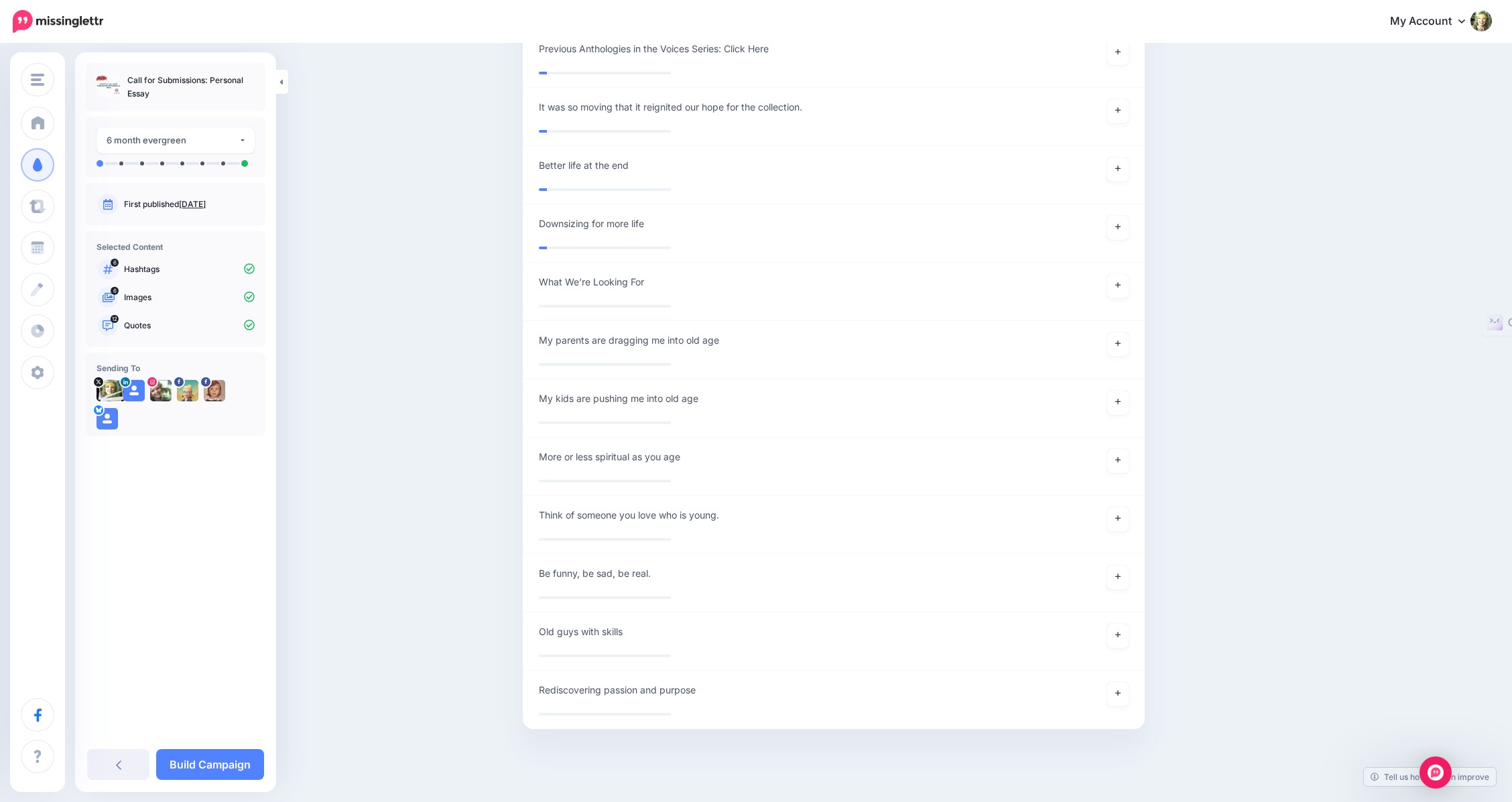
scroll to position [3987, 0]
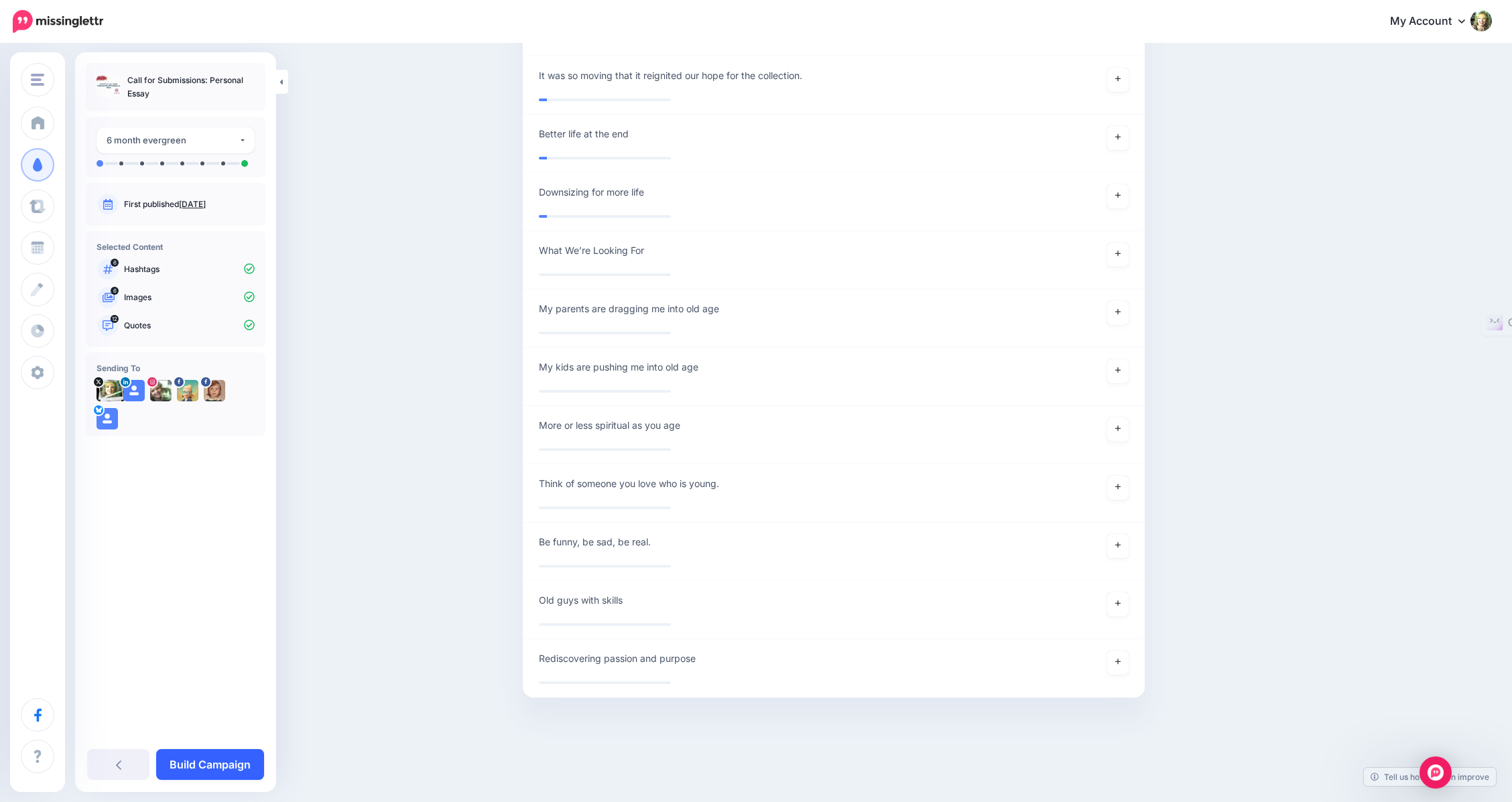
click at [231, 765] on link "Build Campaign" at bounding box center [210, 764] width 108 height 31
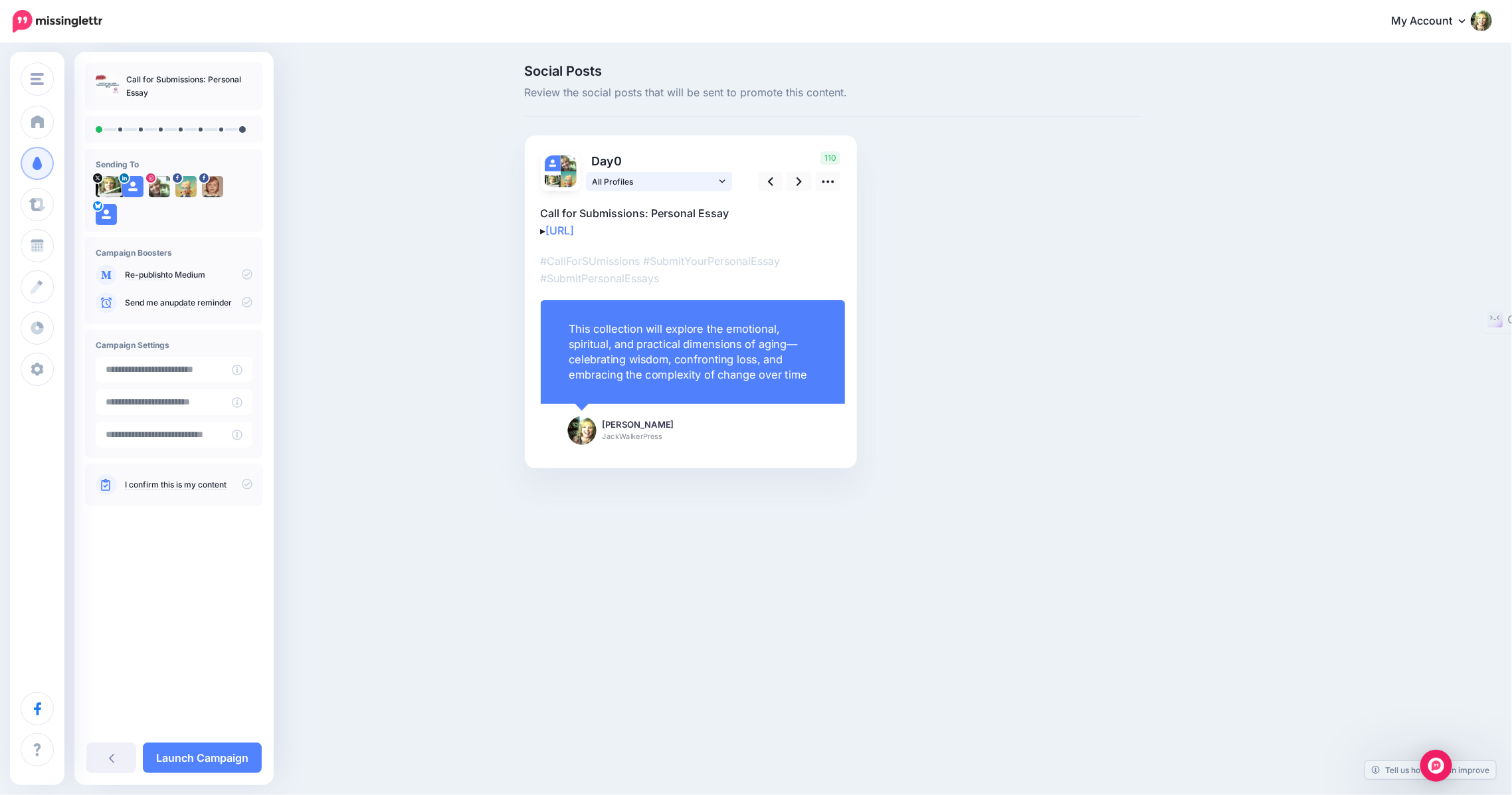
click at [717, 177] on link "All Profiles" at bounding box center [659, 181] width 147 height 19
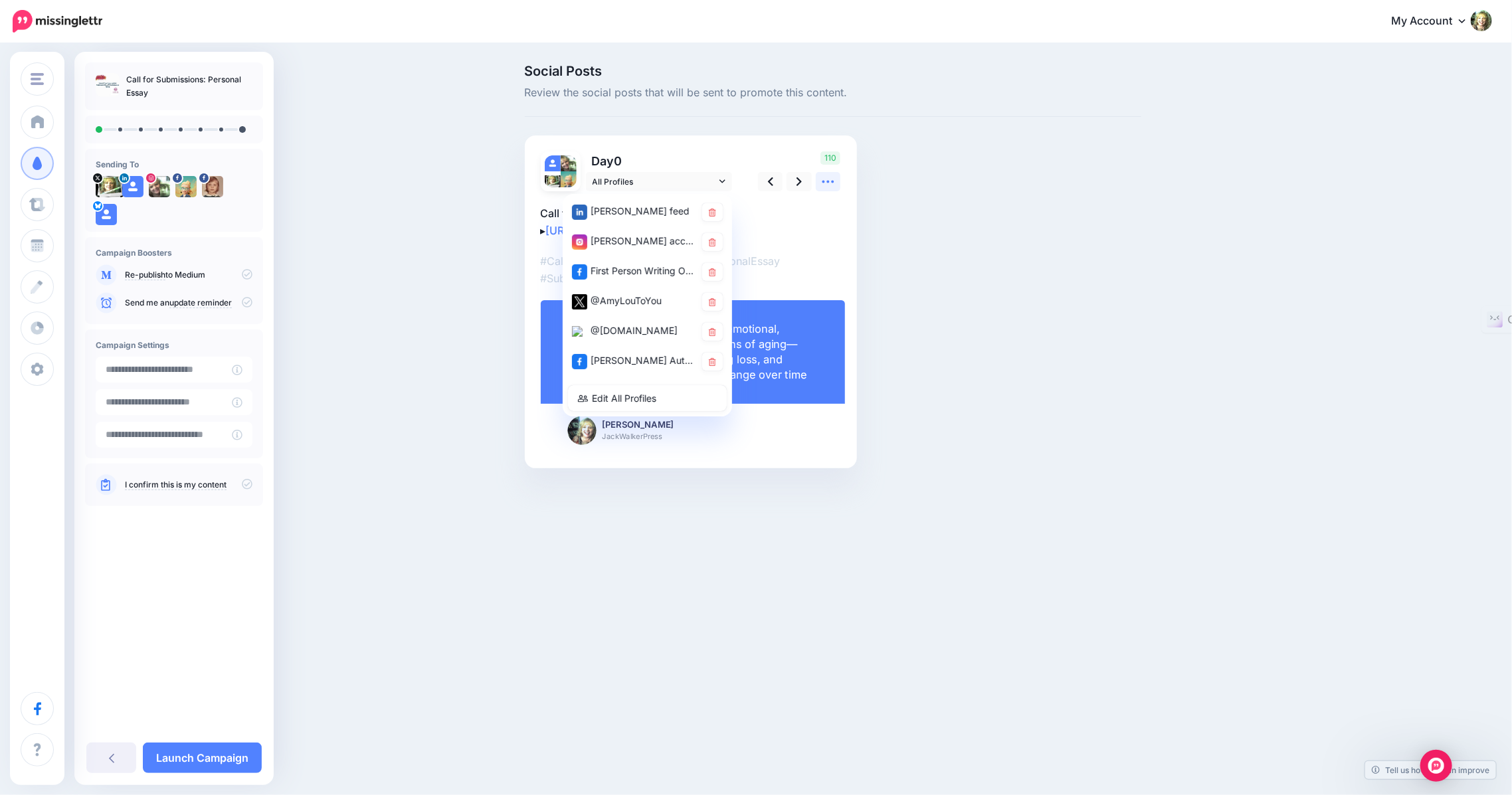
click at [834, 183] on icon at bounding box center [828, 181] width 14 height 14
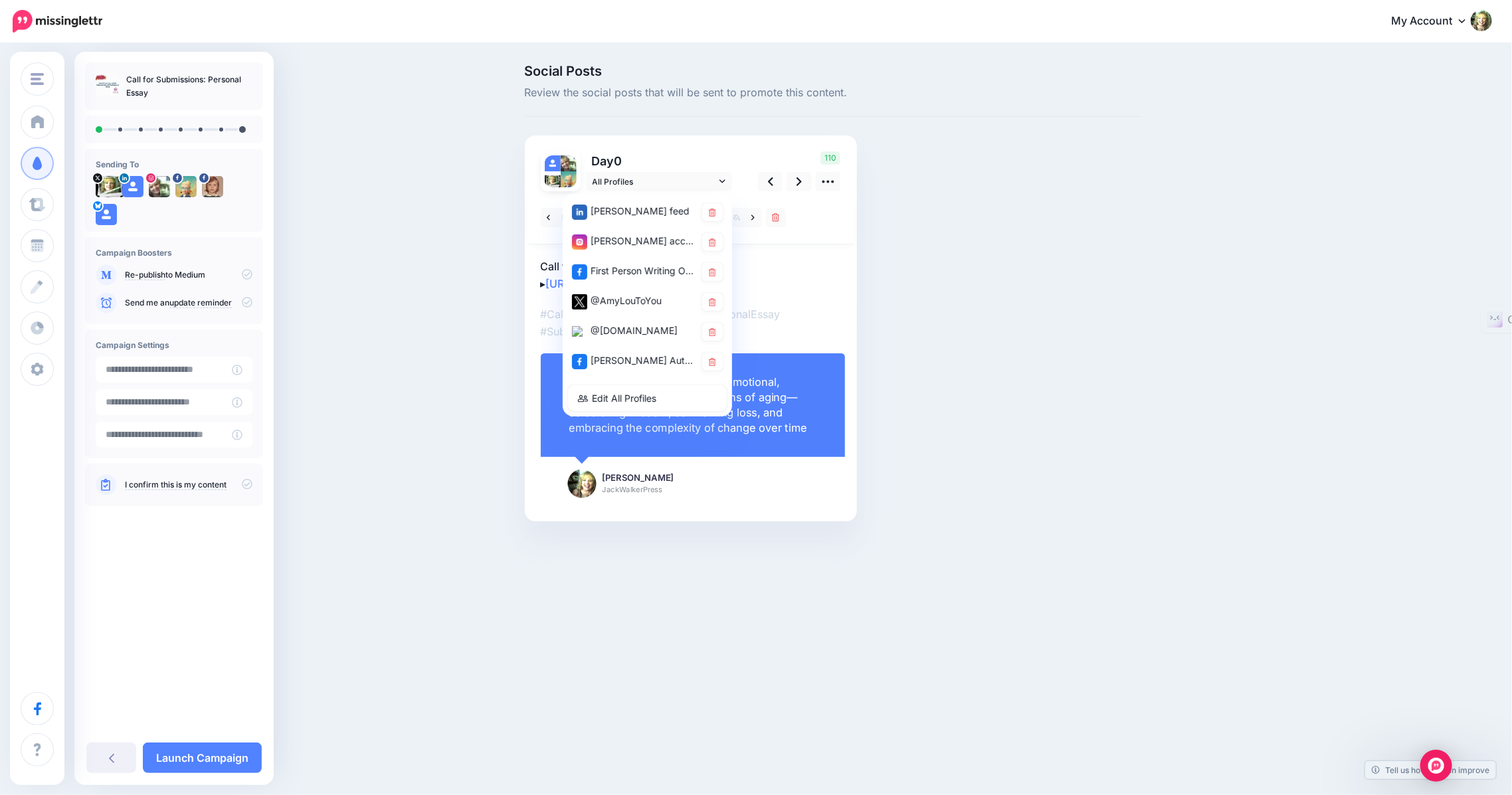
click at [882, 296] on div "Social Posts Review the social posts that will be sent to promote this content.…" at bounding box center [833, 312] width 637 height 497
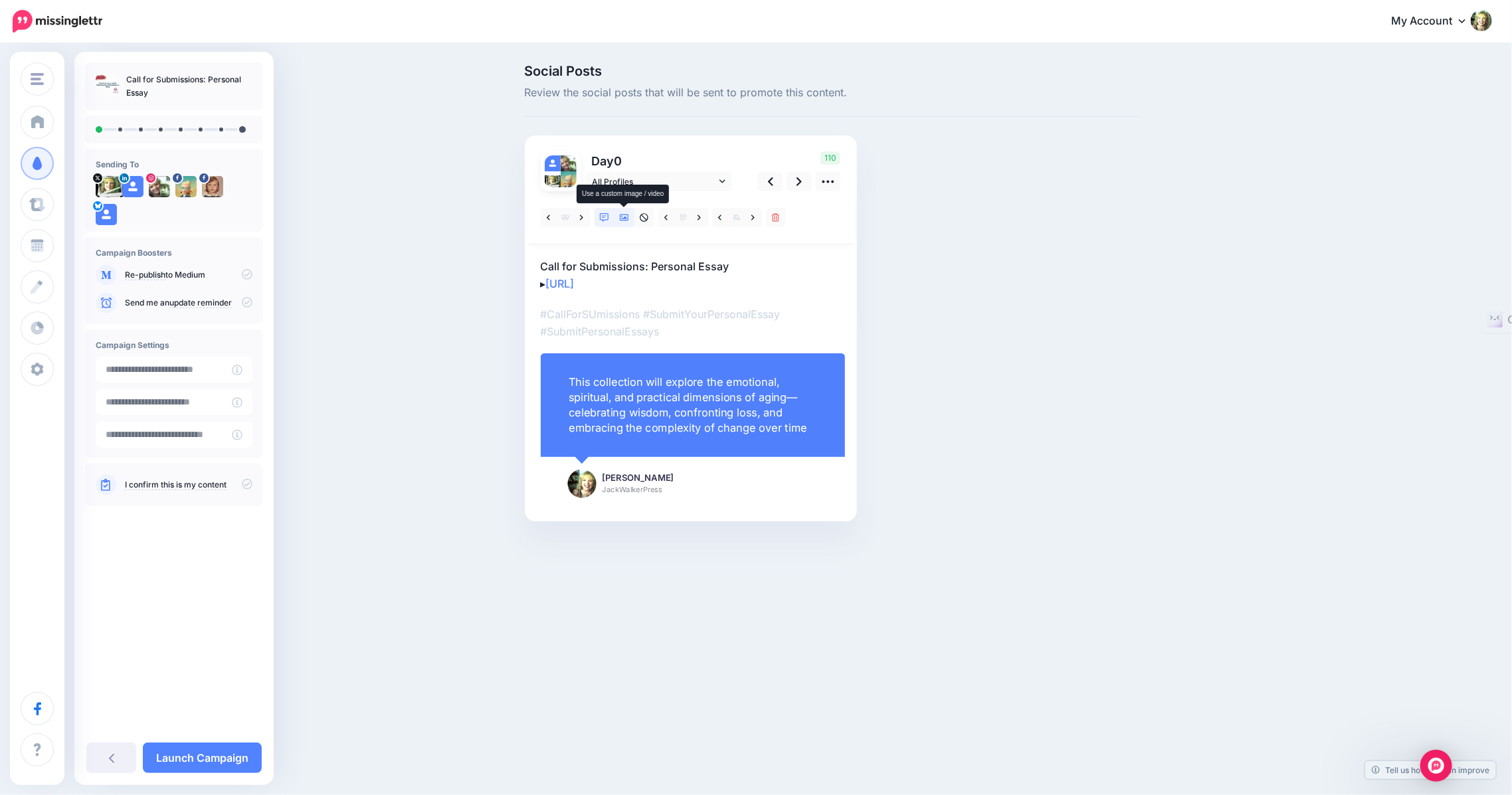
click at [624, 215] on icon at bounding box center [624, 217] width 9 height 9
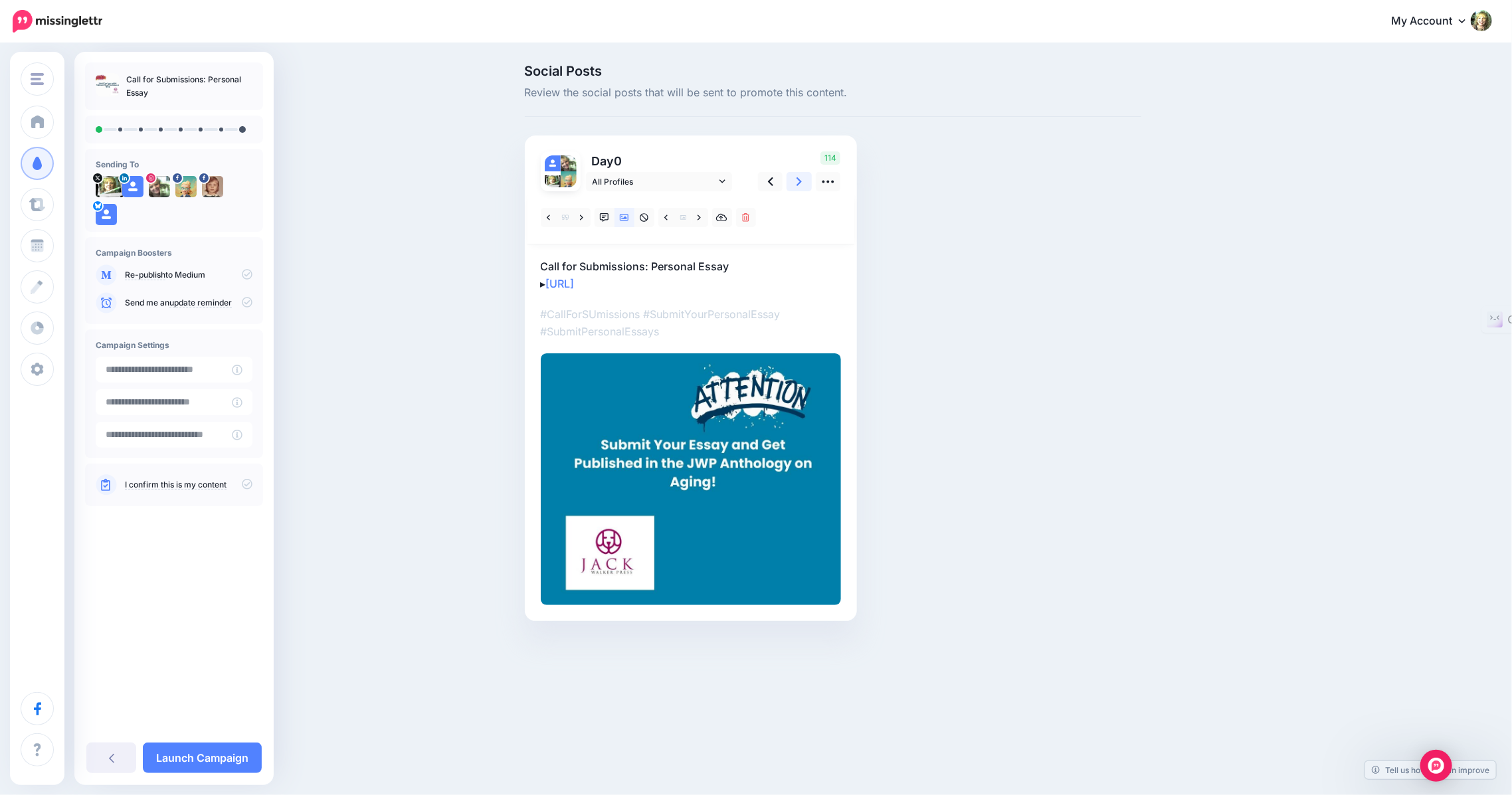
click at [800, 180] on icon at bounding box center [799, 182] width 5 height 9
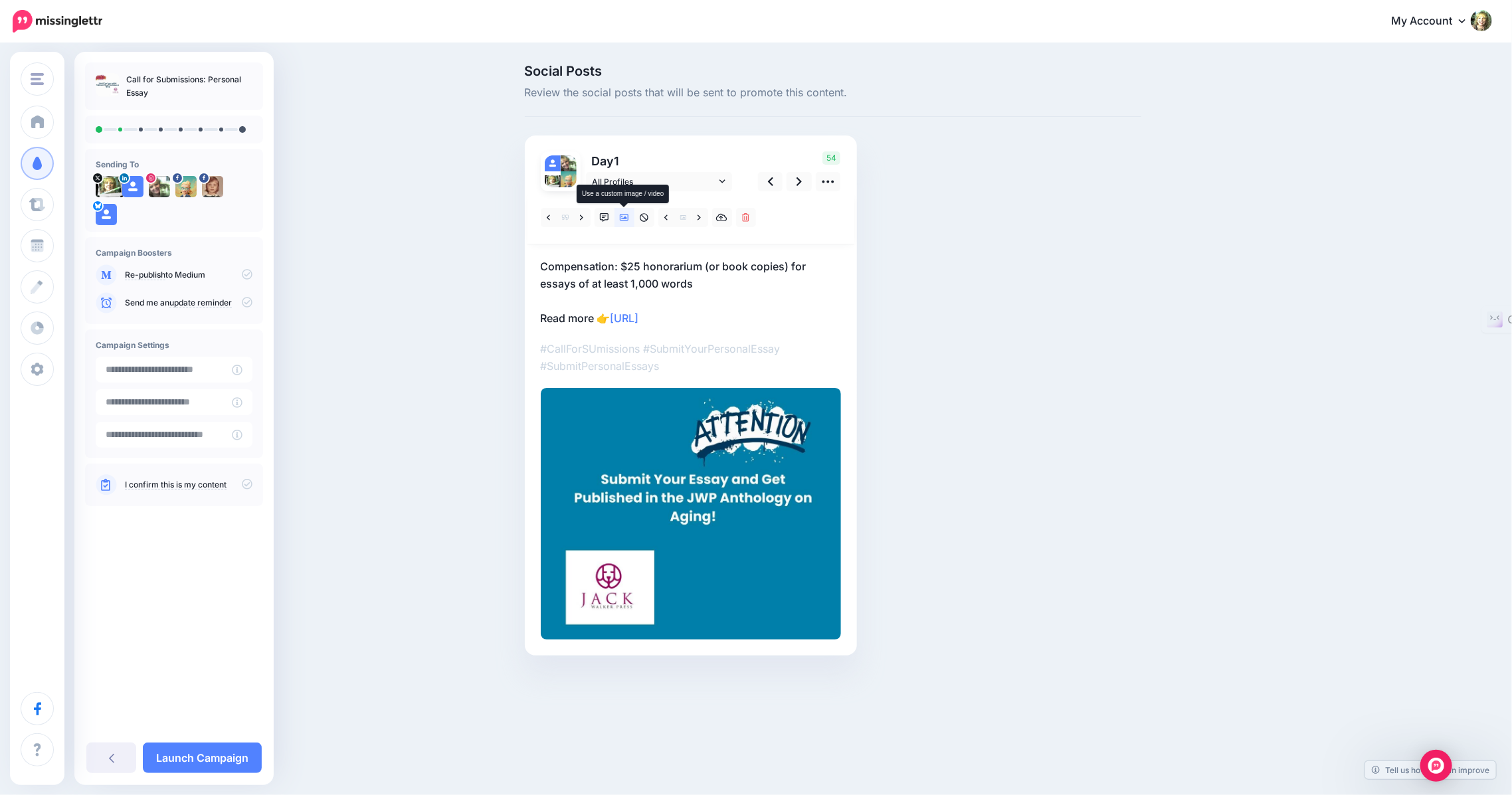
click at [624, 221] on icon at bounding box center [624, 217] width 9 height 6
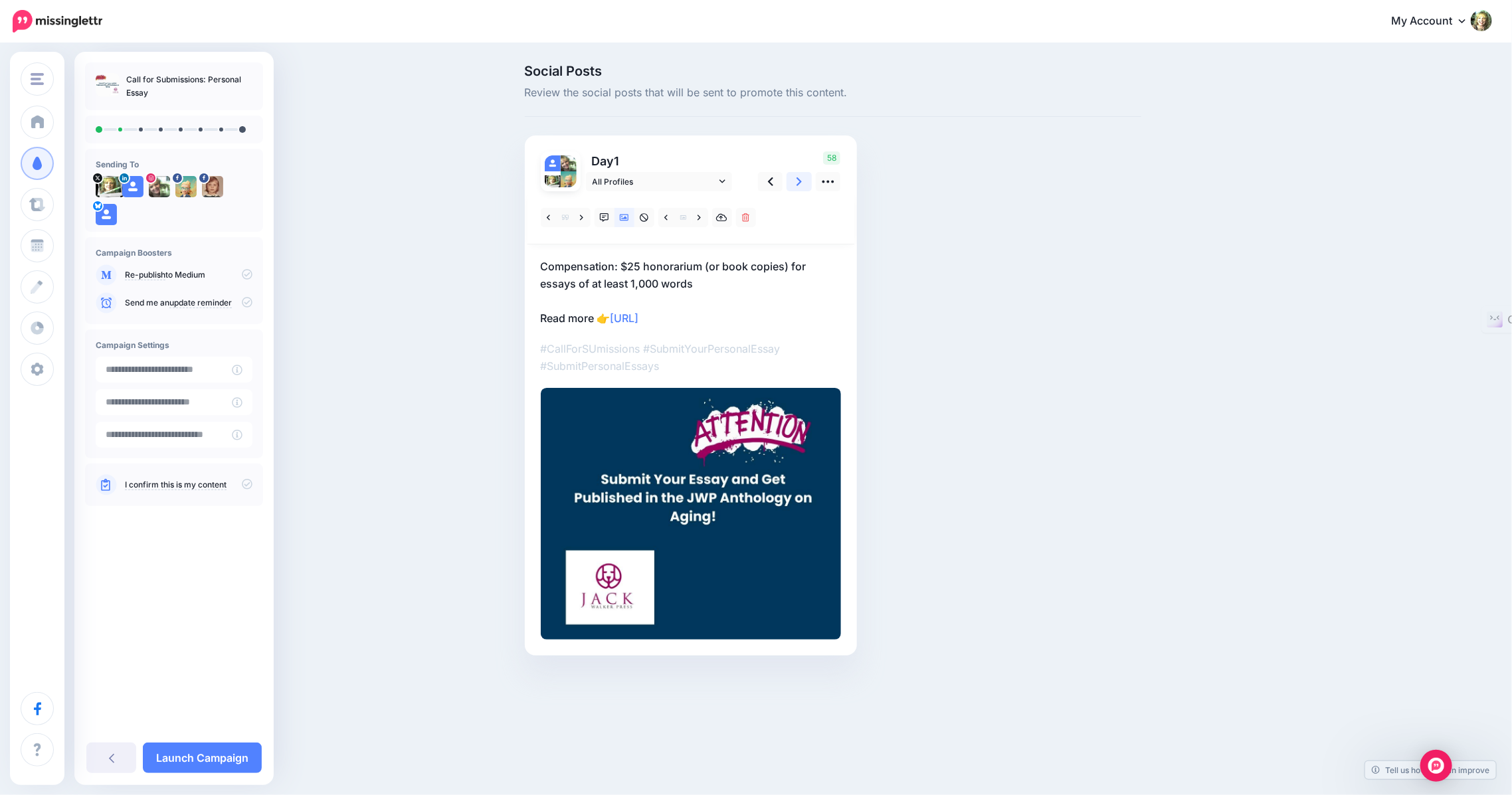
click at [793, 183] on link at bounding box center [799, 181] width 25 height 19
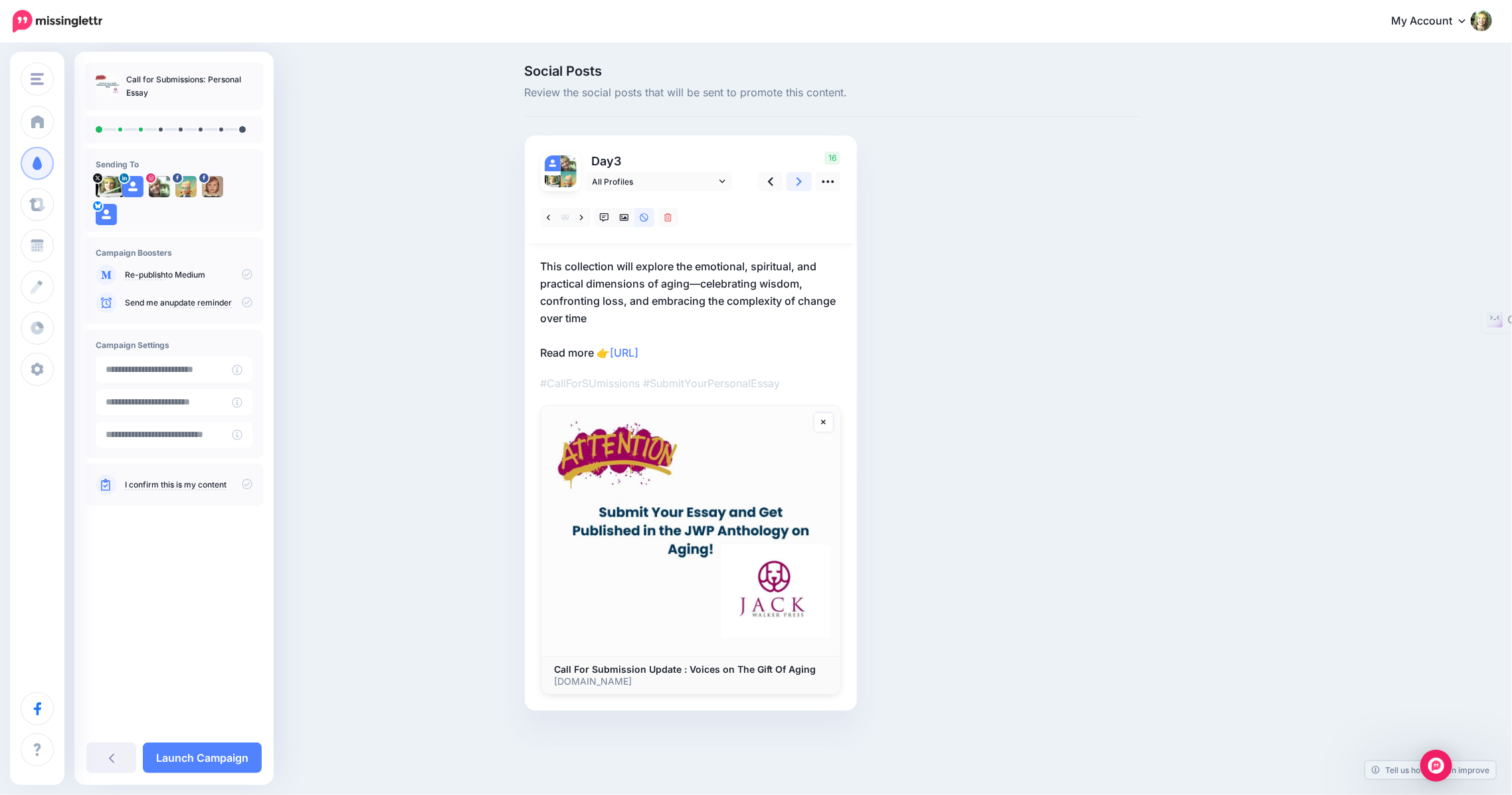
click at [793, 183] on link at bounding box center [799, 181] width 25 height 19
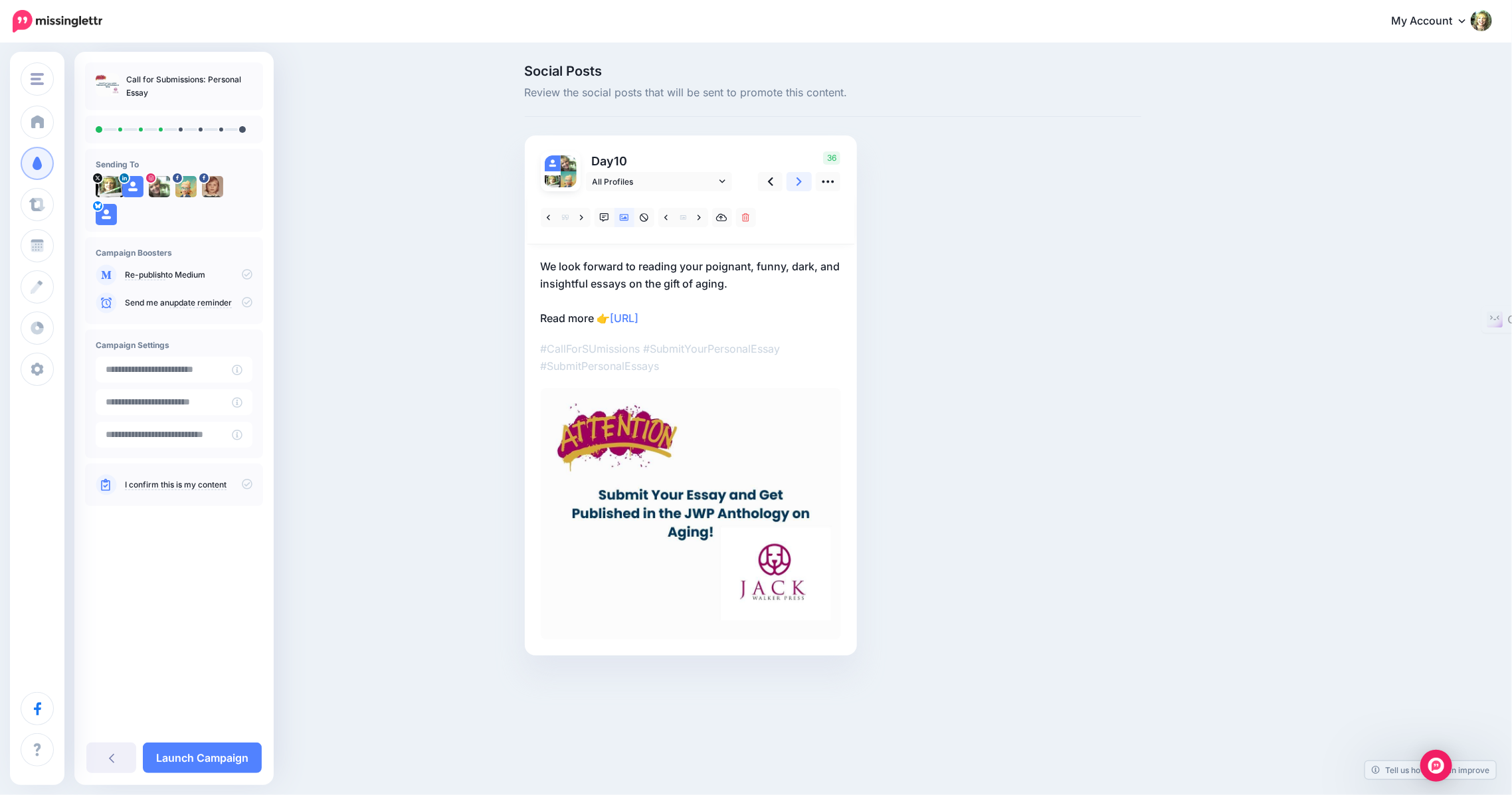
click at [793, 183] on link at bounding box center [799, 181] width 25 height 19
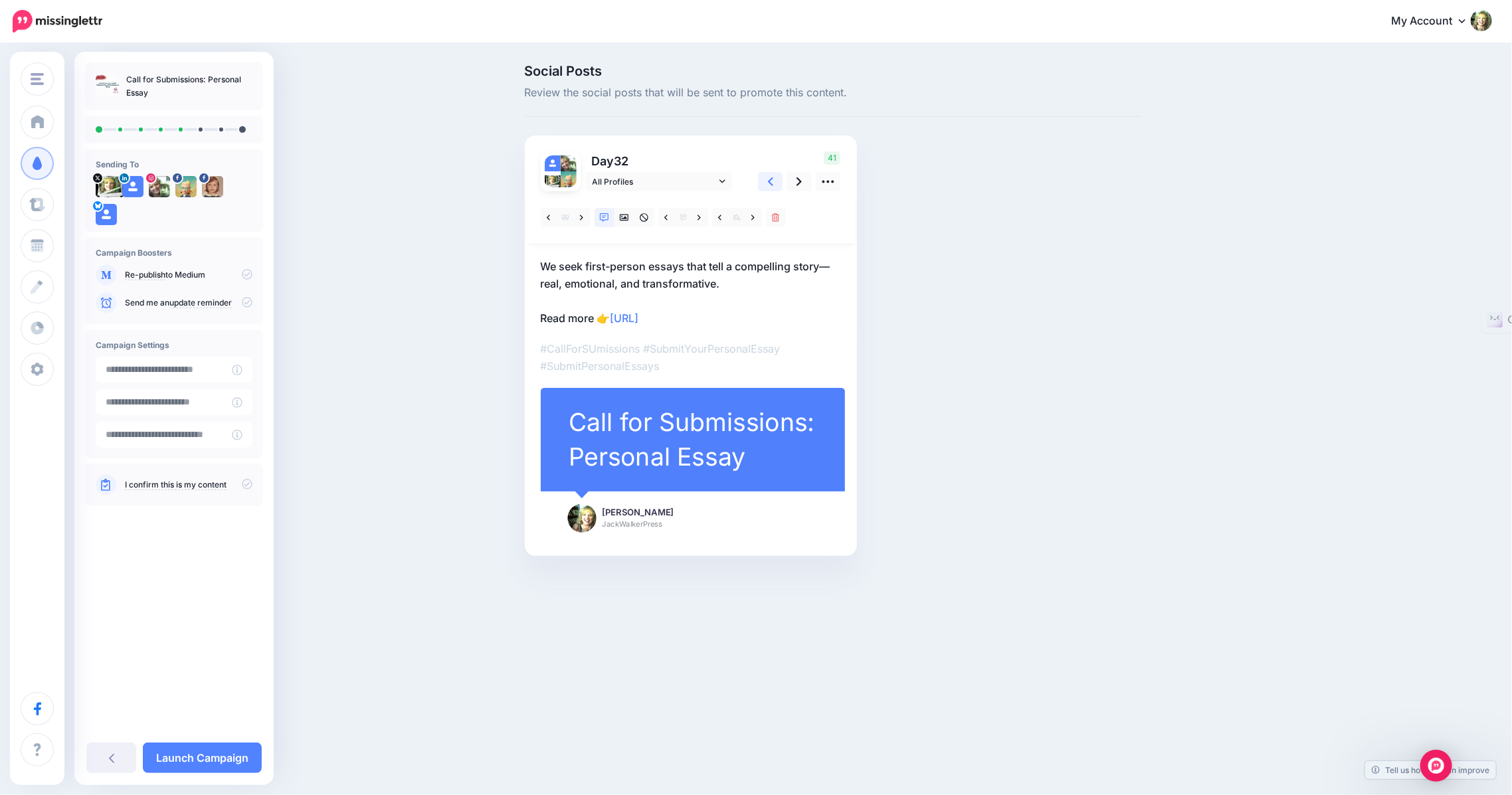
click at [771, 181] on icon at bounding box center [770, 181] width 5 height 14
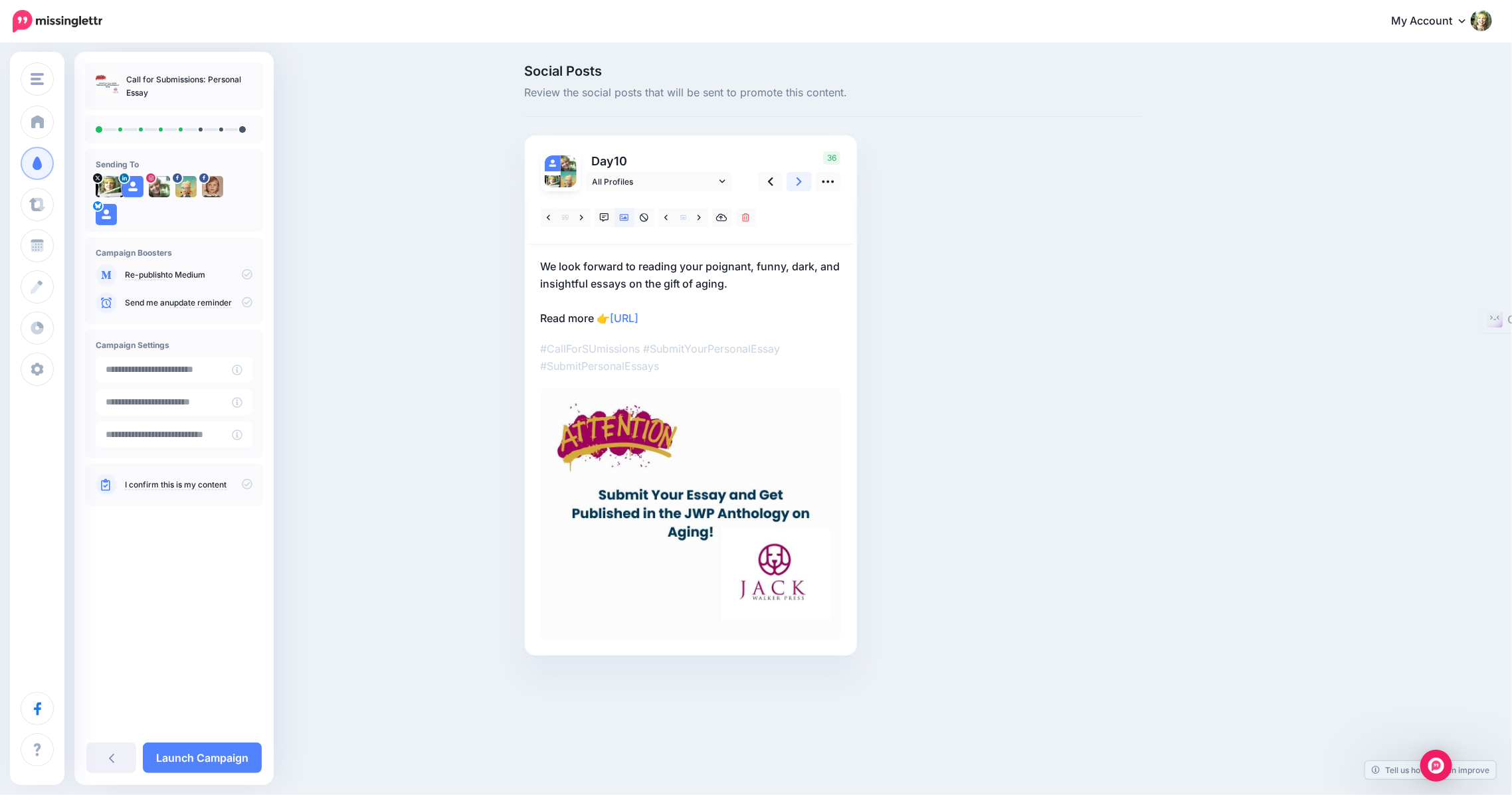
click at [795, 180] on link at bounding box center [799, 181] width 25 height 19
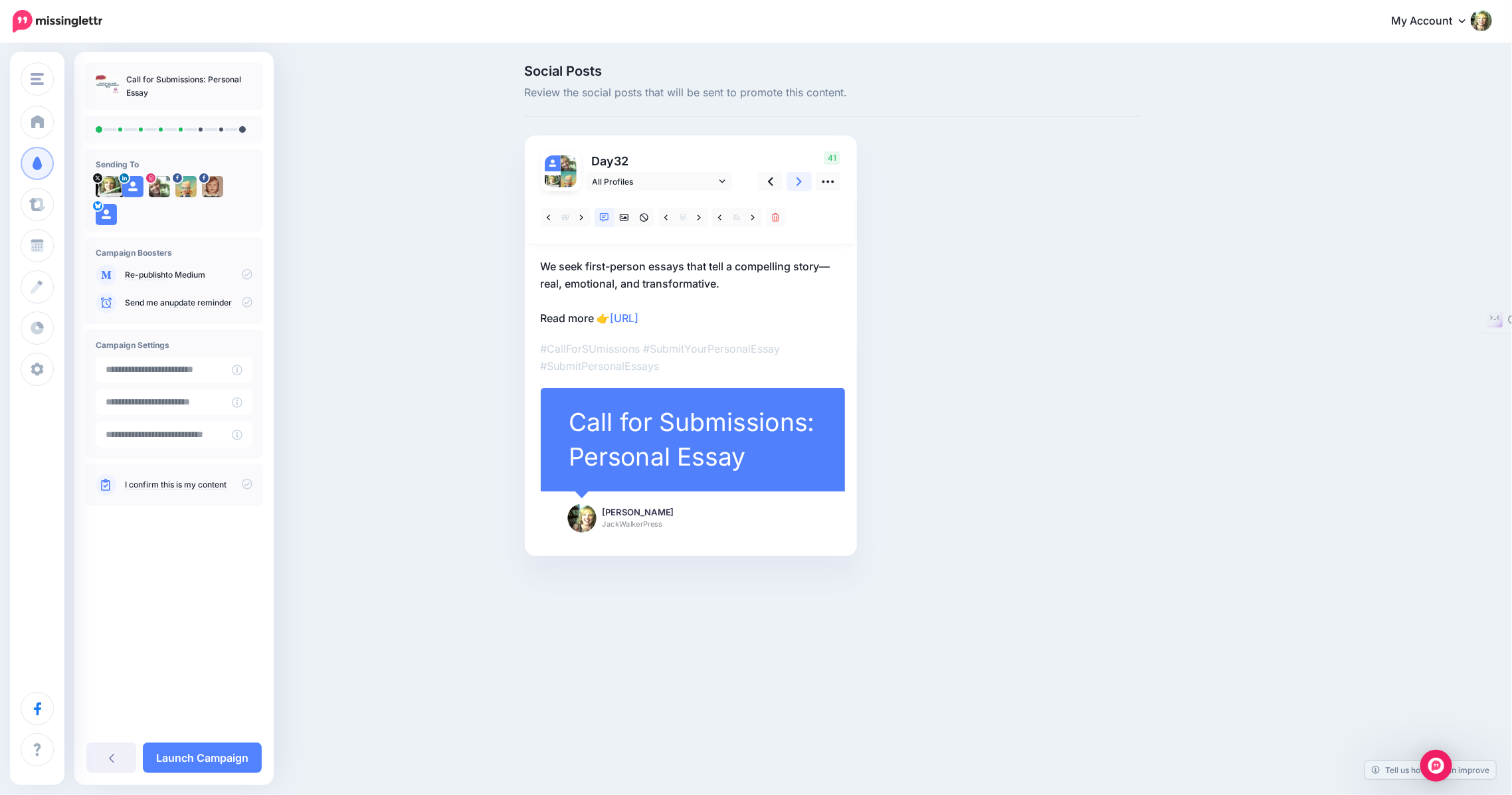
click at [801, 187] on icon at bounding box center [799, 181] width 5 height 14
click at [622, 221] on icon at bounding box center [624, 217] width 9 height 9
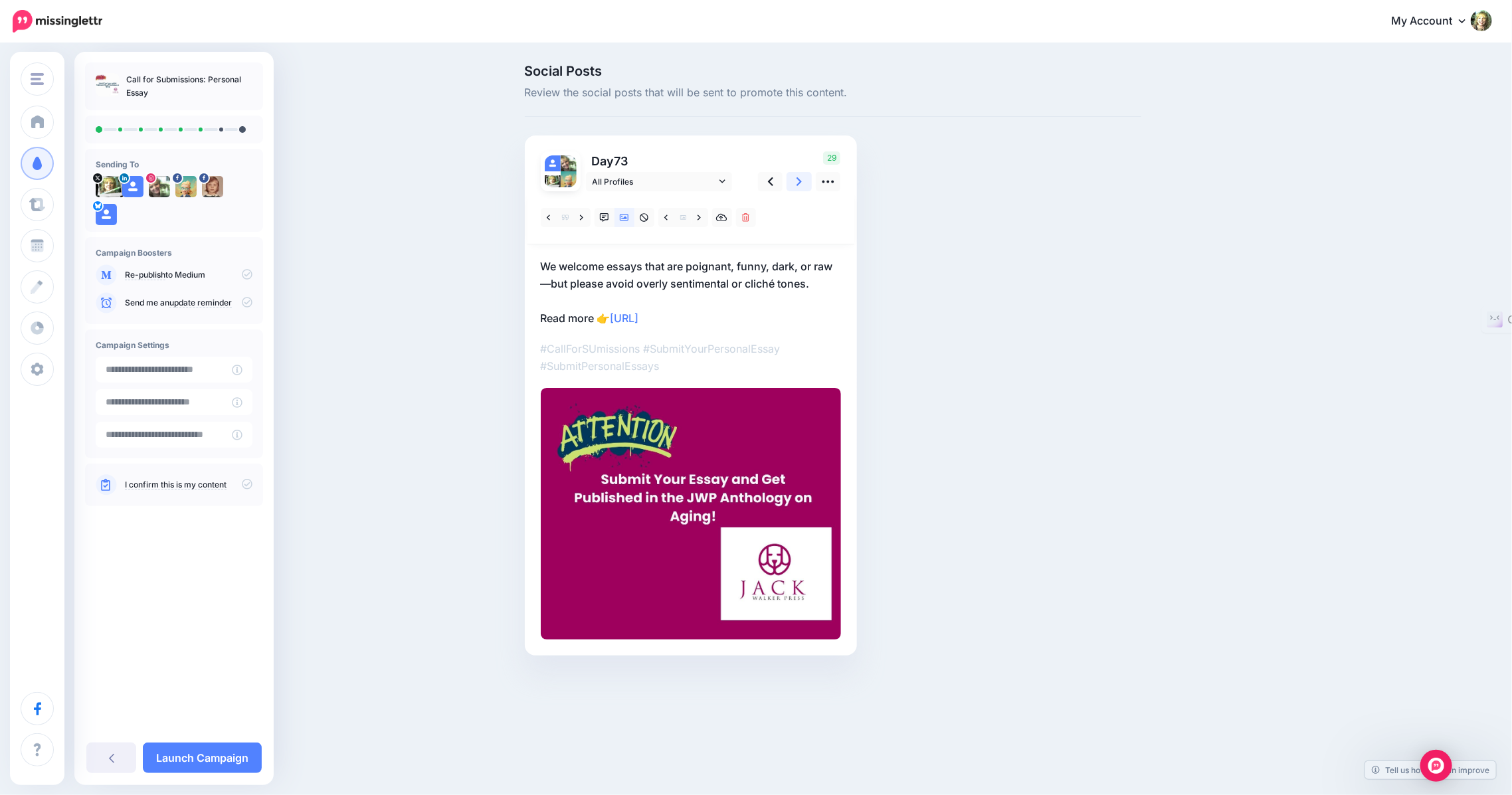
click at [795, 181] on link at bounding box center [799, 181] width 25 height 19
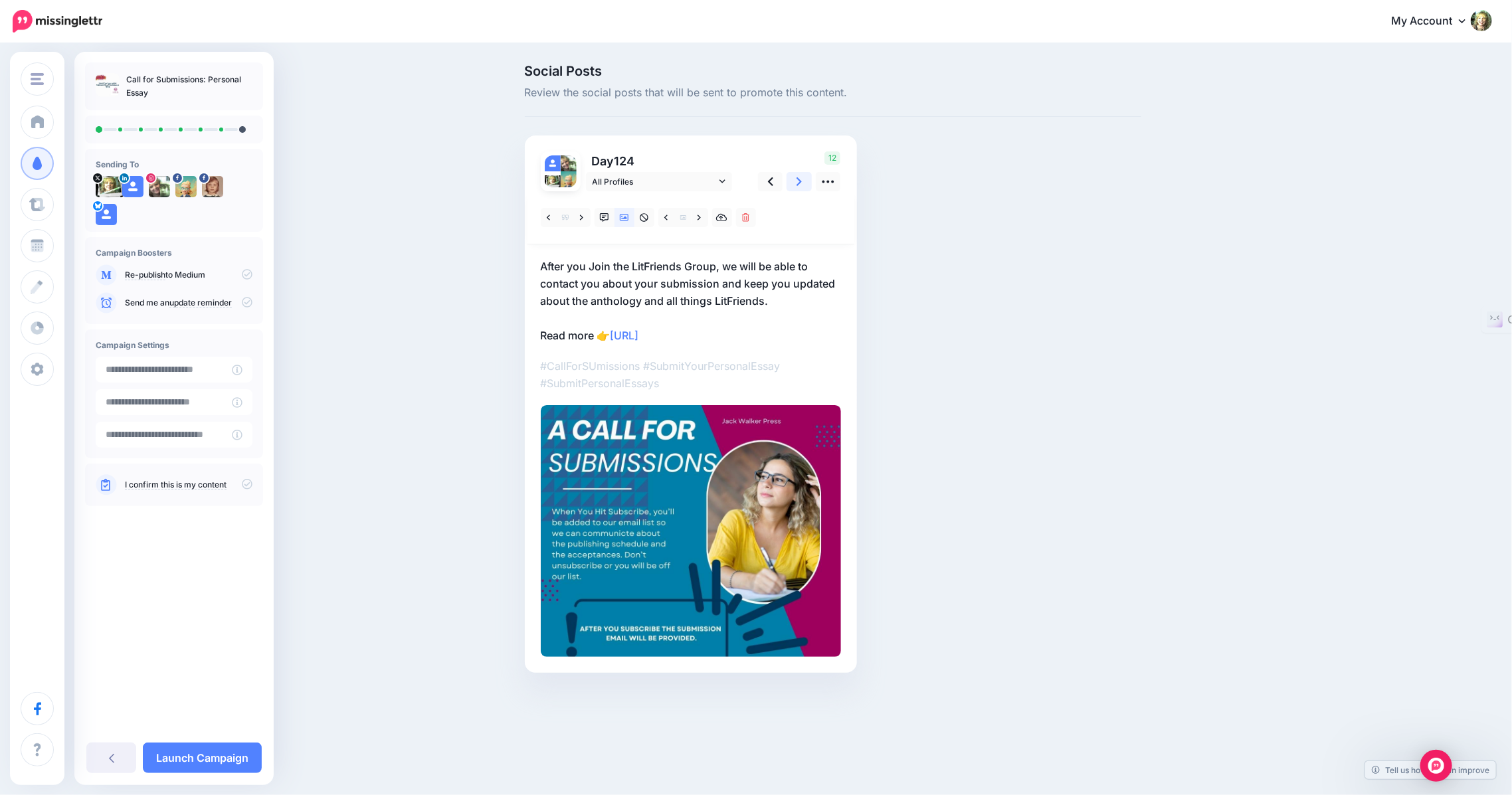
click at [795, 181] on link at bounding box center [799, 181] width 25 height 19
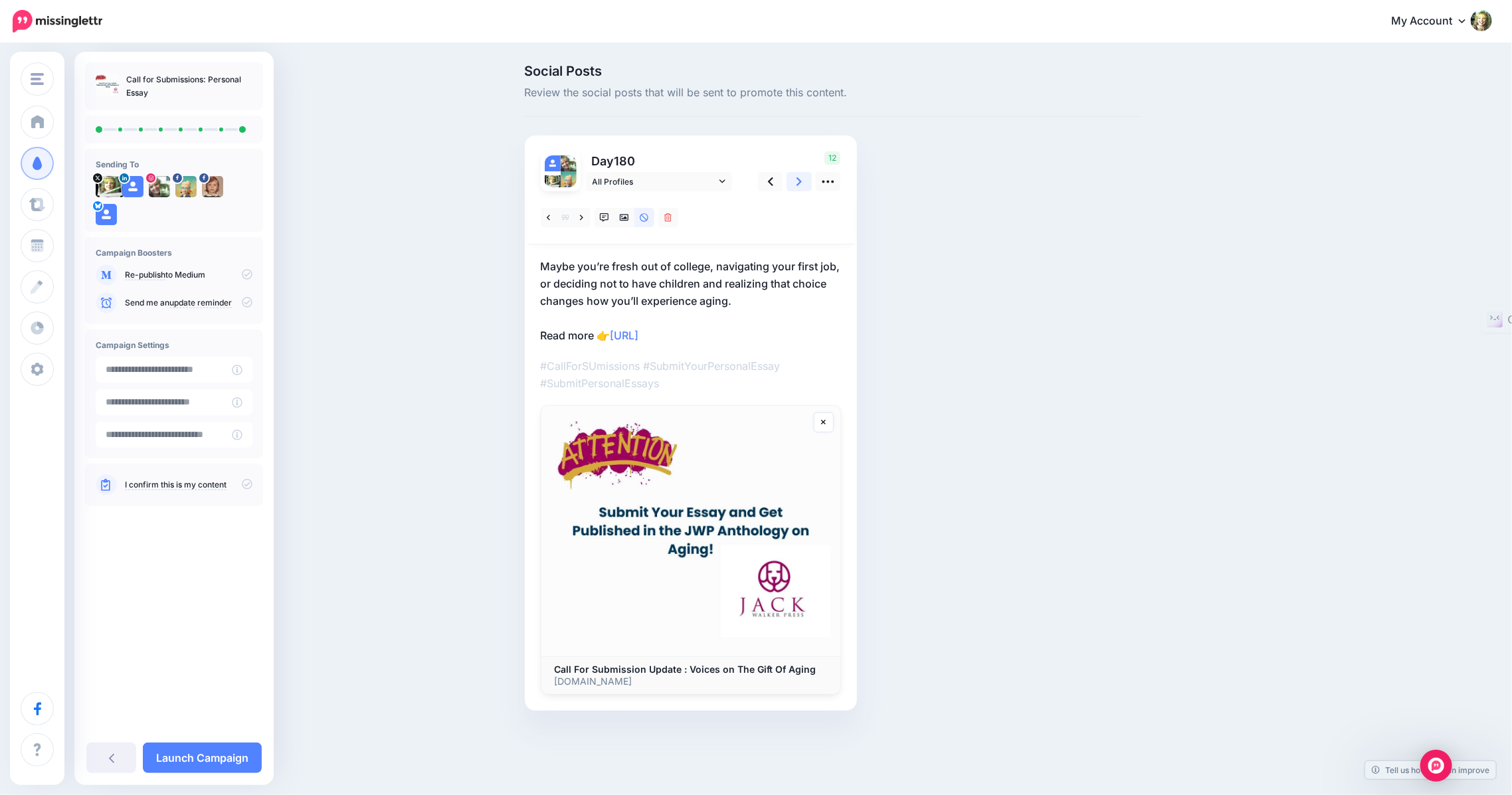
click at [795, 181] on link at bounding box center [799, 181] width 25 height 19
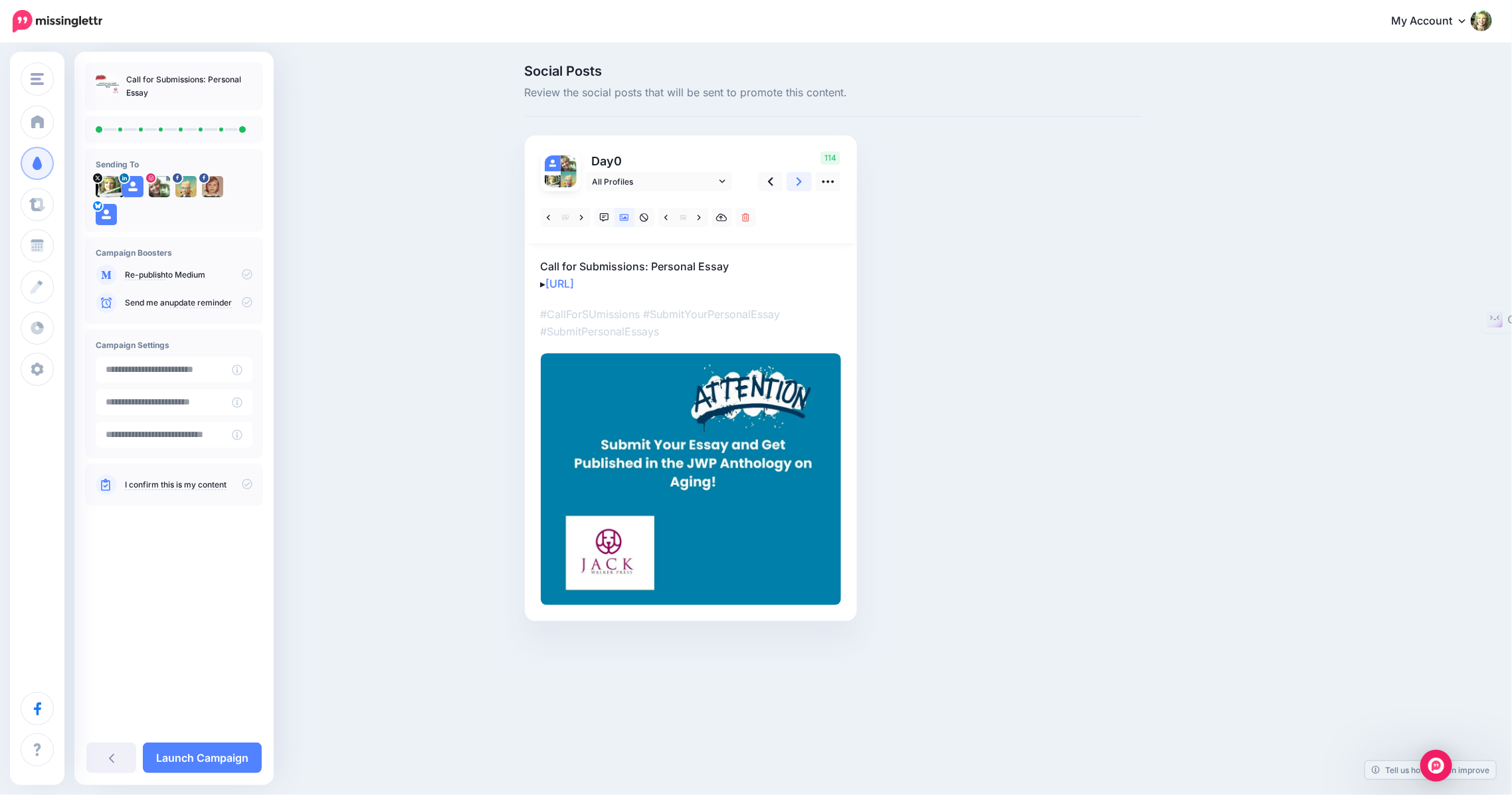
click at [795, 181] on link at bounding box center [799, 181] width 25 height 19
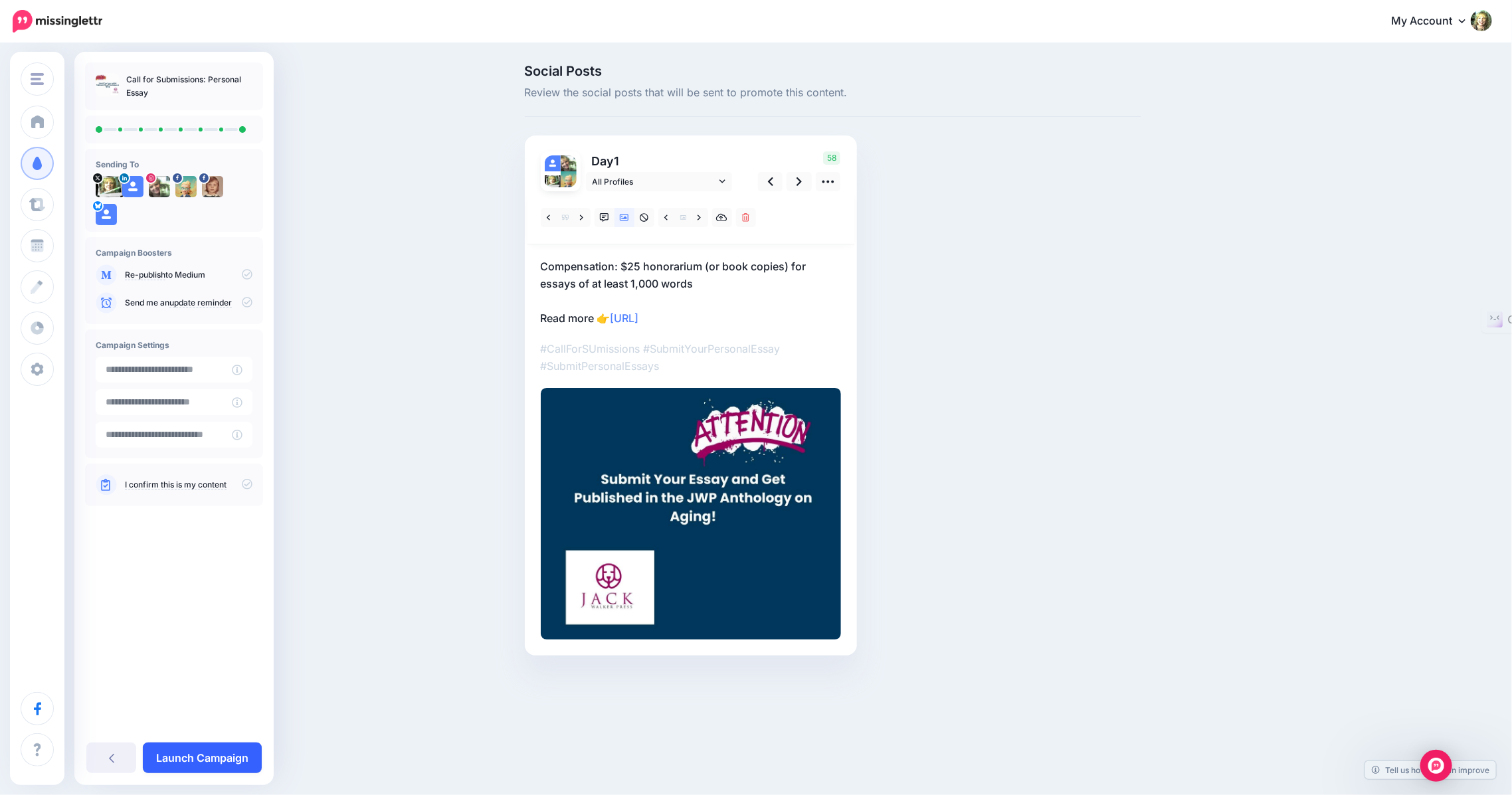
click at [185, 757] on link "Launch Campaign" at bounding box center [202, 757] width 119 height 30
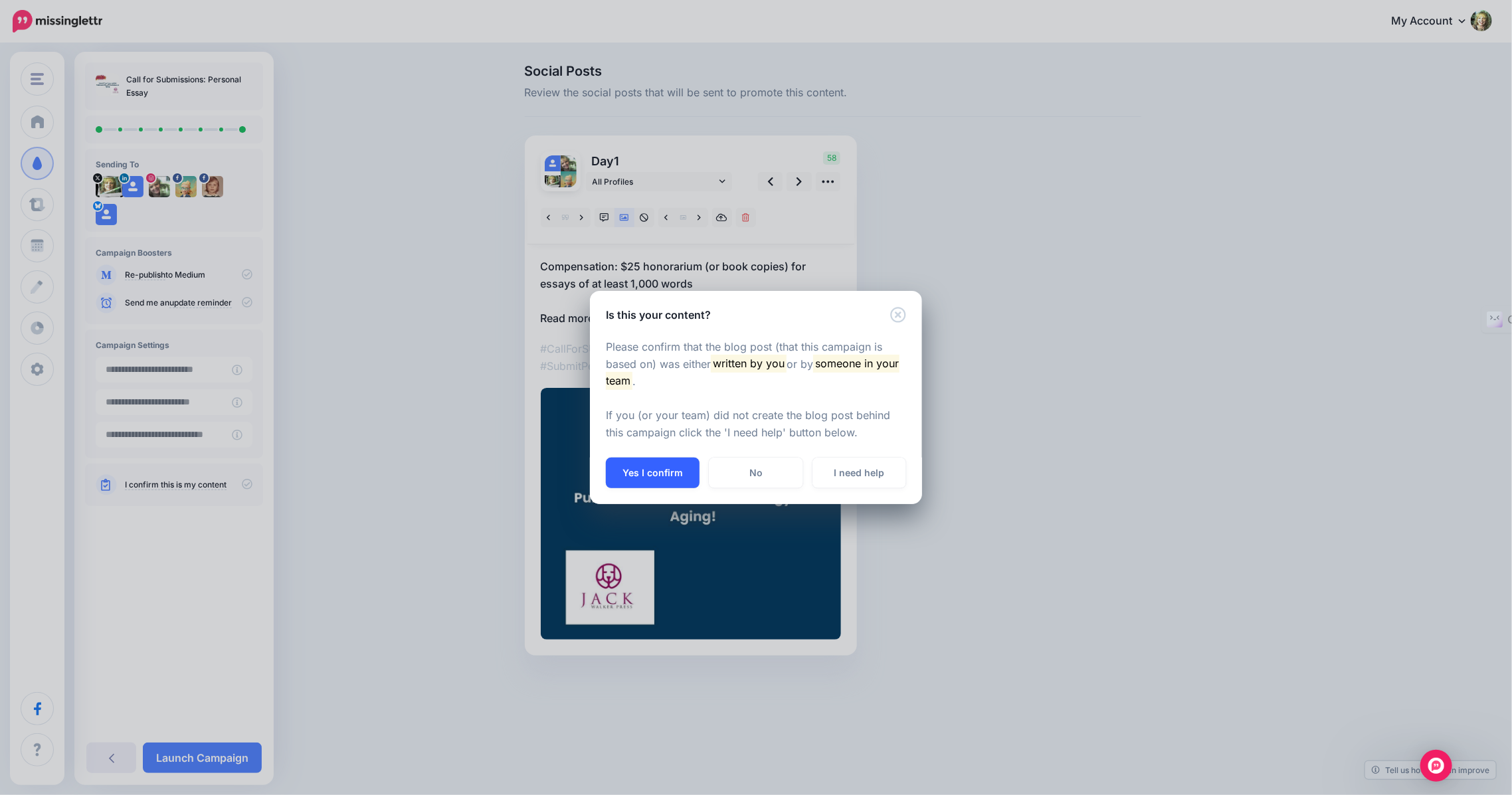
click at [654, 466] on button "Yes I confirm" at bounding box center [653, 473] width 94 height 30
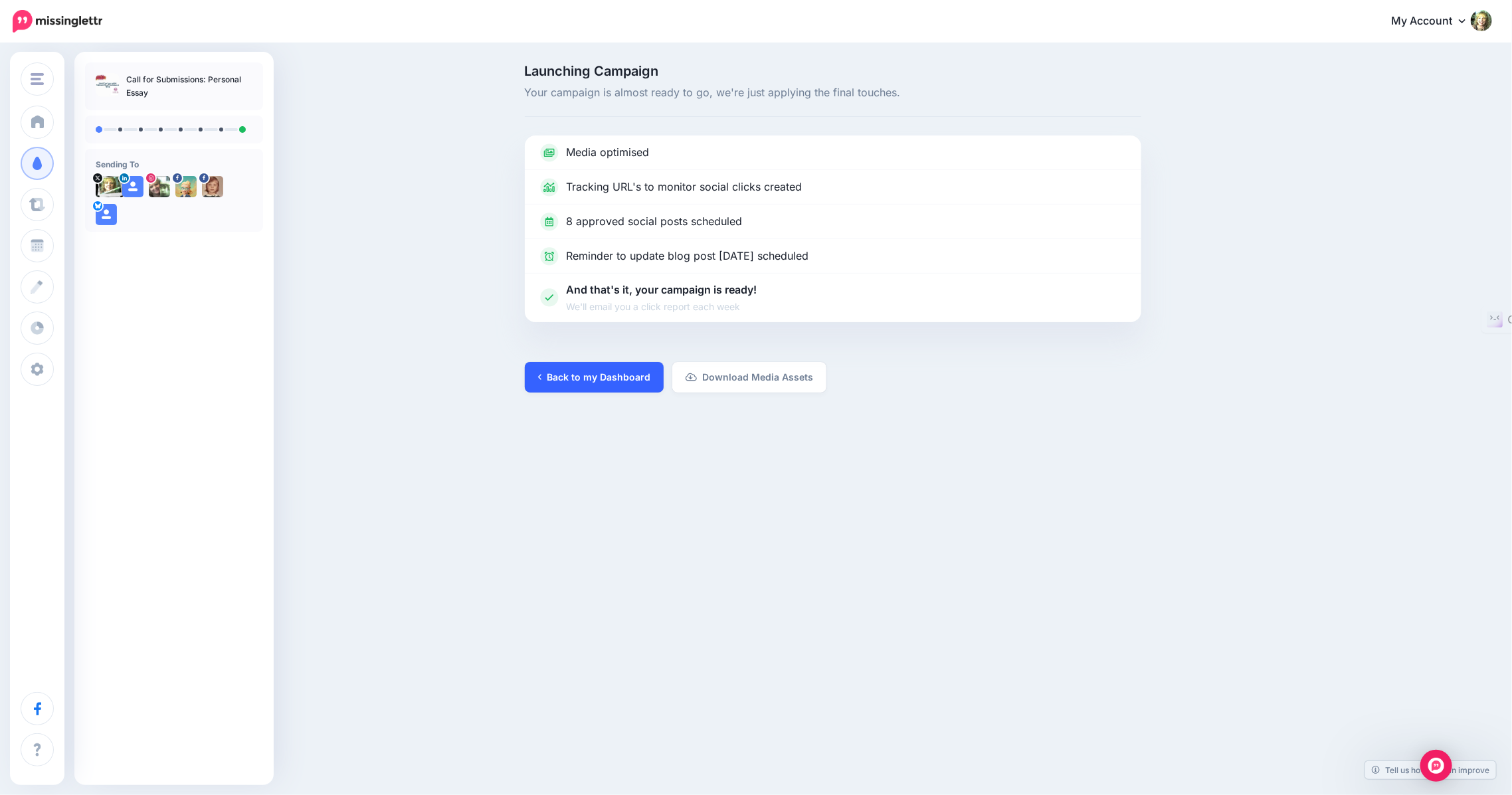
click at [548, 374] on link "Back to my Dashboard" at bounding box center [594, 377] width 139 height 30
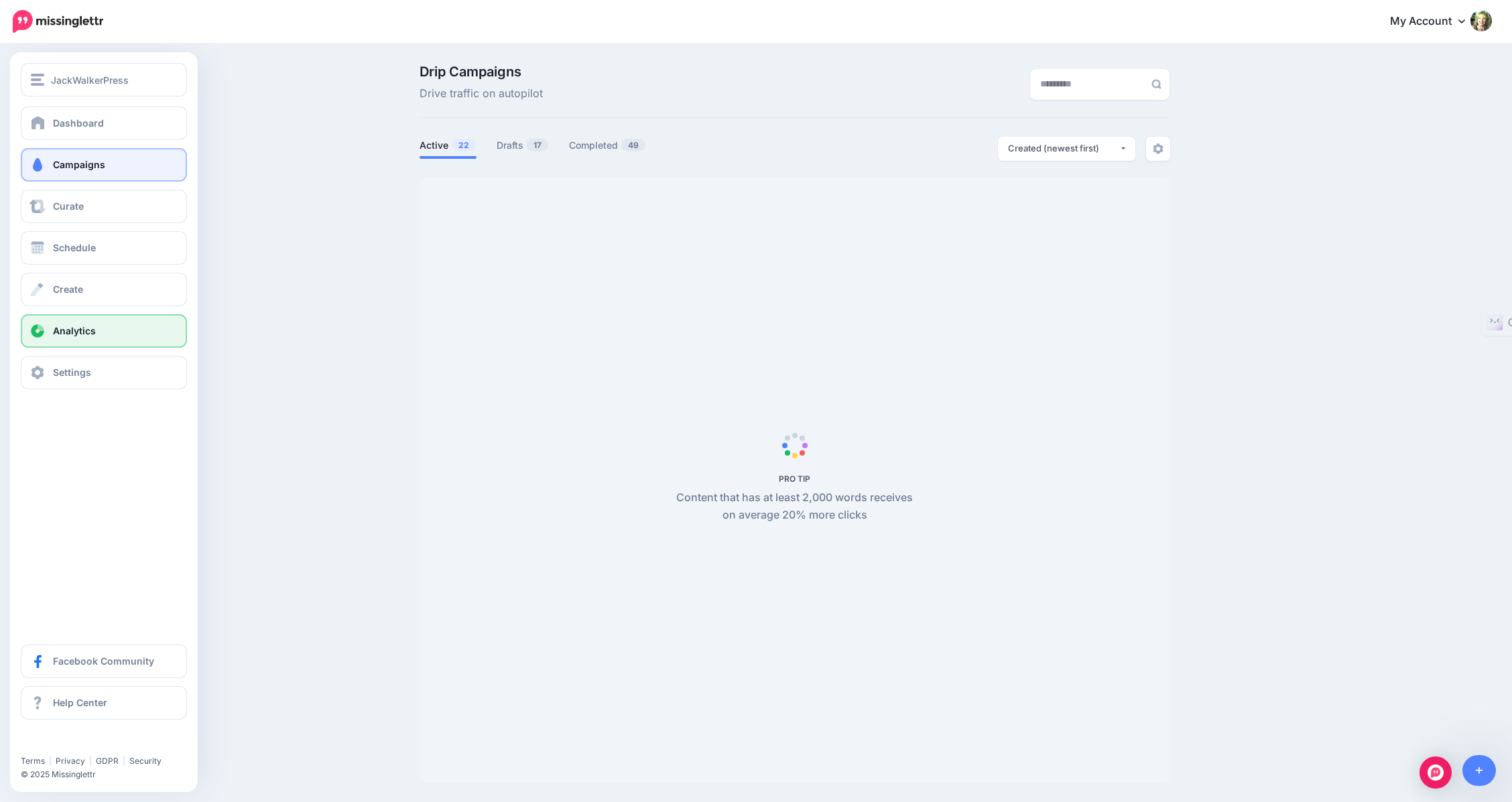
click at [62, 330] on span "Analytics" at bounding box center [74, 330] width 43 height 12
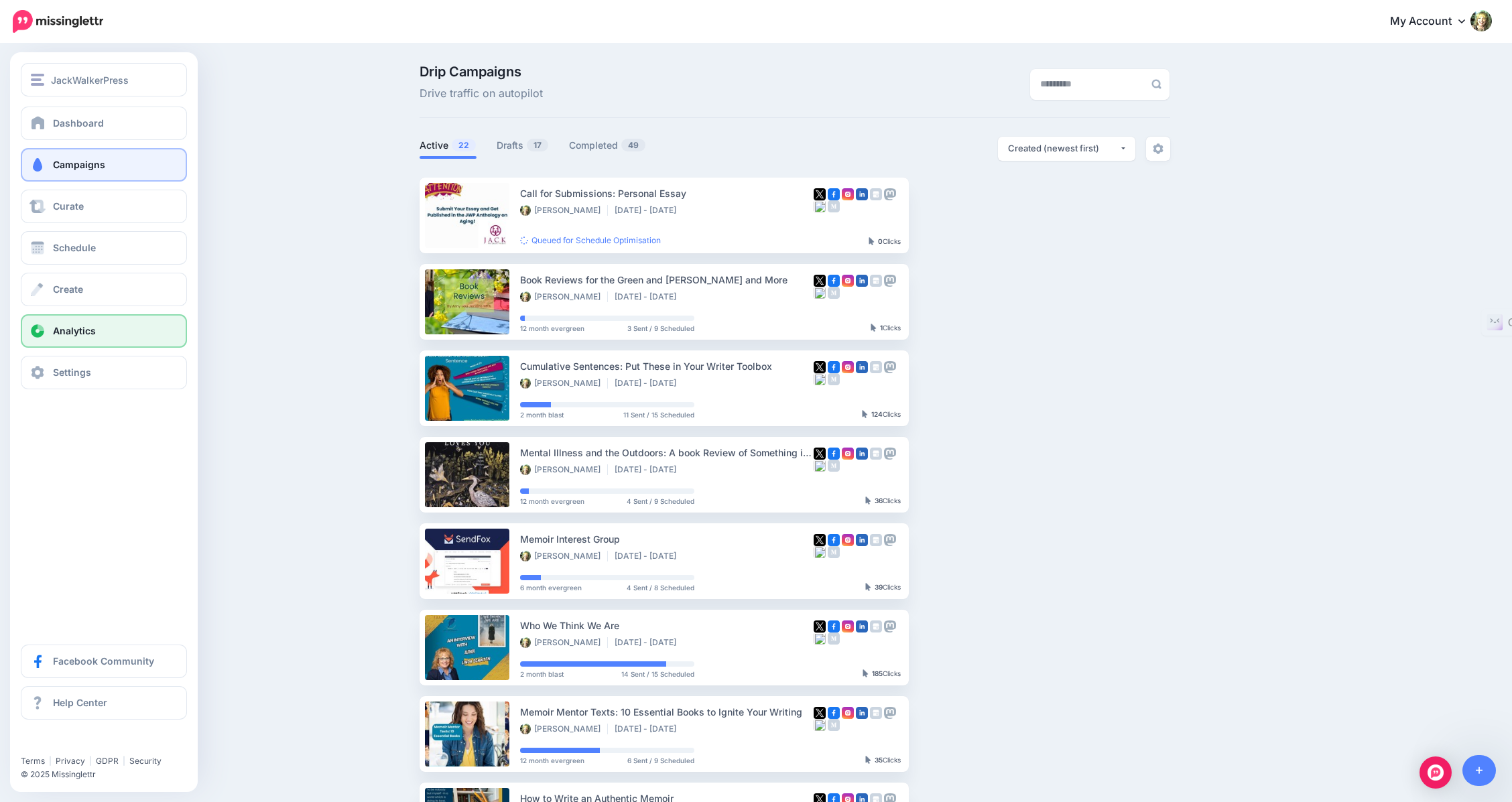
click at [64, 336] on span "Analytics" at bounding box center [74, 330] width 43 height 12
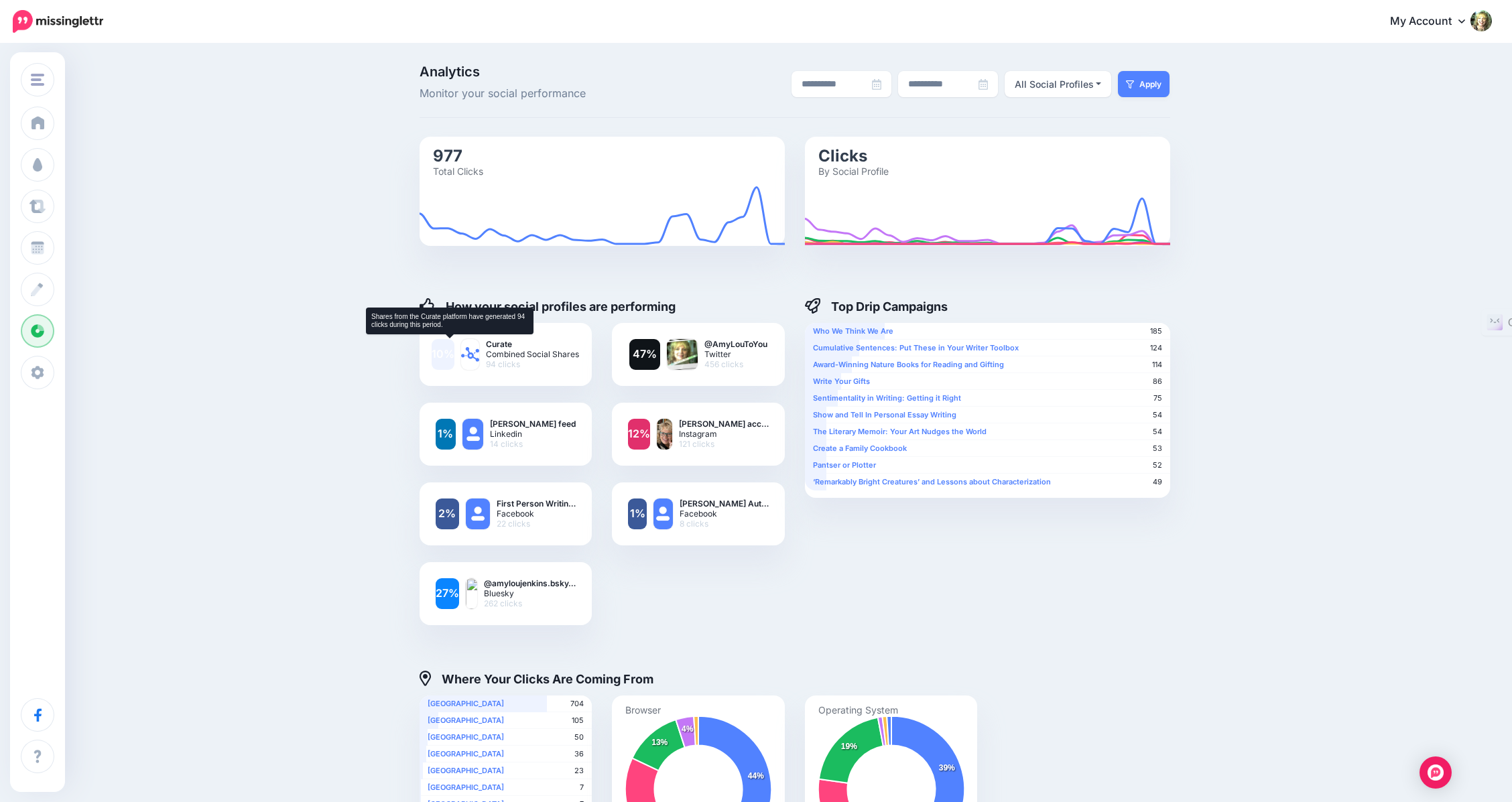
click at [454, 352] on link "10%" at bounding box center [443, 354] width 23 height 31
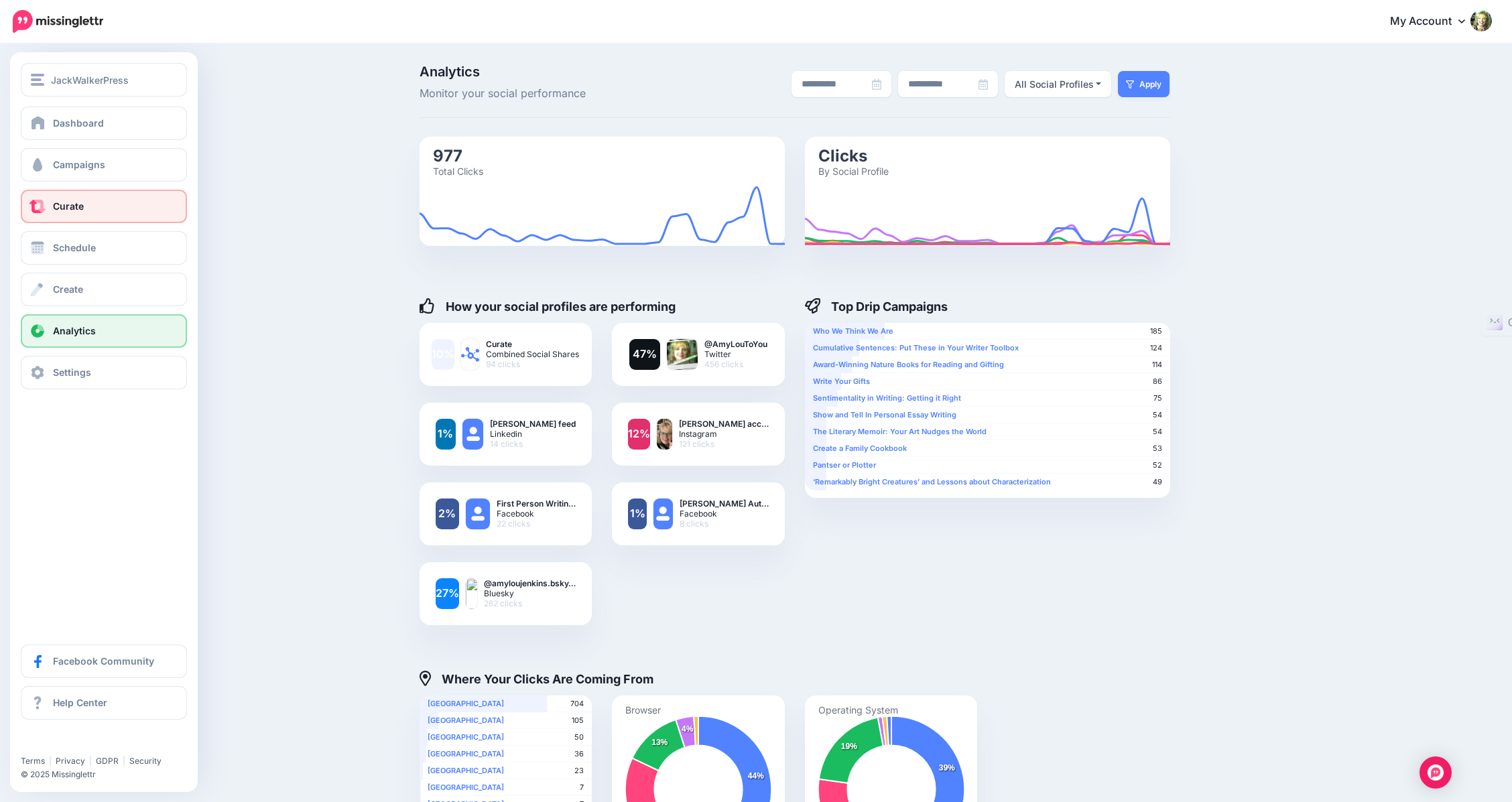
click at [59, 205] on span "Curate" at bounding box center [68, 206] width 31 height 12
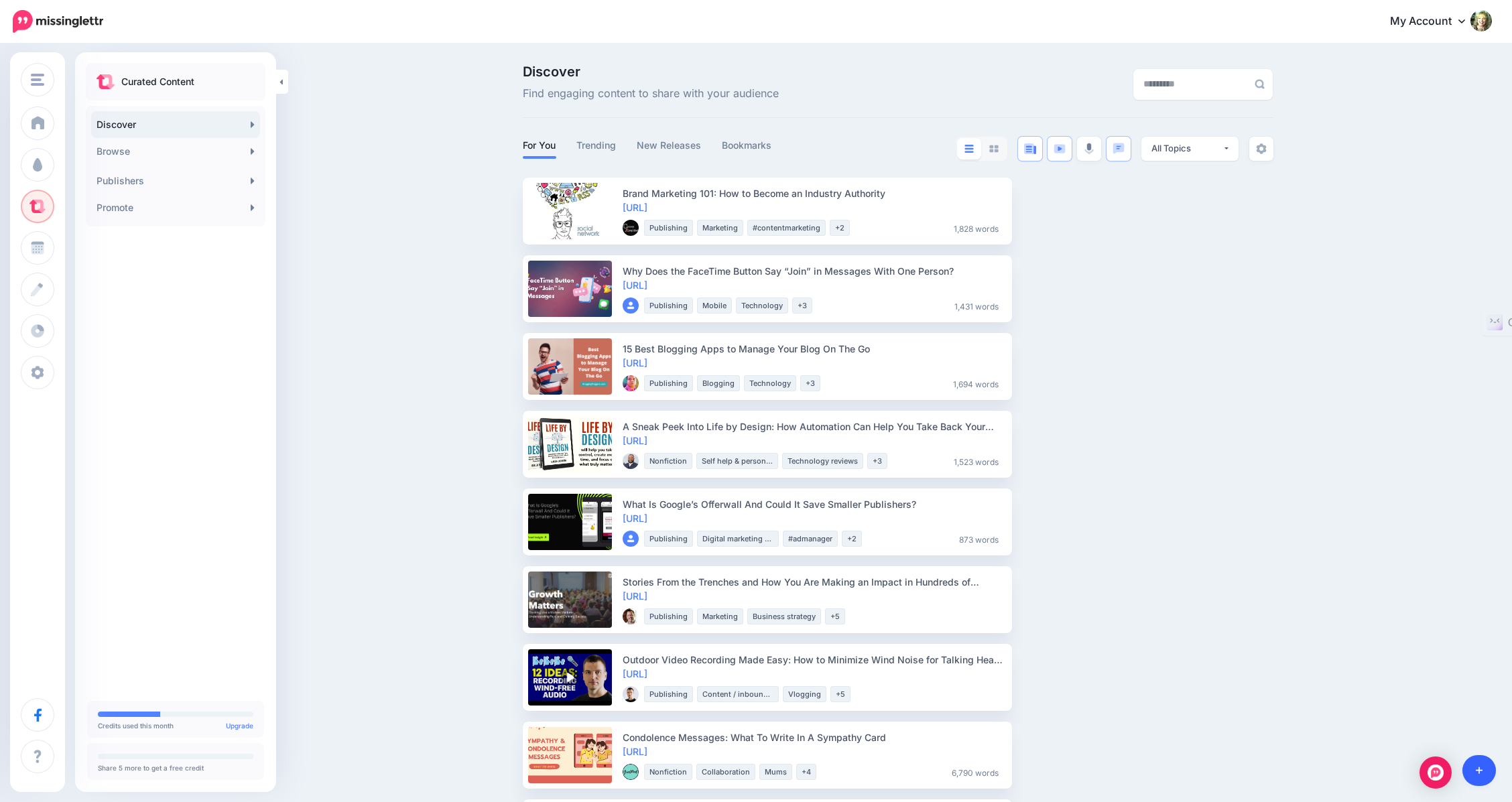
click at [1480, 769] on icon at bounding box center [1479, 770] width 7 height 9
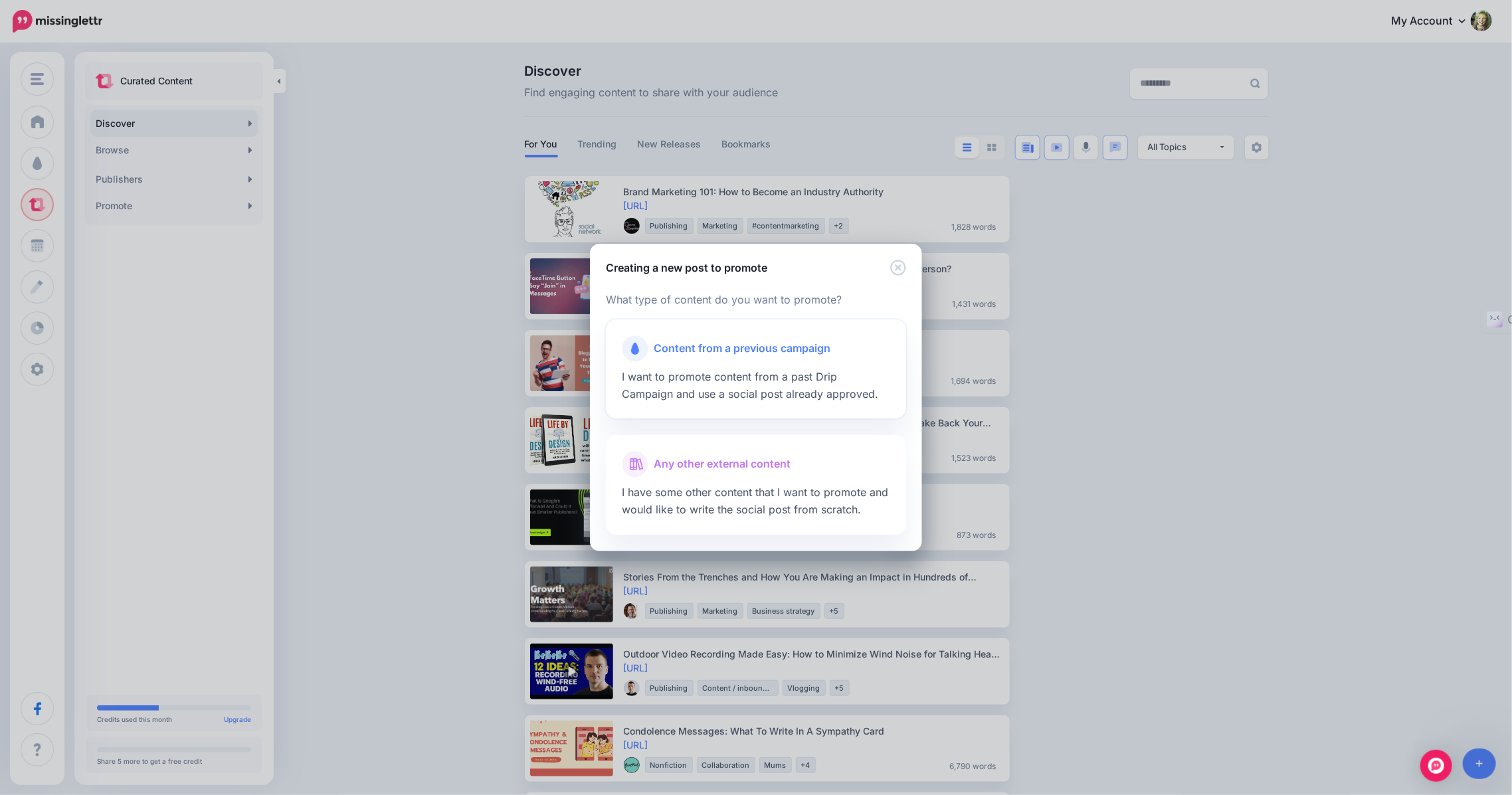
click at [693, 348] on span "Content from a previous campaign" at bounding box center [742, 348] width 177 height 17
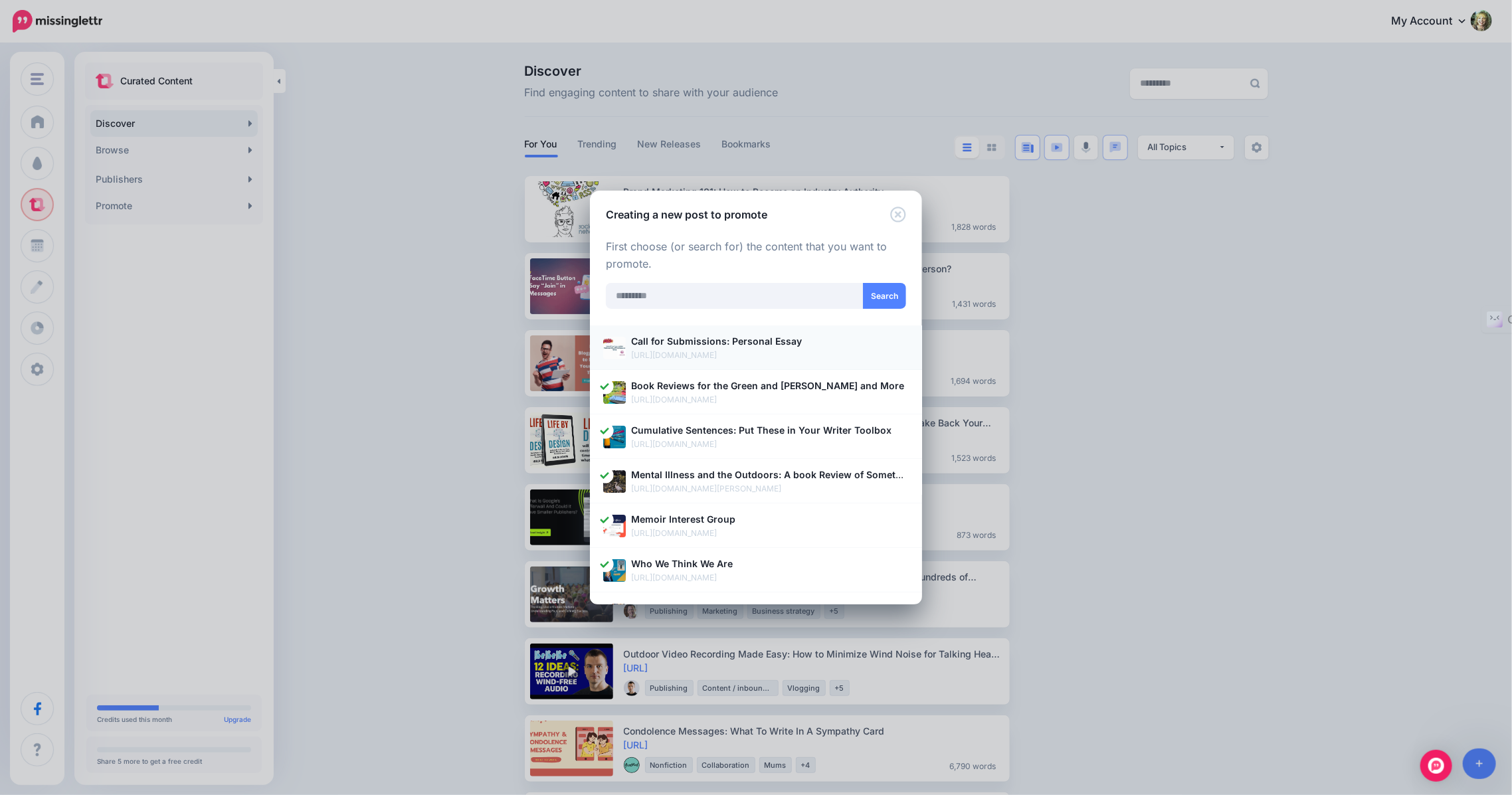
click at [686, 350] on p "https://jackwalkerpress.com/call-for-submission-update-voices-on-the-gift-of-ag…" at bounding box center [770, 355] width 278 height 13
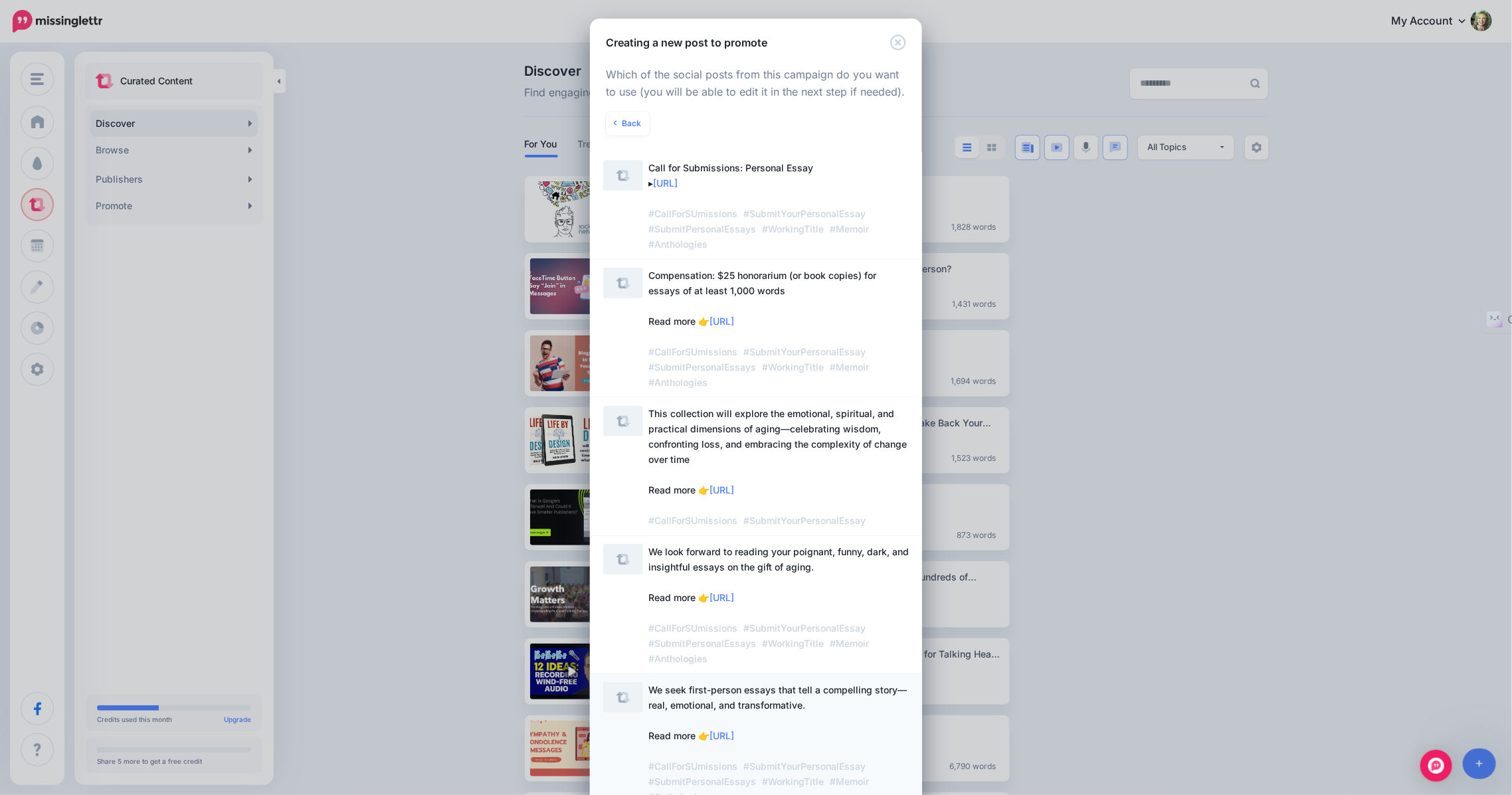
click at [769, 698] on span "We seek first-person essays that tell a compelling story—real, emotional, and t…" at bounding box center [778, 742] width 261 height 122
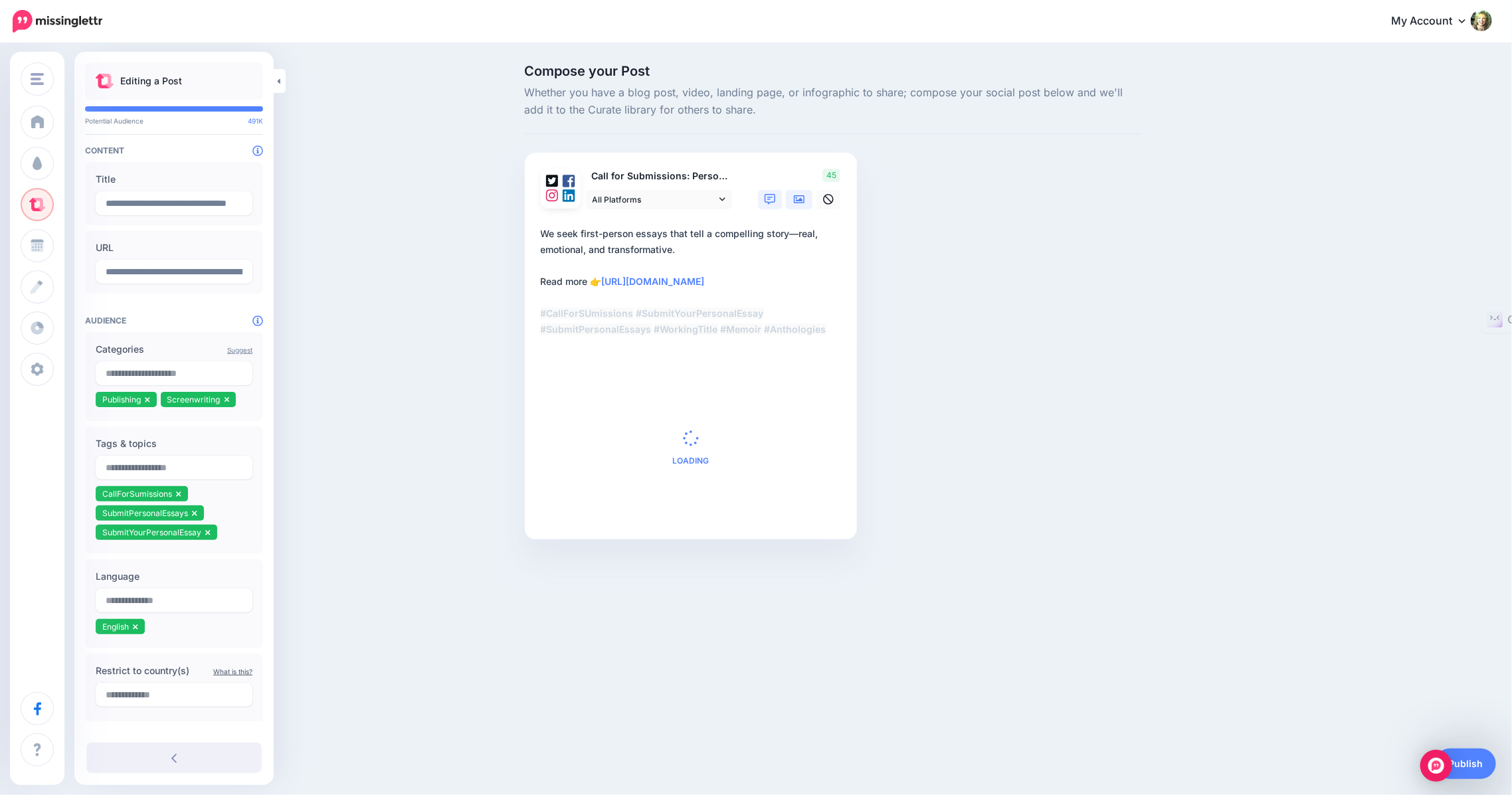
click at [797, 201] on icon at bounding box center [799, 199] width 11 height 8
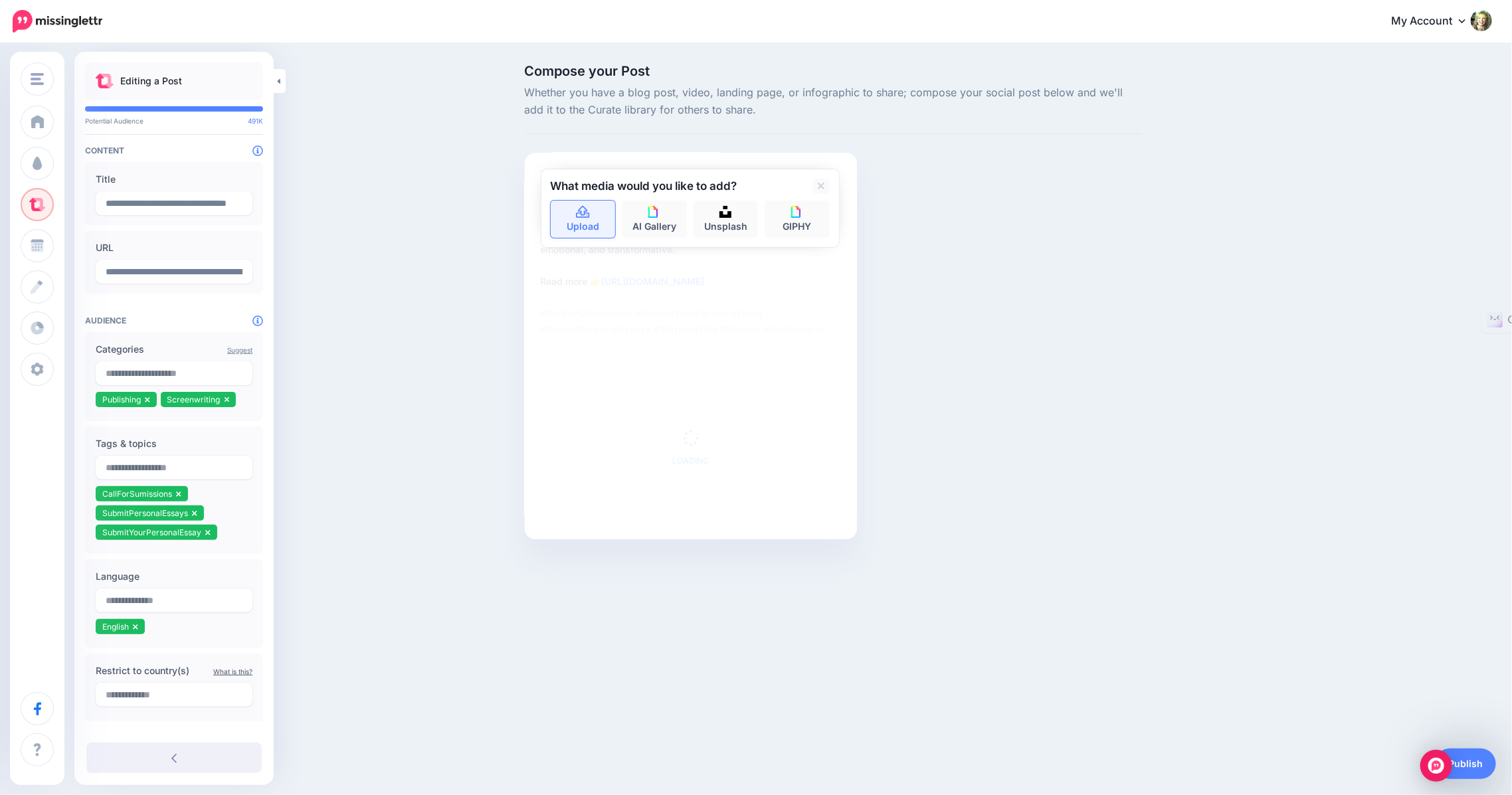
click at [590, 208] on icon at bounding box center [582, 212] width 15 height 12
type textarea "**********"
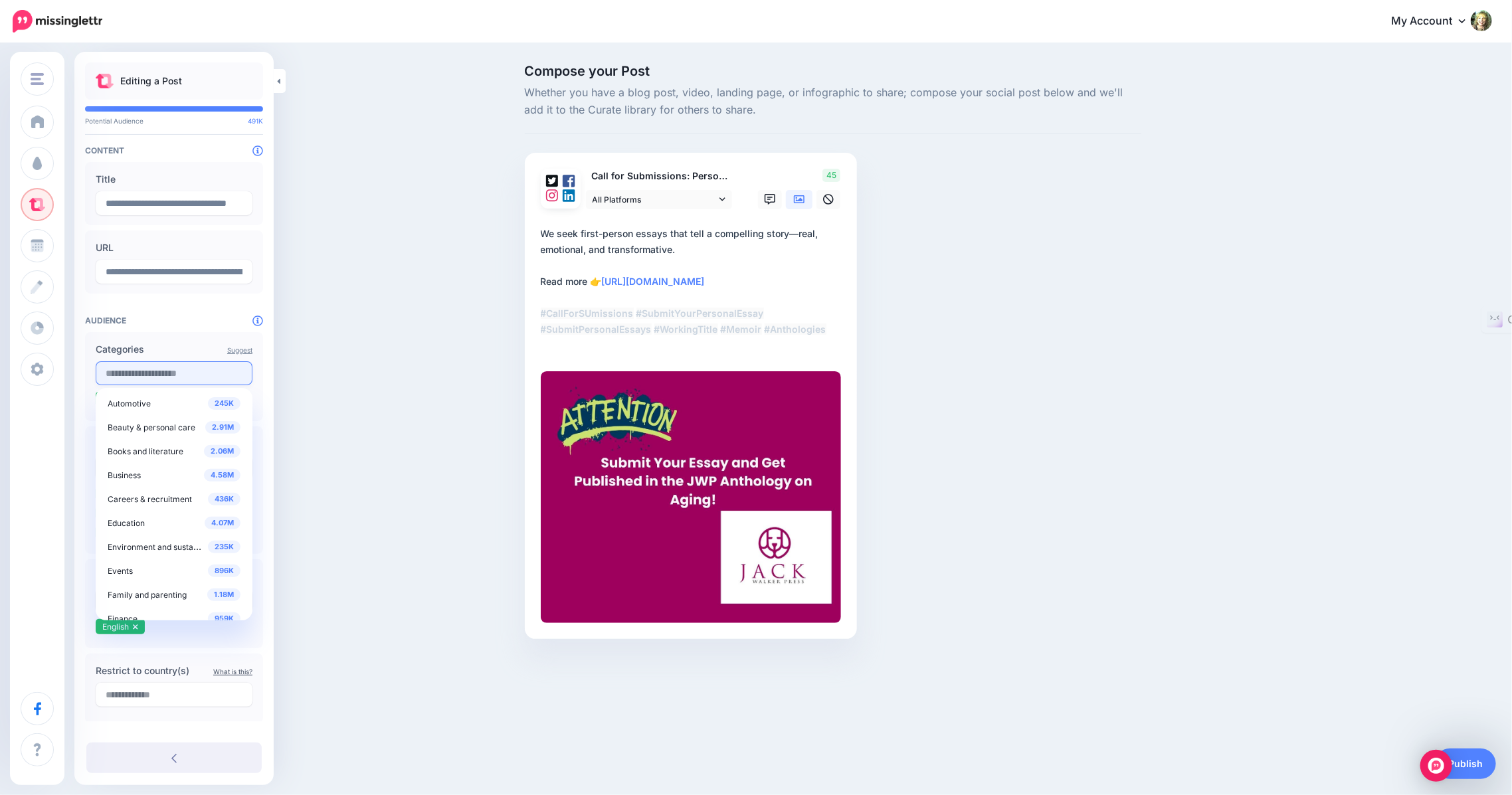
click at [159, 373] on input "text" at bounding box center [174, 373] width 157 height 24
click at [142, 475] on div "4.58M Business" at bounding box center [174, 475] width 133 height 16
click at [157, 576] on span "Publishing and media" at bounding box center [147, 578] width 79 height 10
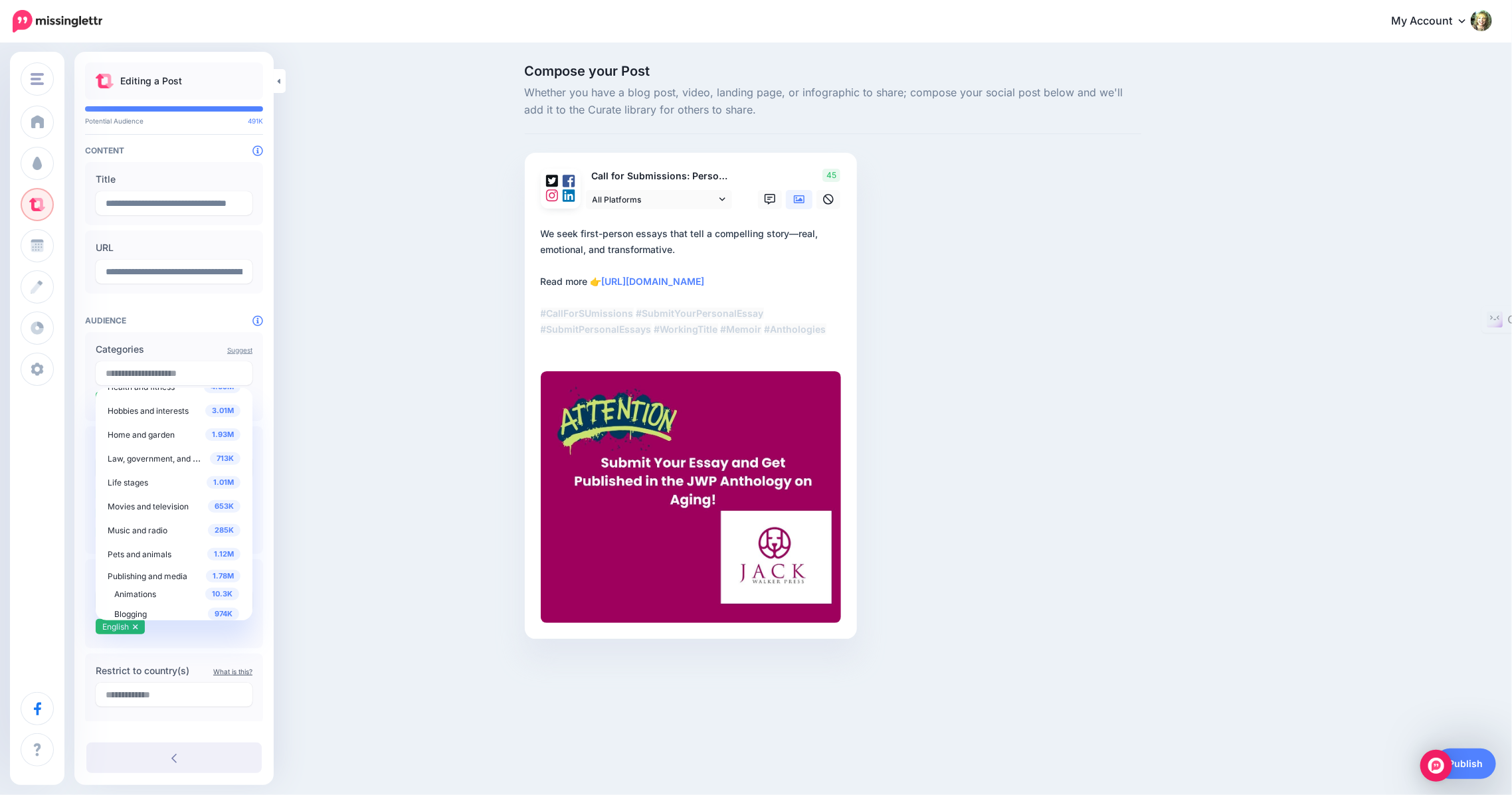
click at [375, 617] on div "Compose your Post Whether you have a blog post, video, landing page, or infogra…" at bounding box center [756, 372] width 1512 height 654
click at [183, 369] on input "text" at bounding box center [174, 373] width 157 height 24
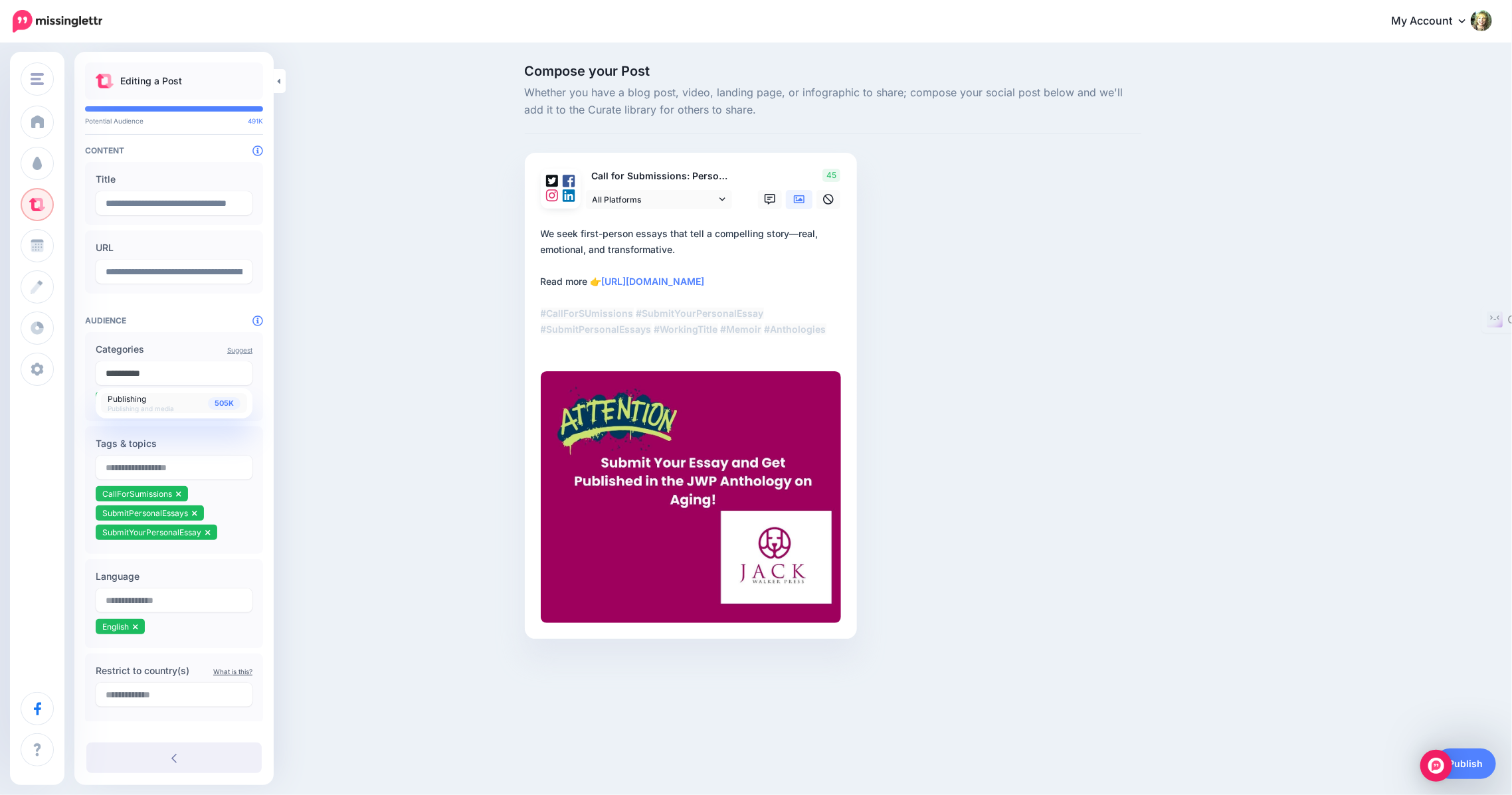
type input "**********"
click at [144, 400] on span "Publishing" at bounding box center [126, 399] width 38 height 10
click at [119, 397] on span "Publishing" at bounding box center [126, 399] width 38 height 10
click at [330, 543] on div "Compose your Post Whether you have a blog post, video, landing page, or infogra…" at bounding box center [756, 372] width 1512 height 654
click at [159, 401] on icon at bounding box center [162, 400] width 5 height 8
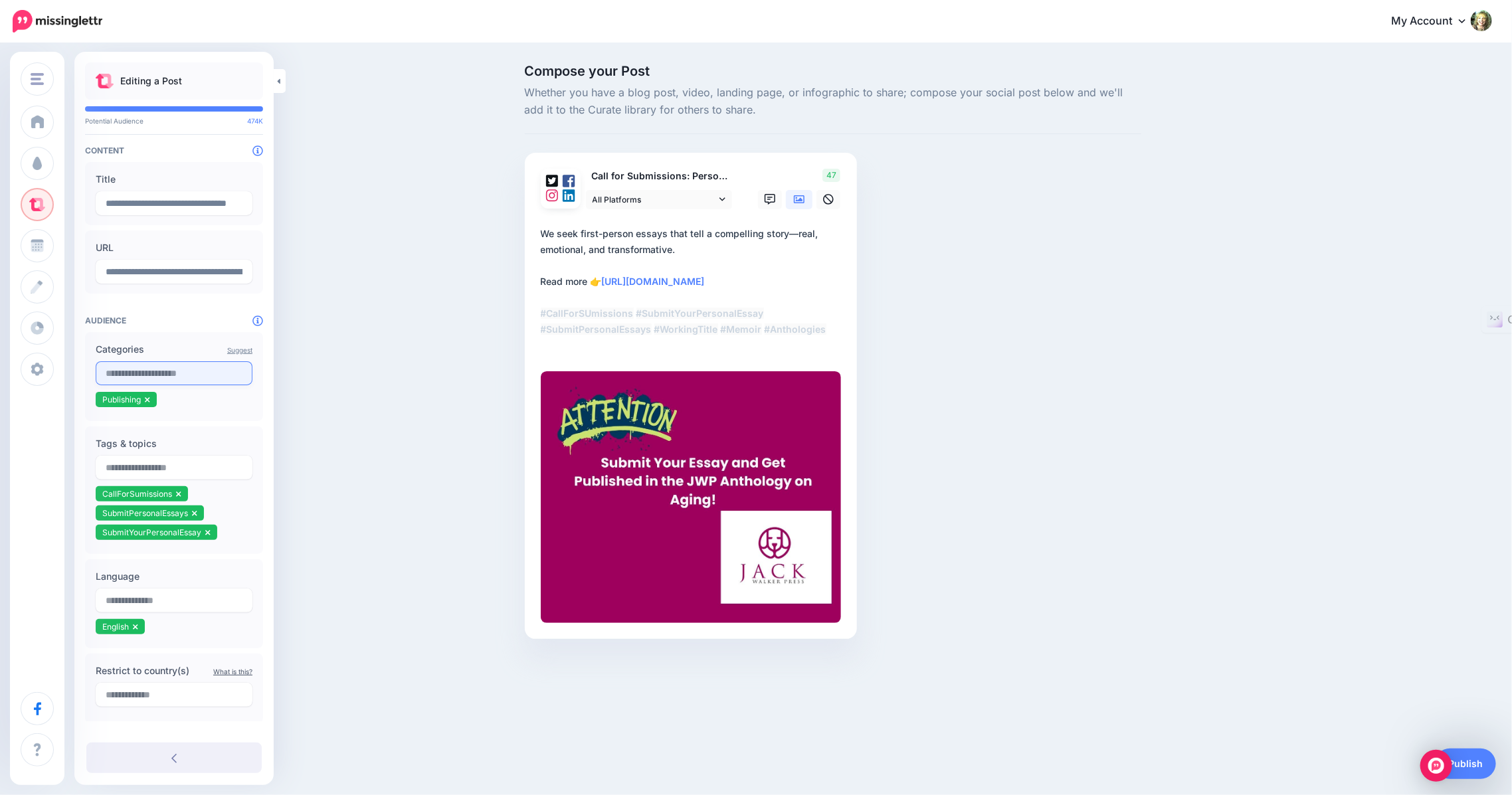
click at [138, 376] on input "text" at bounding box center [174, 373] width 157 height 24
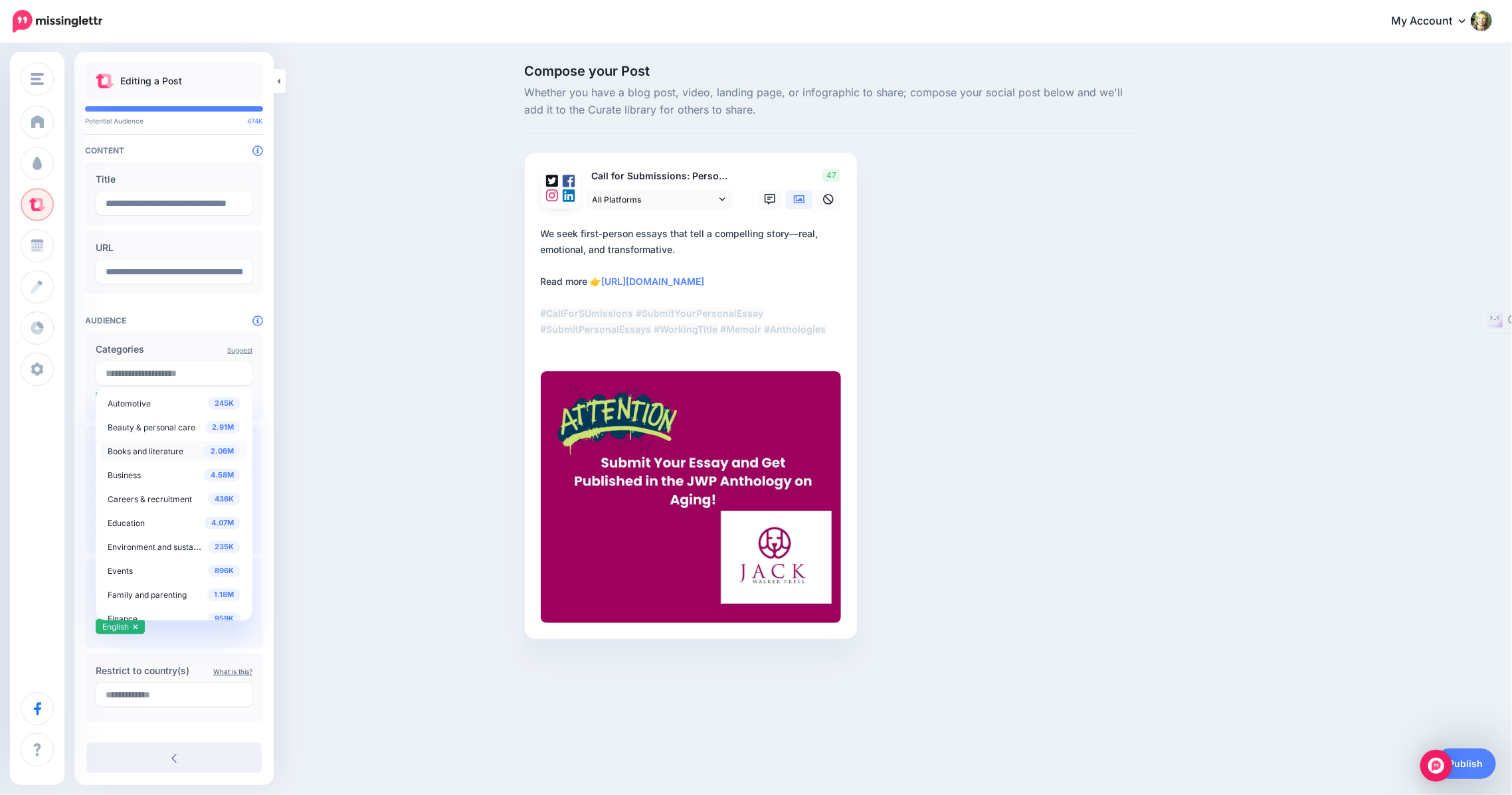
click at [151, 447] on span "Books and literature" at bounding box center [145, 452] width 76 height 10
click at [134, 436] on span "Nonfiction" at bounding box center [133, 436] width 38 height 10
click at [129, 434] on span "Nonfiction" at bounding box center [133, 436] width 38 height 10
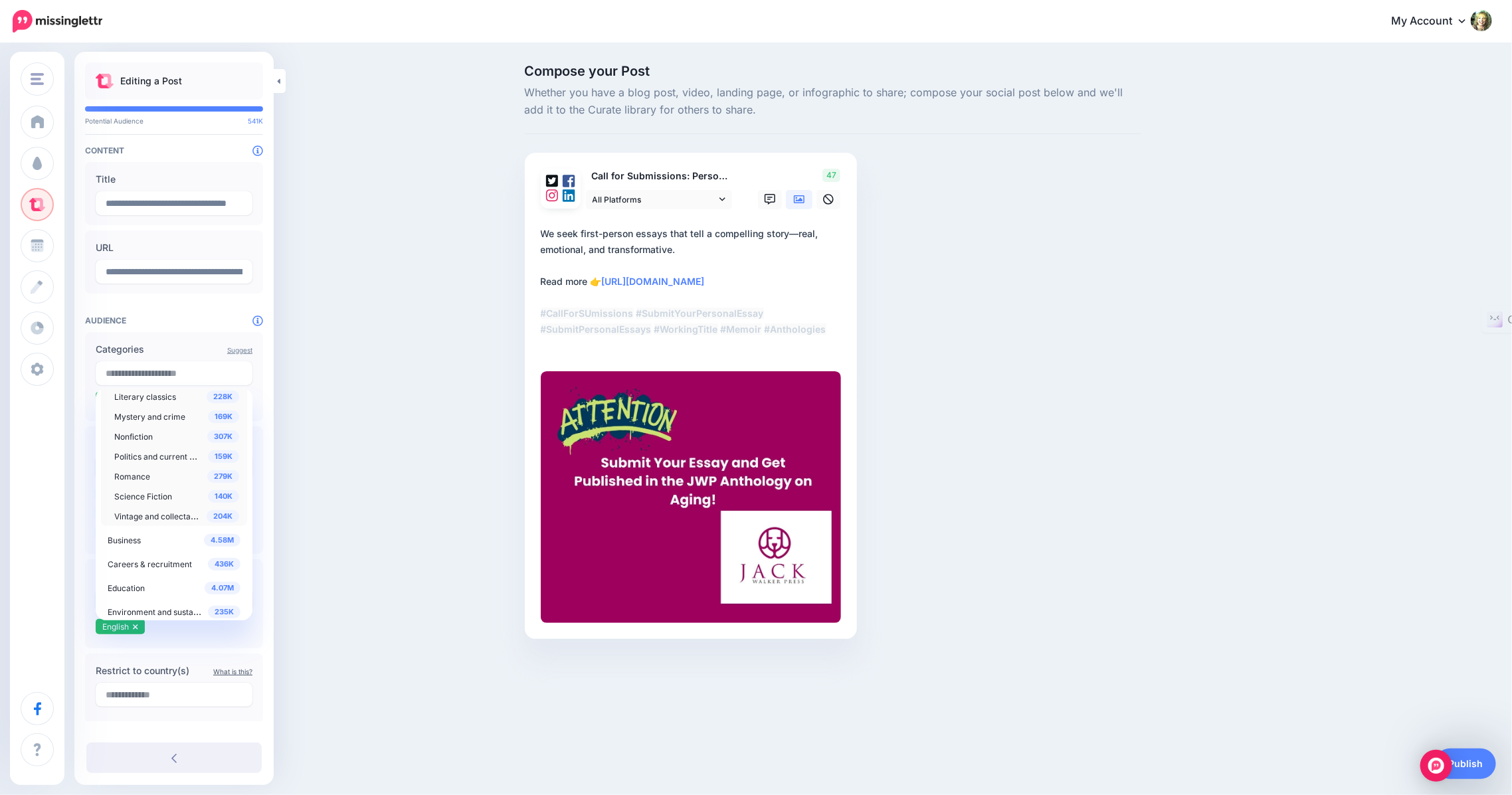
click at [210, 436] on span "307K" at bounding box center [223, 436] width 32 height 12
click at [129, 437] on span "Nonfiction" at bounding box center [133, 436] width 38 height 10
click at [128, 374] on input "text" at bounding box center [174, 373] width 157 height 24
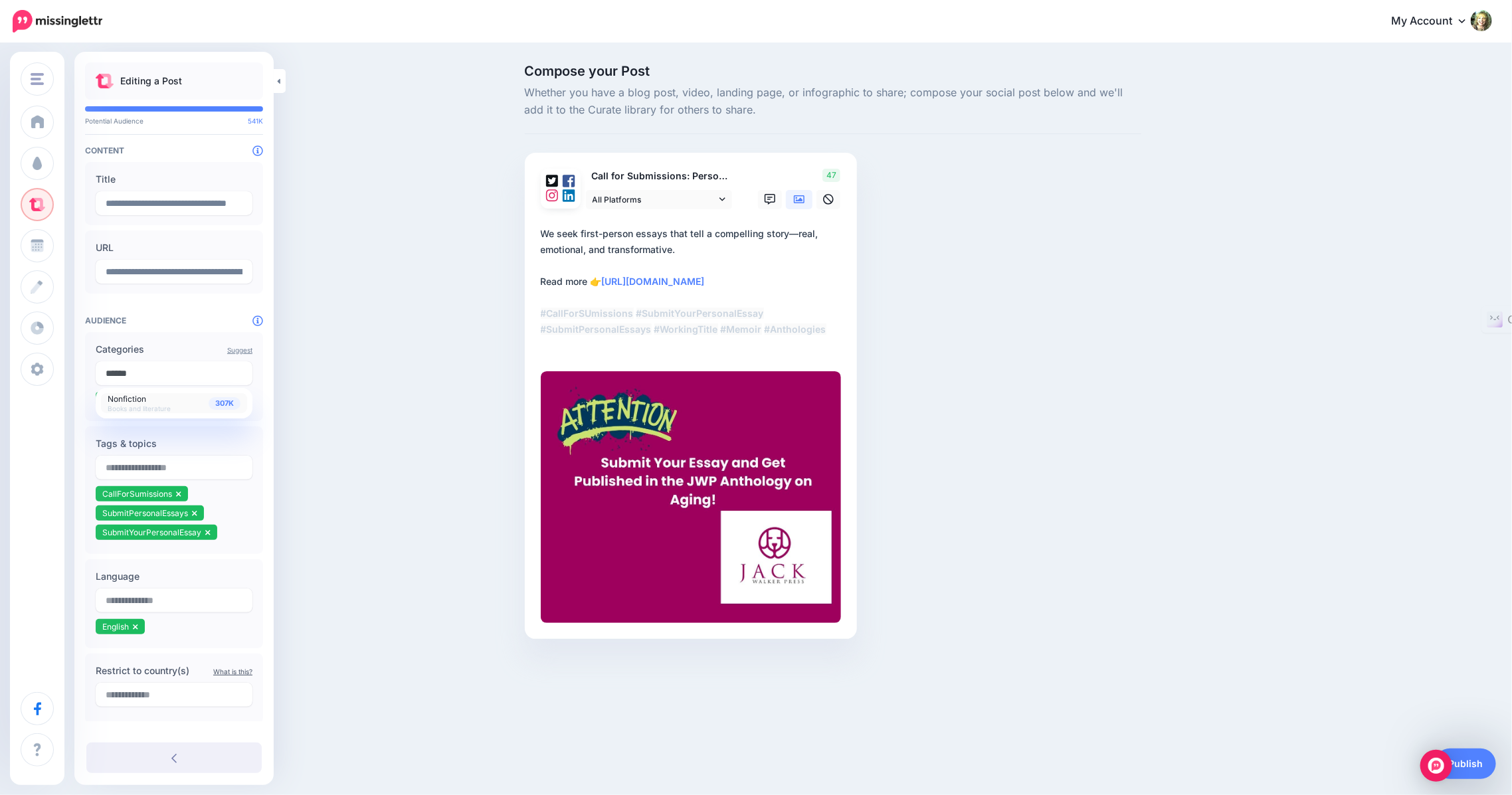
type input "******"
click at [135, 397] on span "Nonfiction" at bounding box center [126, 399] width 38 height 10
click at [209, 399] on span "307K" at bounding box center [224, 403] width 32 height 12
click at [301, 447] on div "Compose your Post Whether you have a blog post, video, landing page, or infogra…" at bounding box center [756, 372] width 1512 height 654
click at [1475, 770] on link "Publish" at bounding box center [1465, 763] width 61 height 30
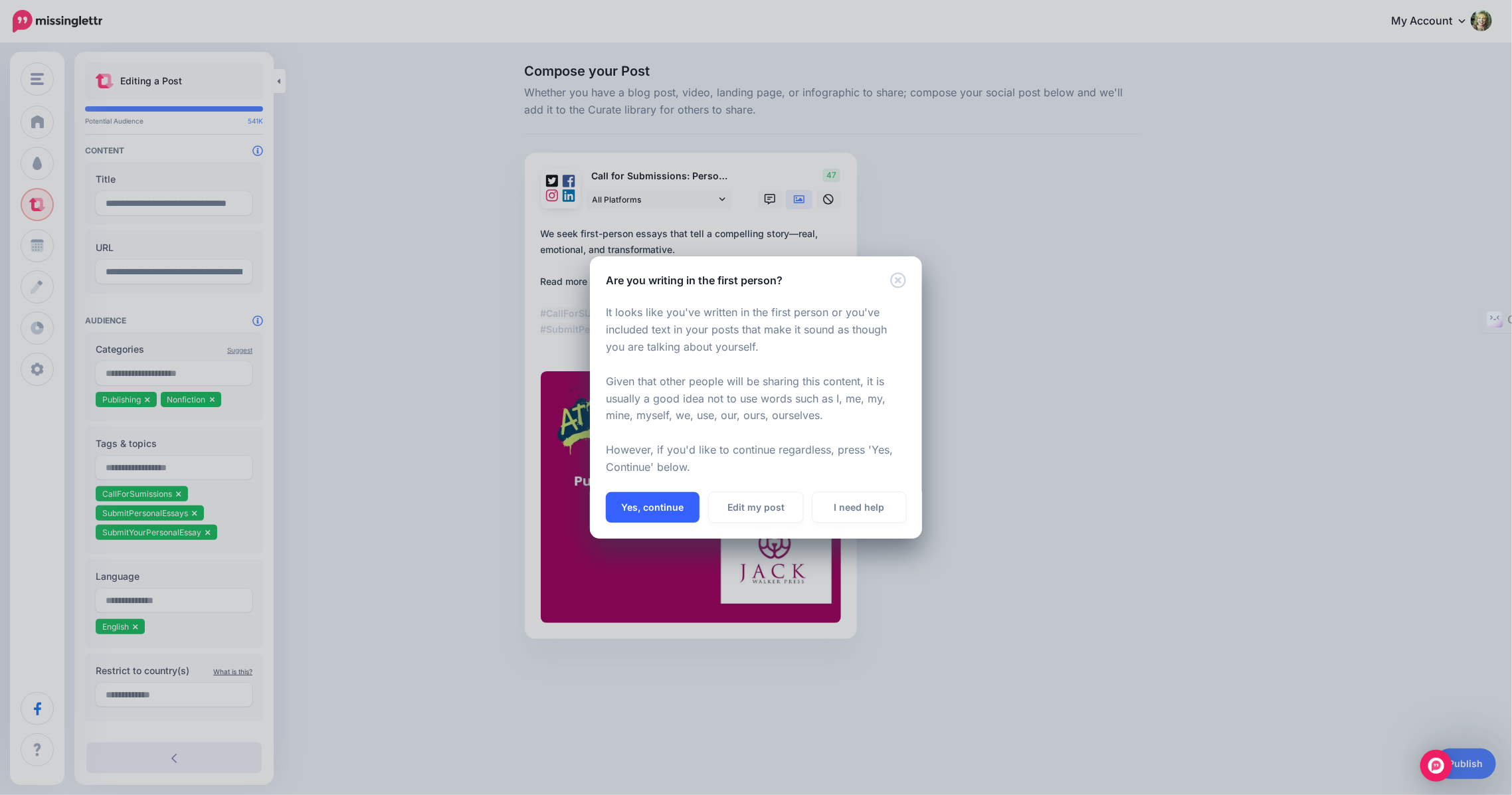
click at [660, 510] on button "Yes, continue" at bounding box center [653, 507] width 94 height 30
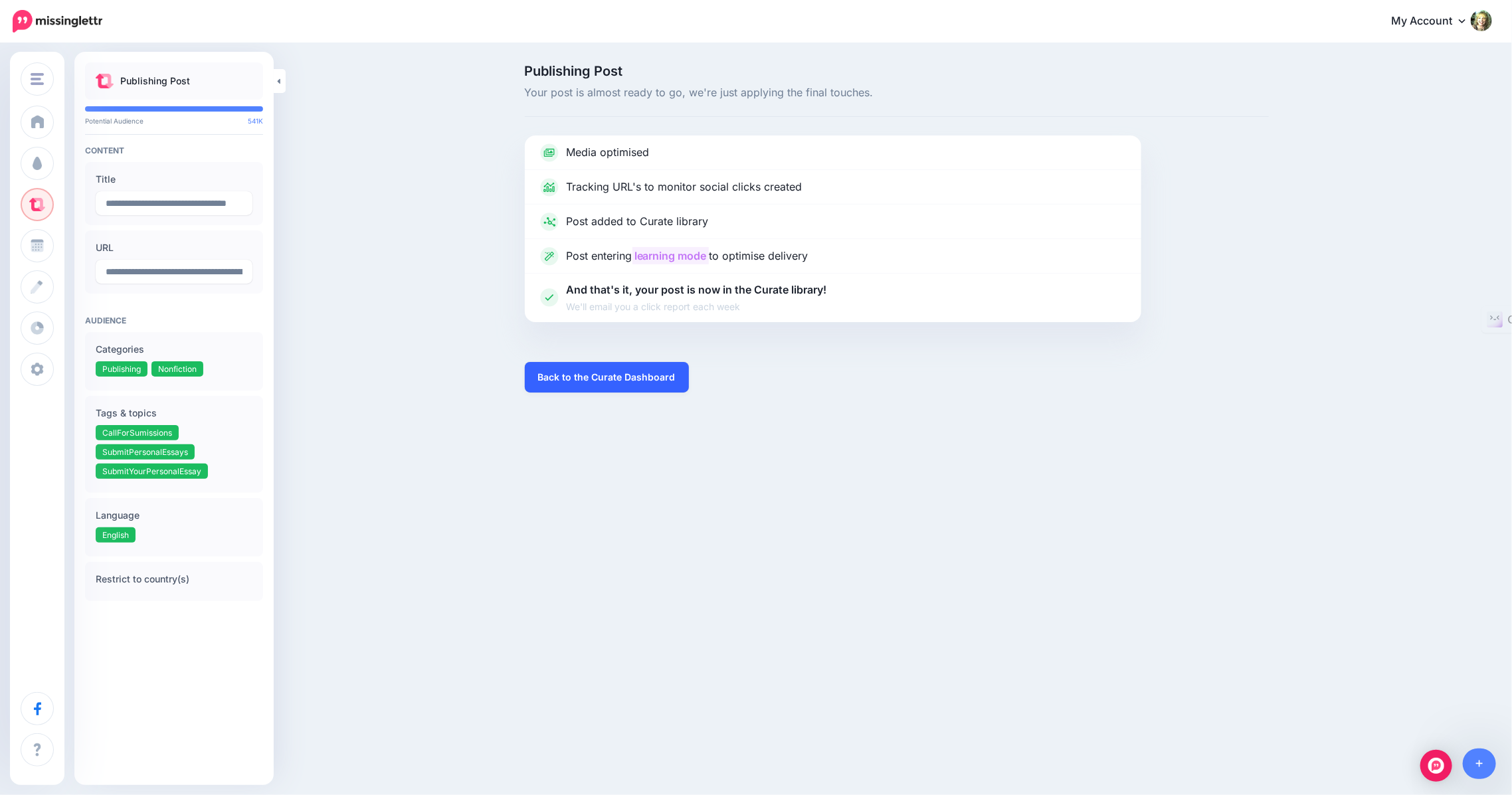
click at [548, 371] on link "Back to the Curate Dashboard" at bounding box center [606, 377] width 164 height 30
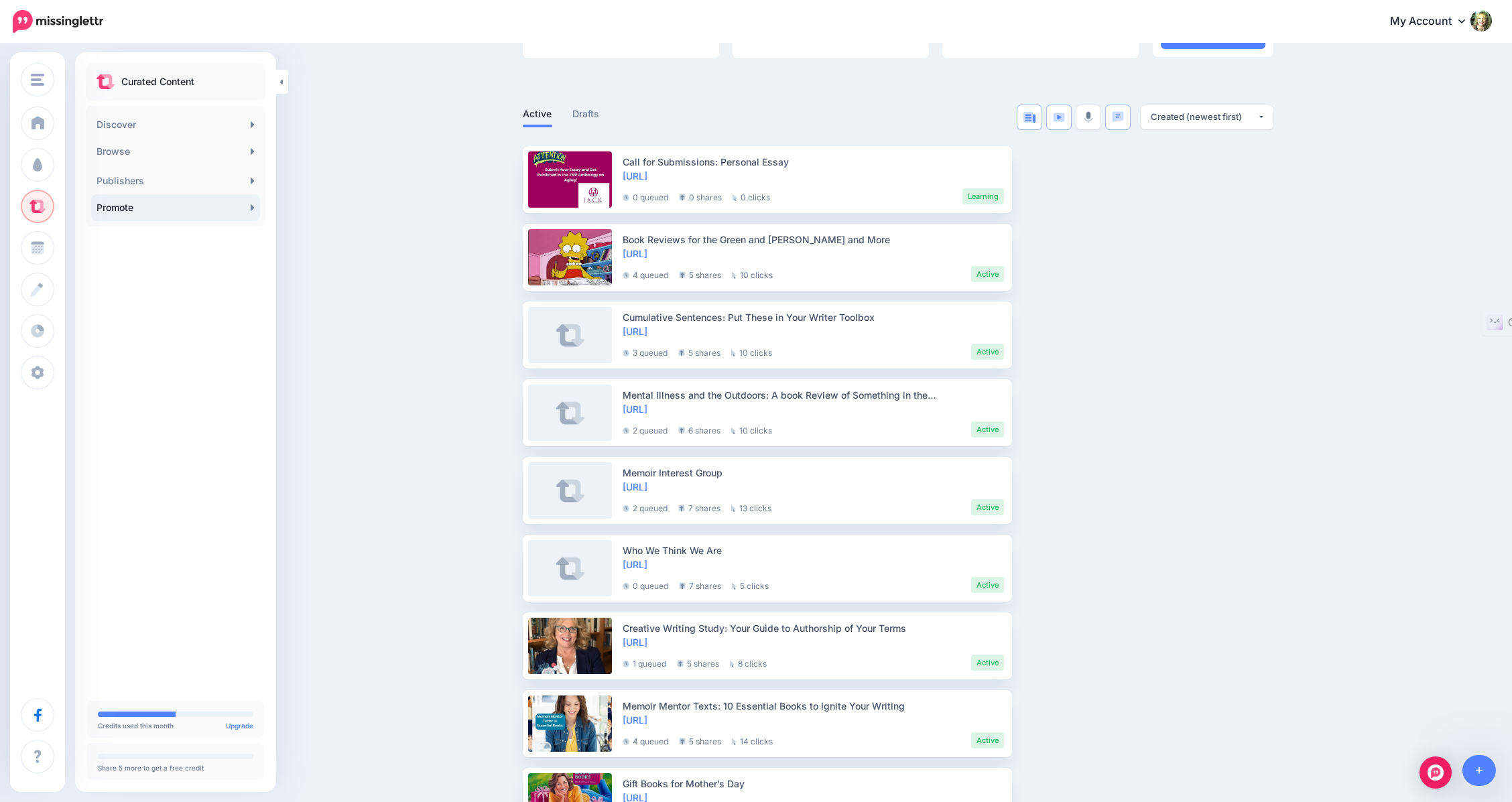
scroll to position [217, 0]
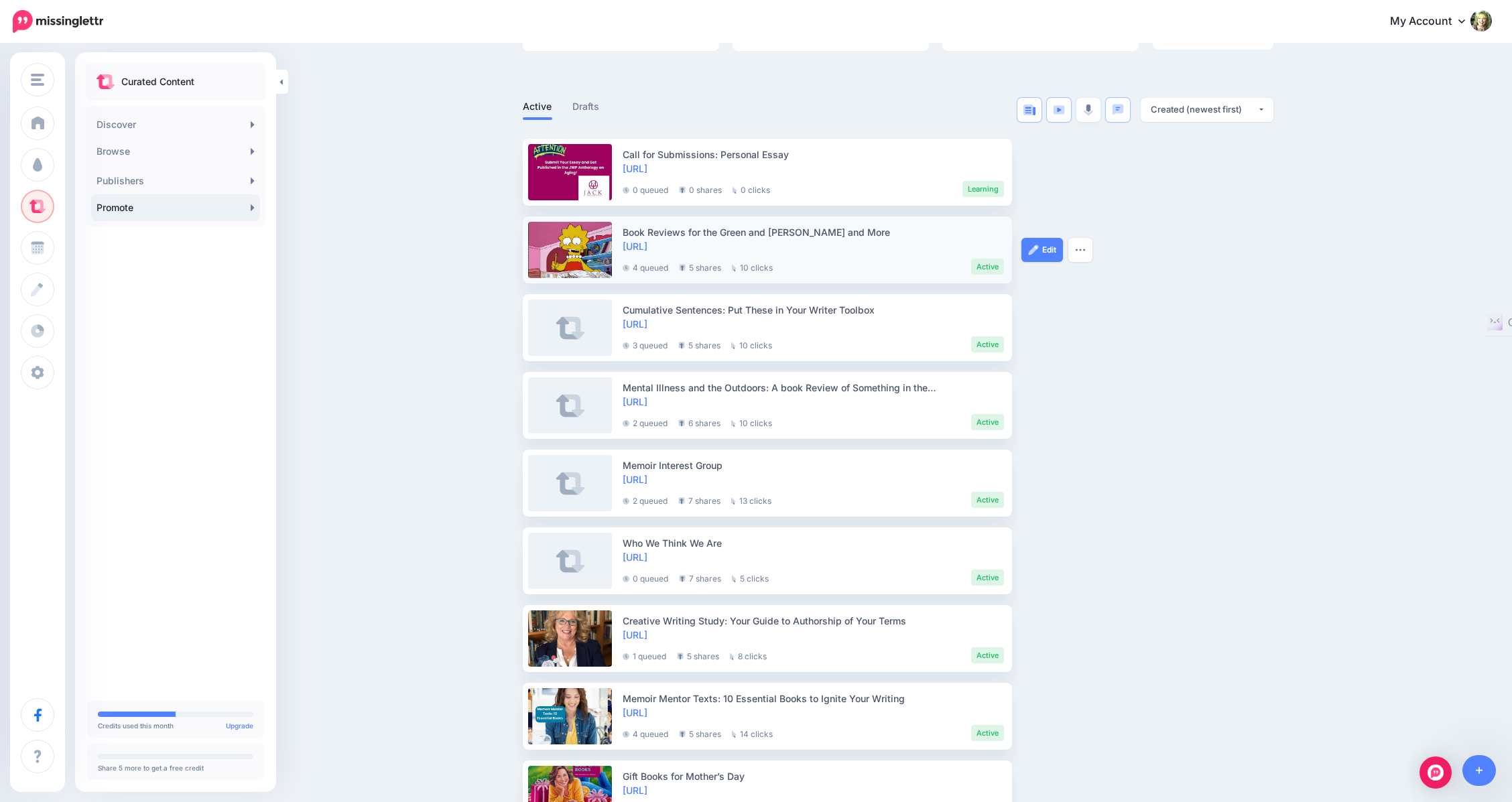
click at [574, 249] on link at bounding box center [569, 250] width 84 height 56
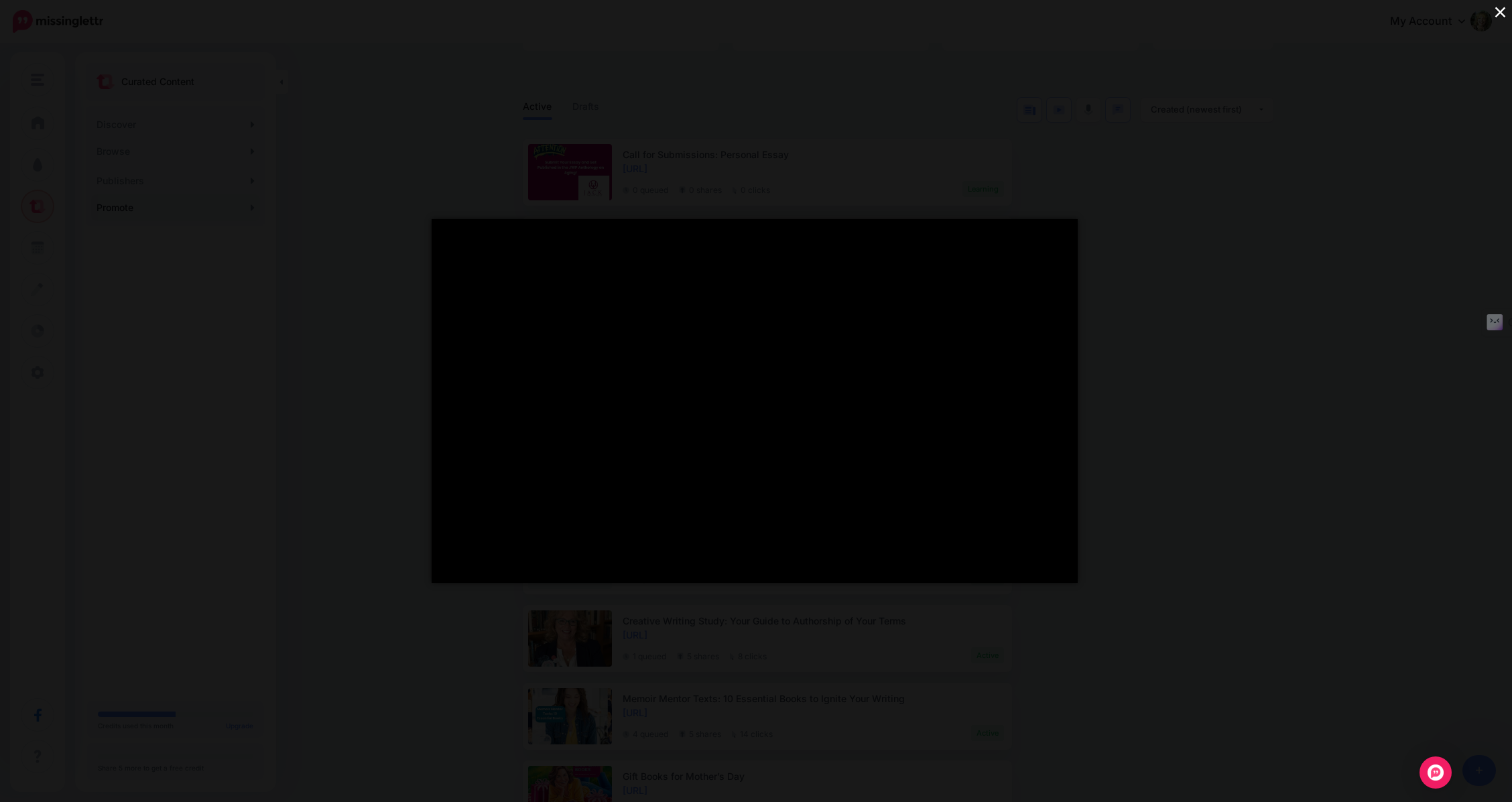
click at [1501, 7] on button "×" at bounding box center [1500, 12] width 23 height 23
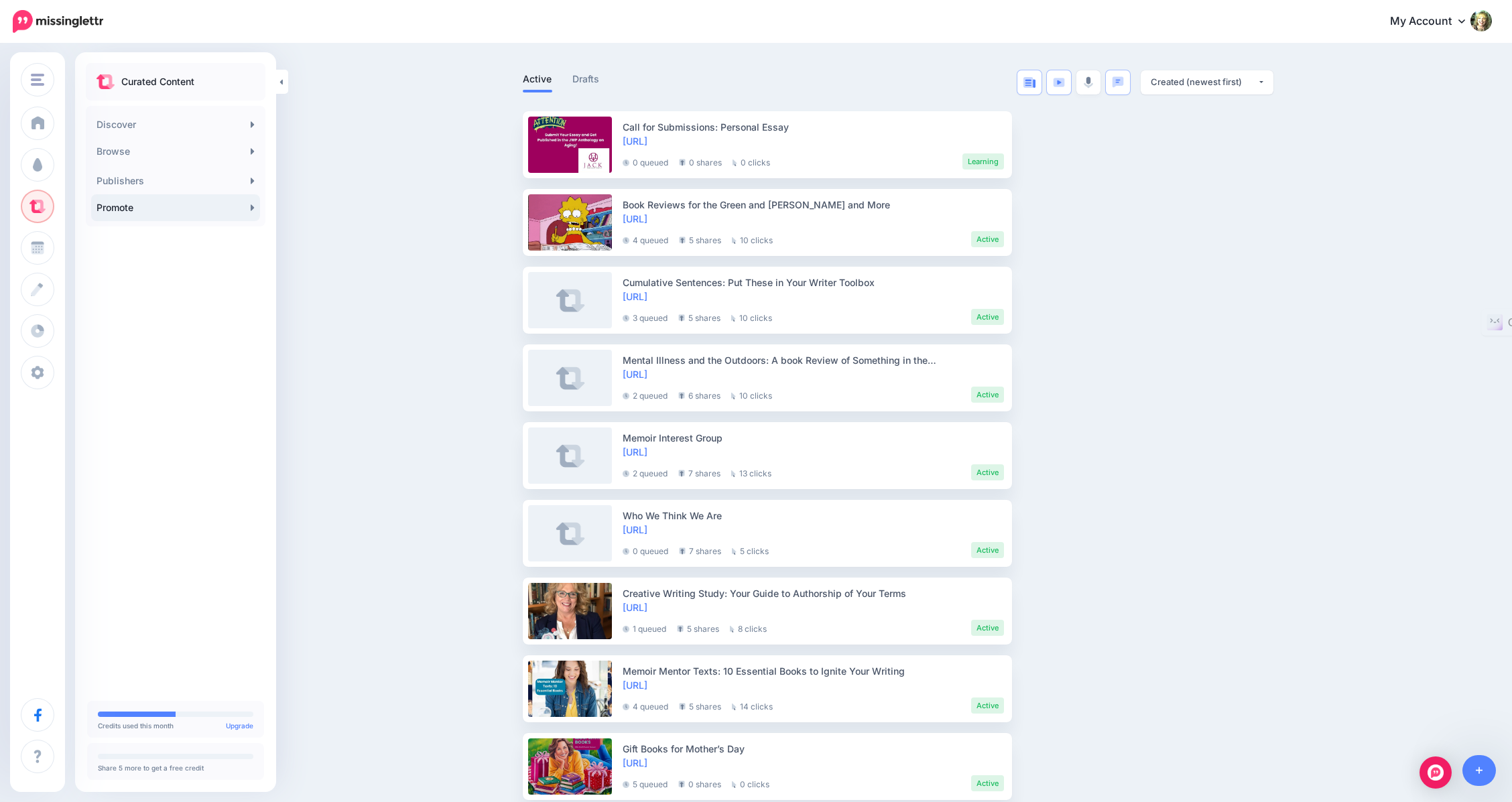
scroll to position [0, 0]
